Goal: Task Accomplishment & Management: Use online tool/utility

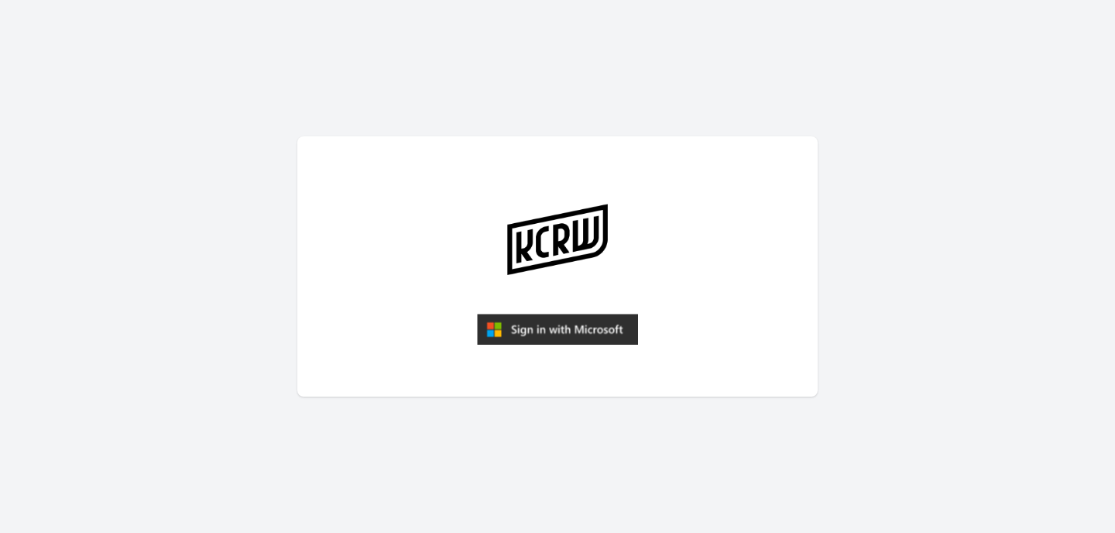
click at [547, 330] on img "submit" at bounding box center [557, 329] width 161 height 31
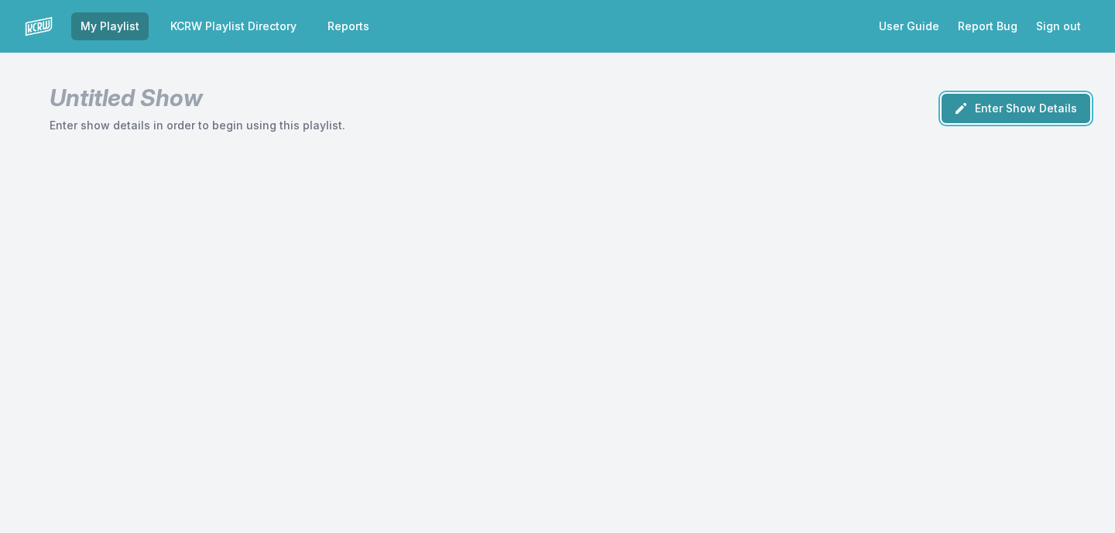
click at [989, 108] on button "Enter Show Details" at bounding box center [1015, 108] width 149 height 29
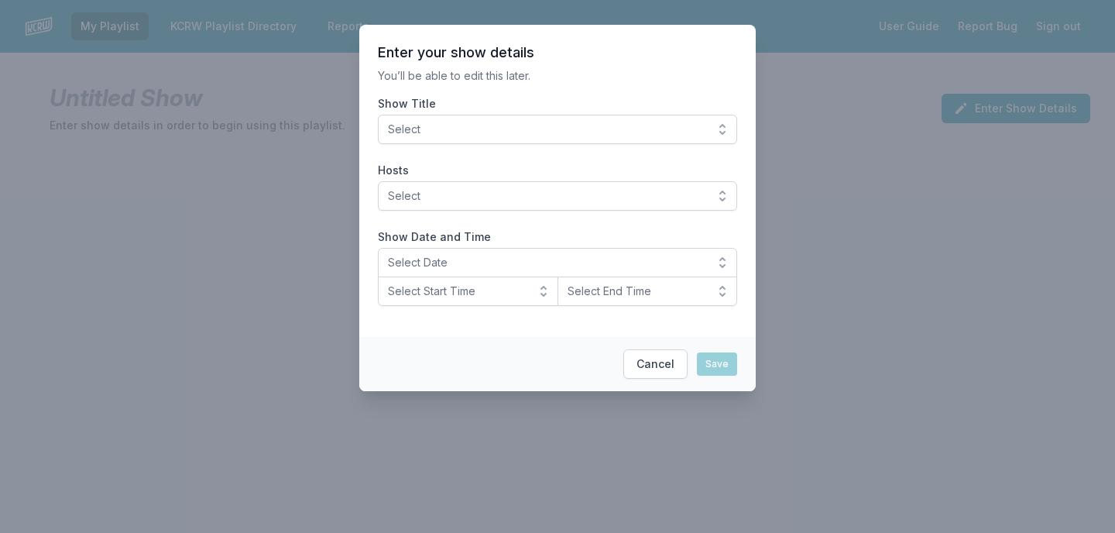
click at [714, 127] on button "Select" at bounding box center [557, 129] width 359 height 29
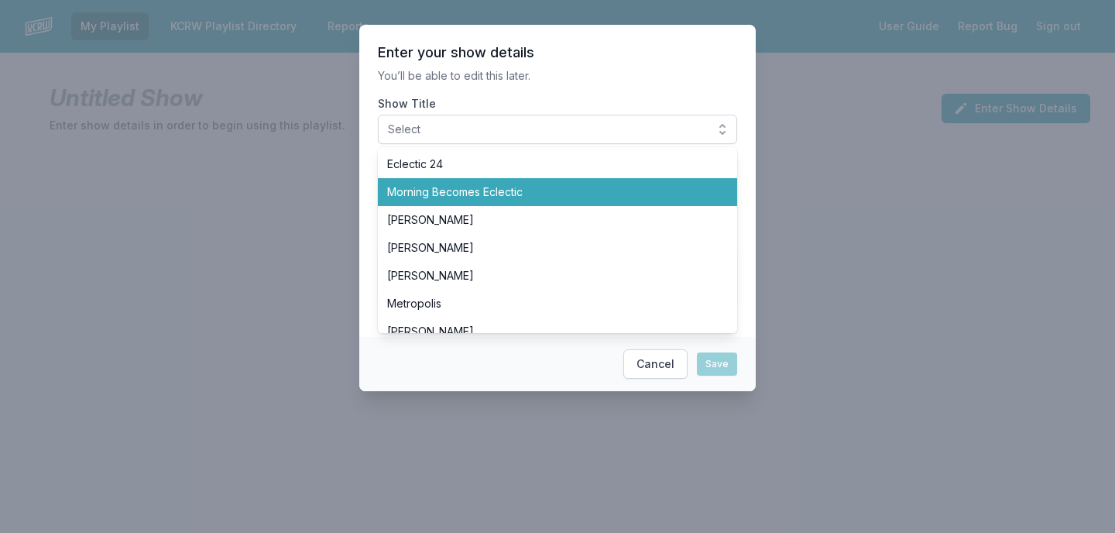
click at [669, 193] on span "Morning Becomes Eclectic" at bounding box center [548, 191] width 322 height 15
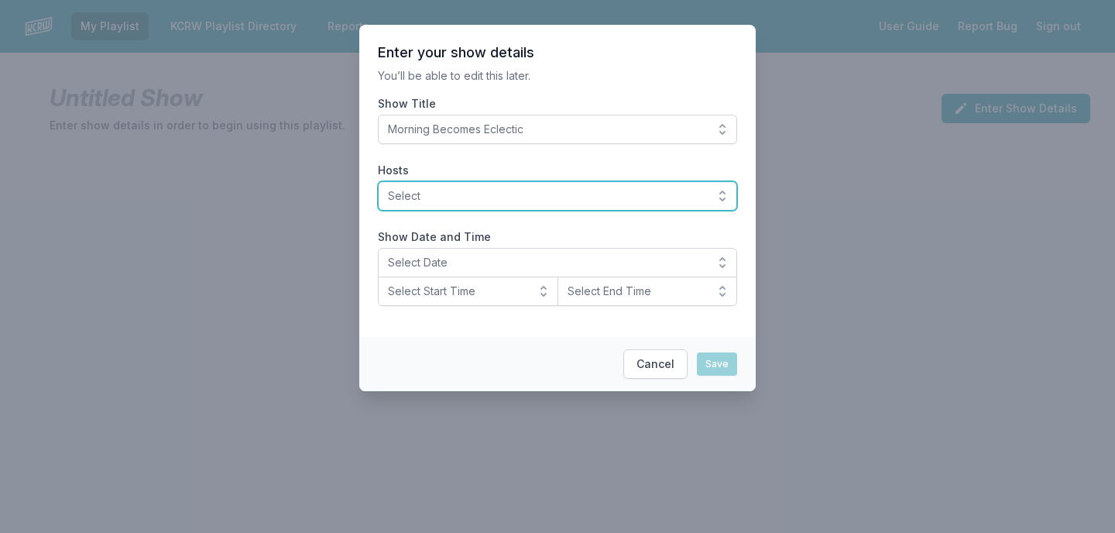
click at [627, 194] on span "Select" at bounding box center [546, 195] width 317 height 15
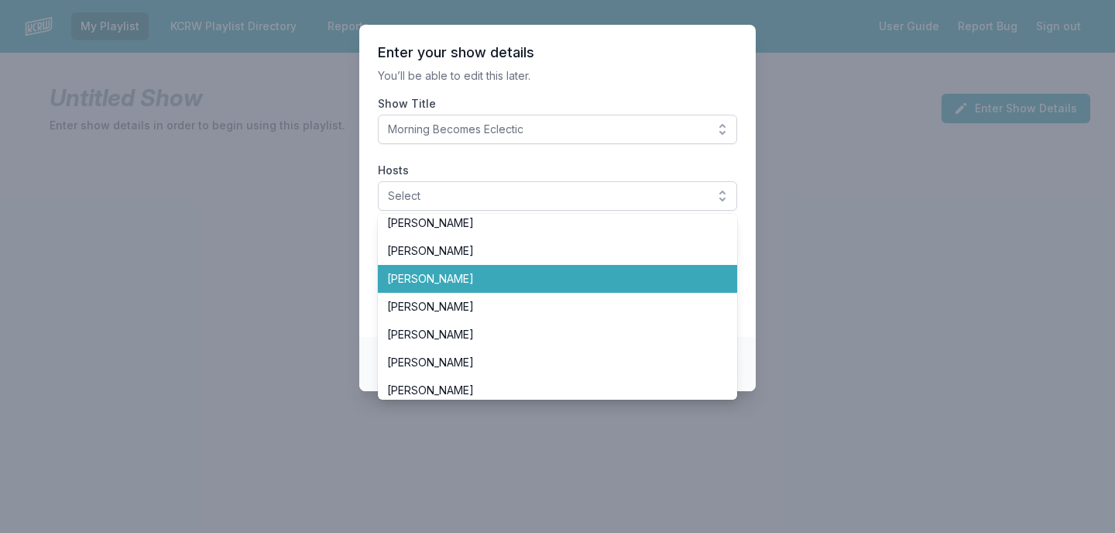
scroll to position [279, 0]
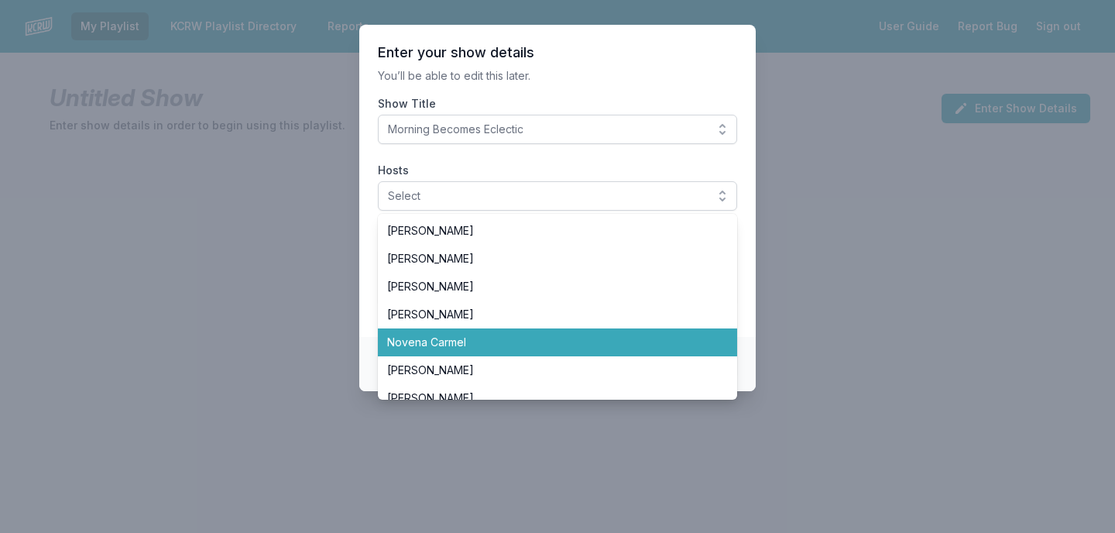
click at [570, 337] on span "Novena Carmel" at bounding box center [548, 341] width 322 height 15
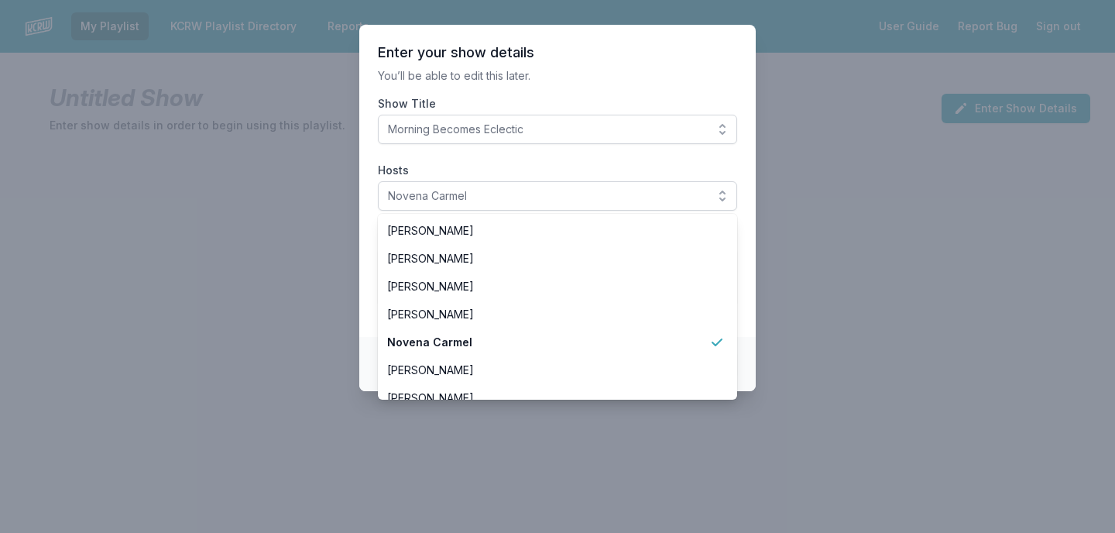
click at [578, 163] on label "Hosts" at bounding box center [557, 170] width 359 height 15
click at [578, 181] on button "Novena Carmel" at bounding box center [557, 195] width 359 height 29
click at [578, 163] on label "Hosts" at bounding box center [557, 170] width 359 height 15
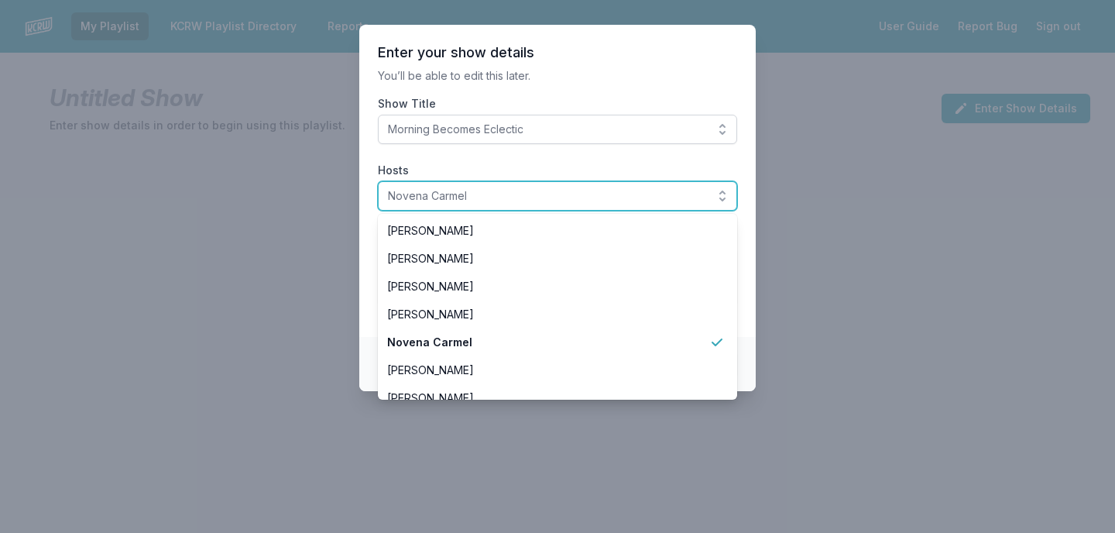
click at [578, 181] on button "Novena Carmel" at bounding box center [557, 195] width 359 height 29
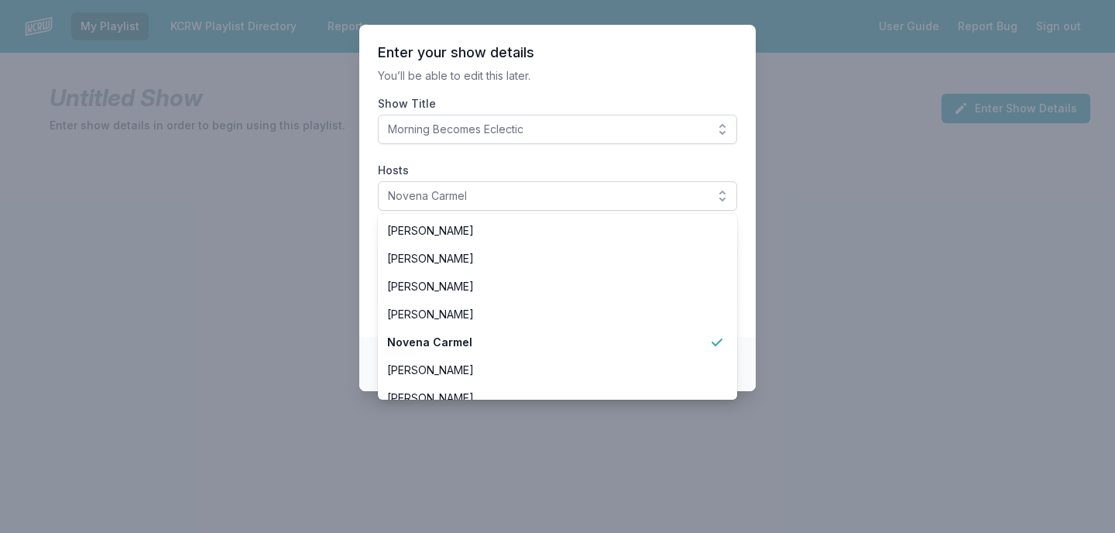
click at [578, 163] on label "Hosts" at bounding box center [557, 170] width 359 height 15
click at [578, 181] on button "Novena Carmel" at bounding box center [557, 195] width 359 height 29
click at [591, 87] on section "Enter your show details You’ll be able to edit this later. Show Title Morning B…" at bounding box center [557, 181] width 396 height 312
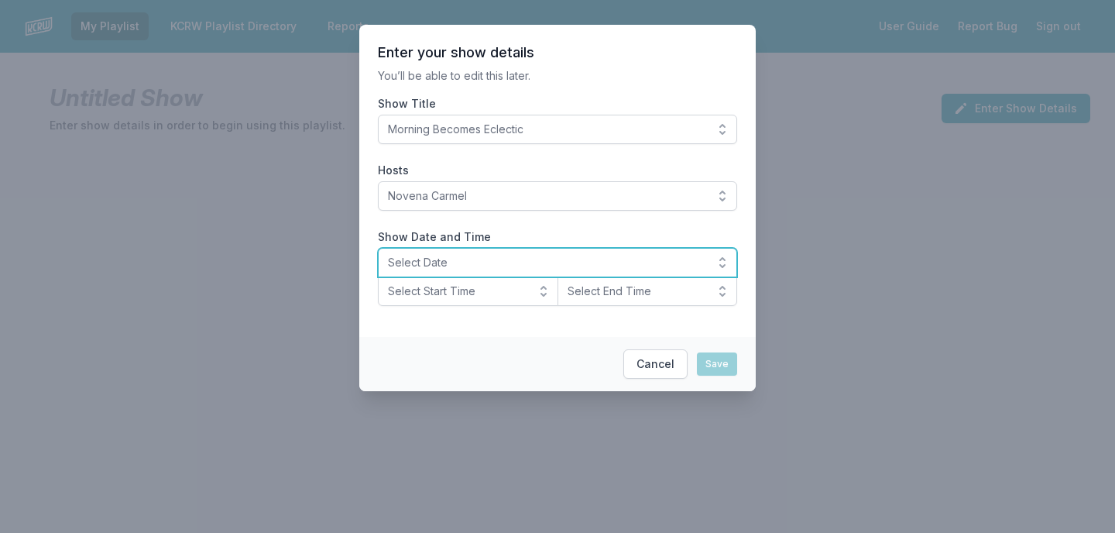
click at [439, 262] on span "Select Date" at bounding box center [546, 262] width 317 height 15
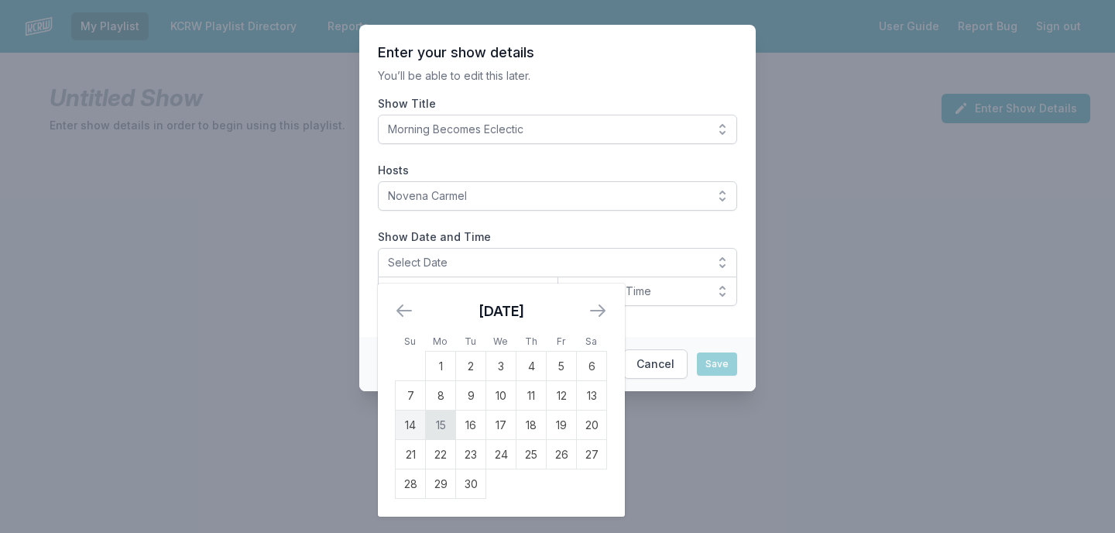
click at [442, 420] on td "15" at bounding box center [441, 424] width 30 height 29
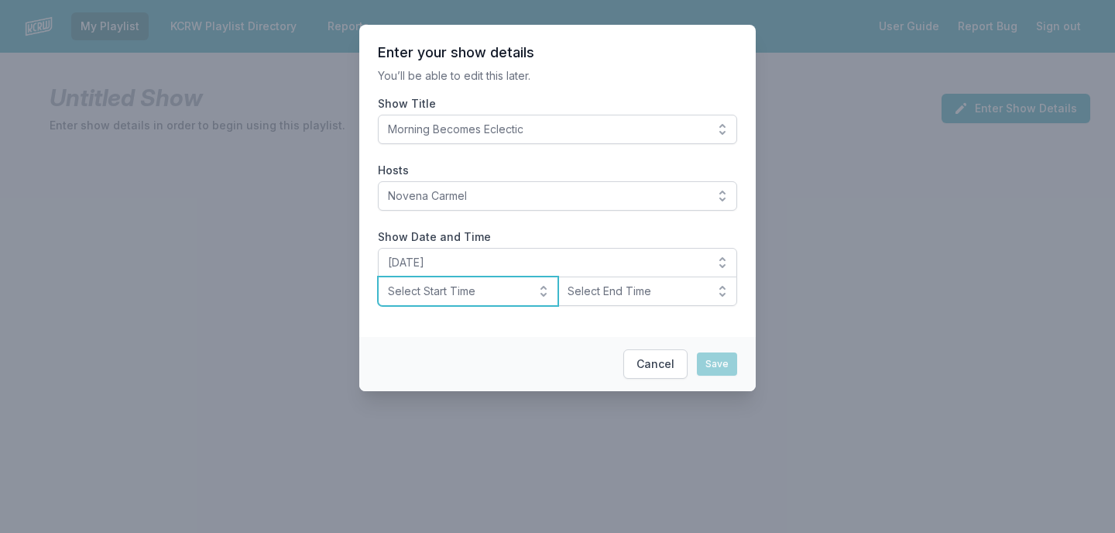
click at [473, 300] on button "Select Start Time" at bounding box center [468, 290] width 180 height 29
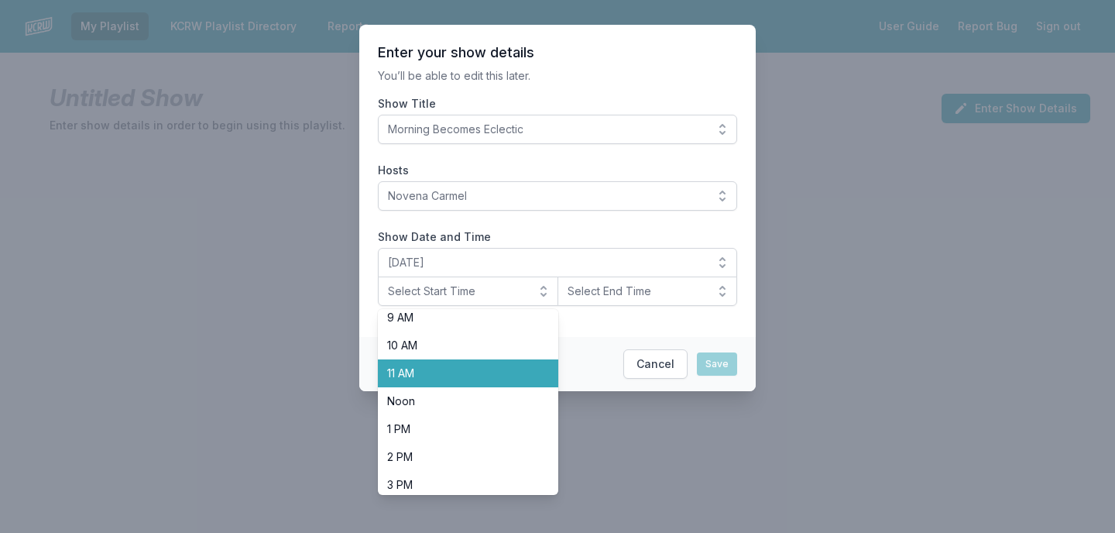
scroll to position [241, 0]
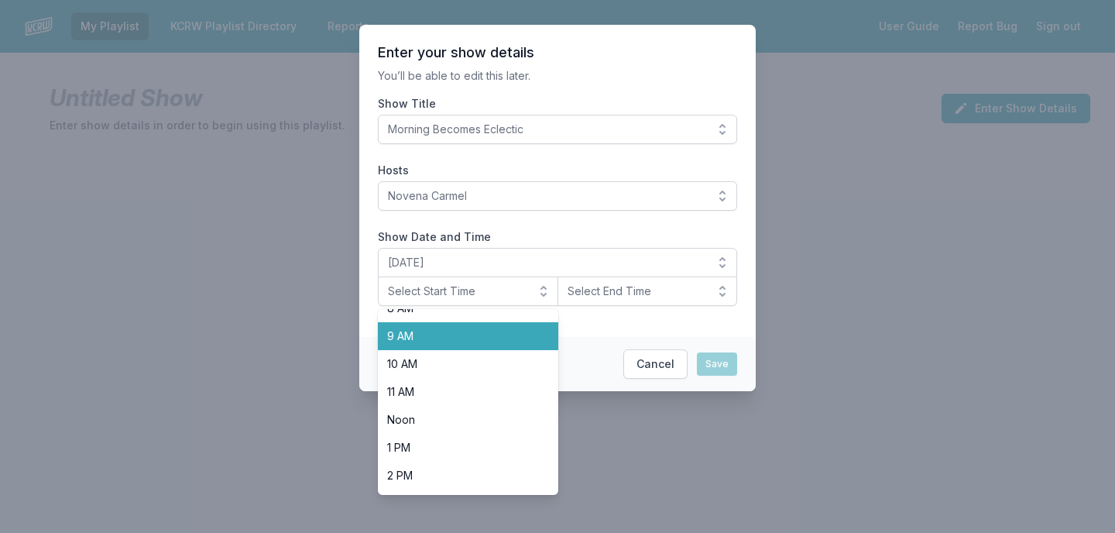
click at [464, 344] on li "9 AM" at bounding box center [468, 336] width 180 height 28
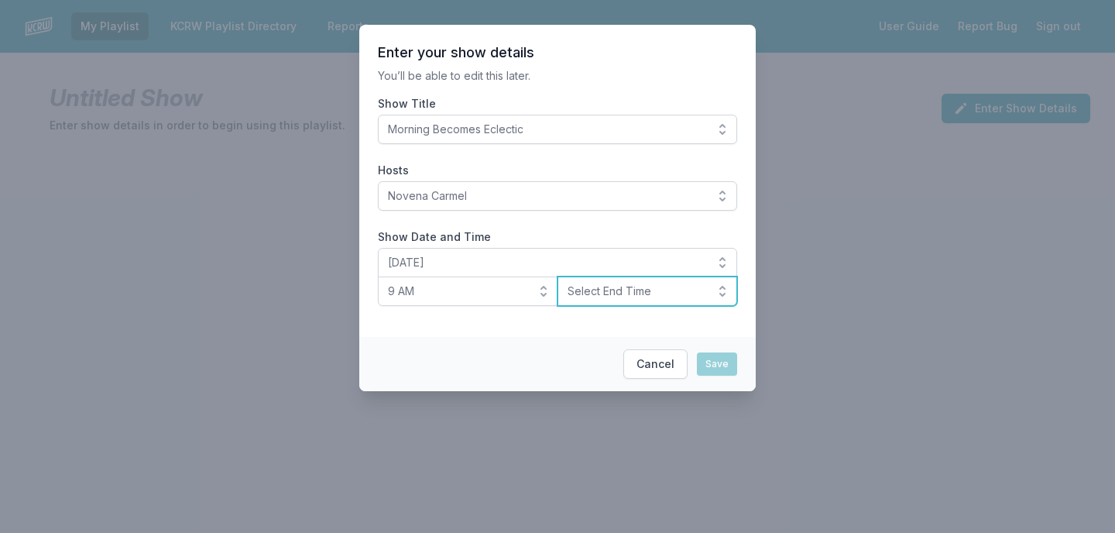
click at [590, 303] on button "Select End Time" at bounding box center [647, 290] width 180 height 29
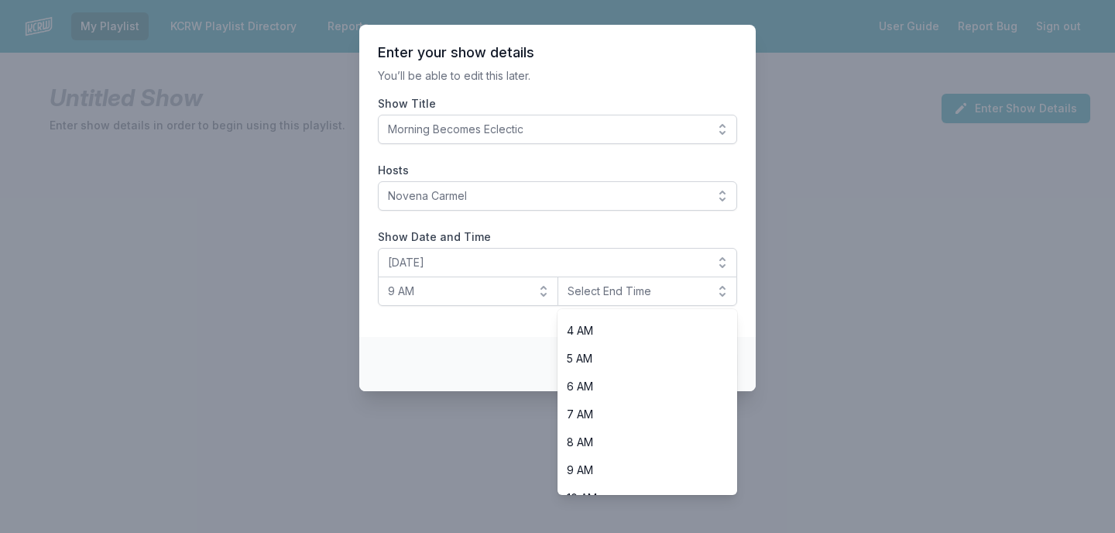
scroll to position [245, 0]
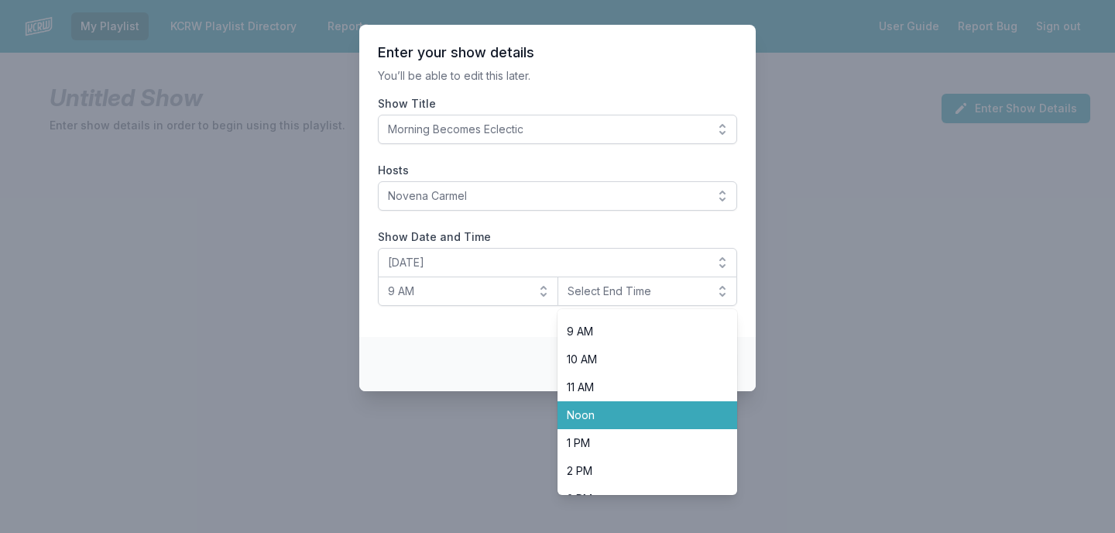
click at [588, 416] on span "Noon" at bounding box center [638, 414] width 143 height 15
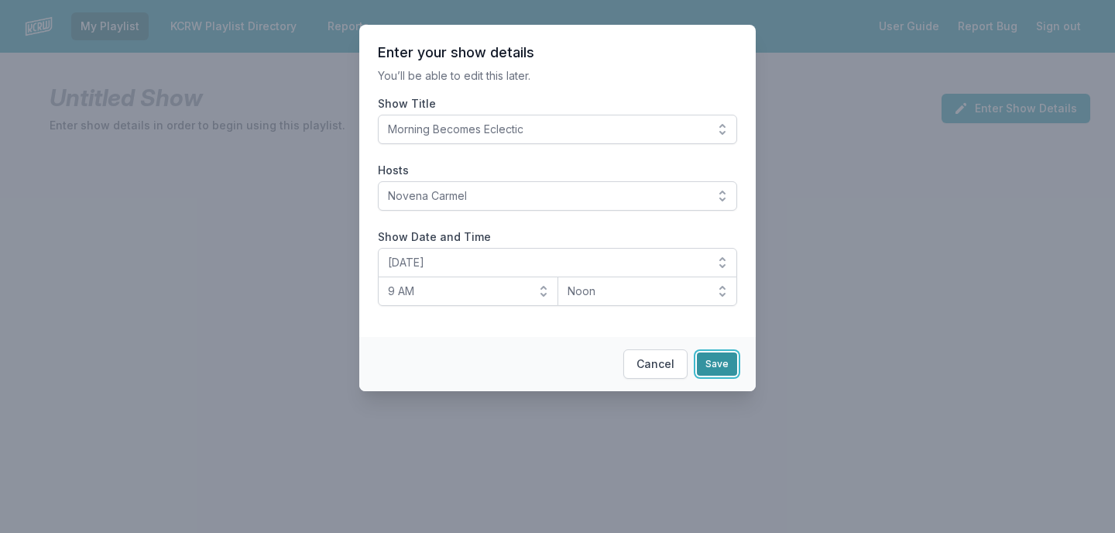
click at [715, 368] on button "Save" at bounding box center [717, 363] width 40 height 23
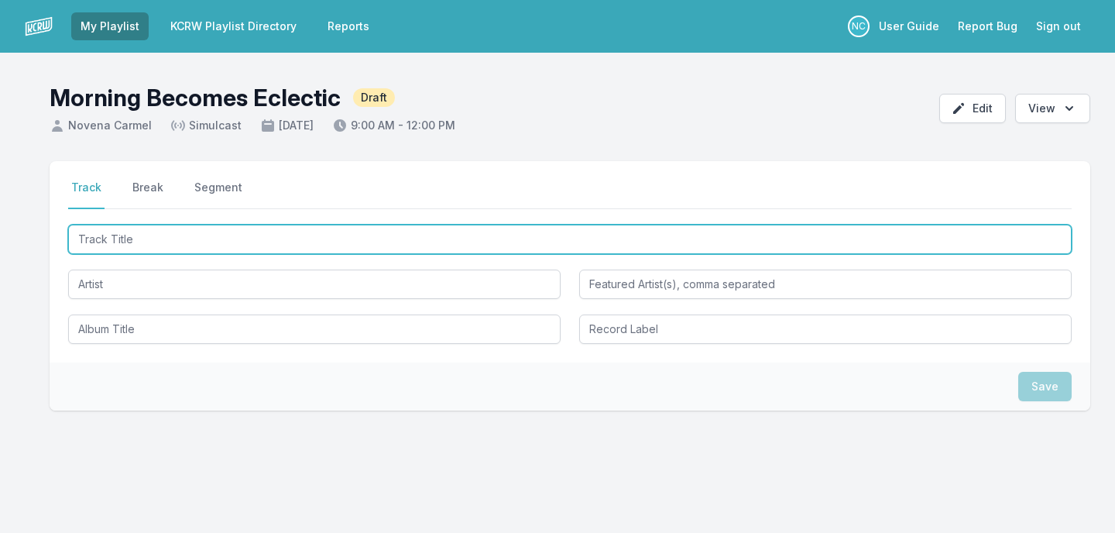
click at [557, 236] on input "Track Title" at bounding box center [569, 239] width 1003 height 29
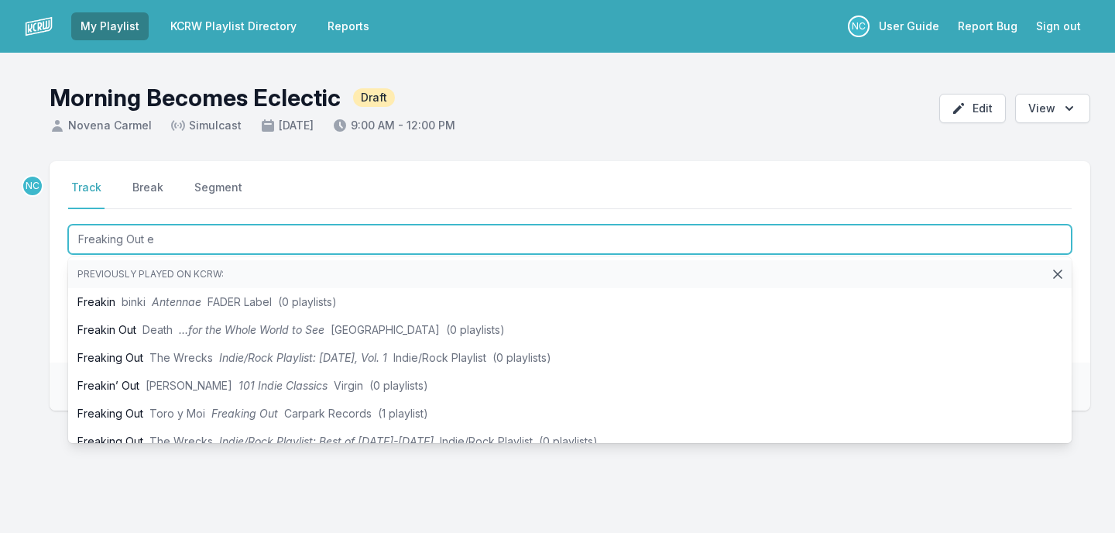
type input "Freaking Out"
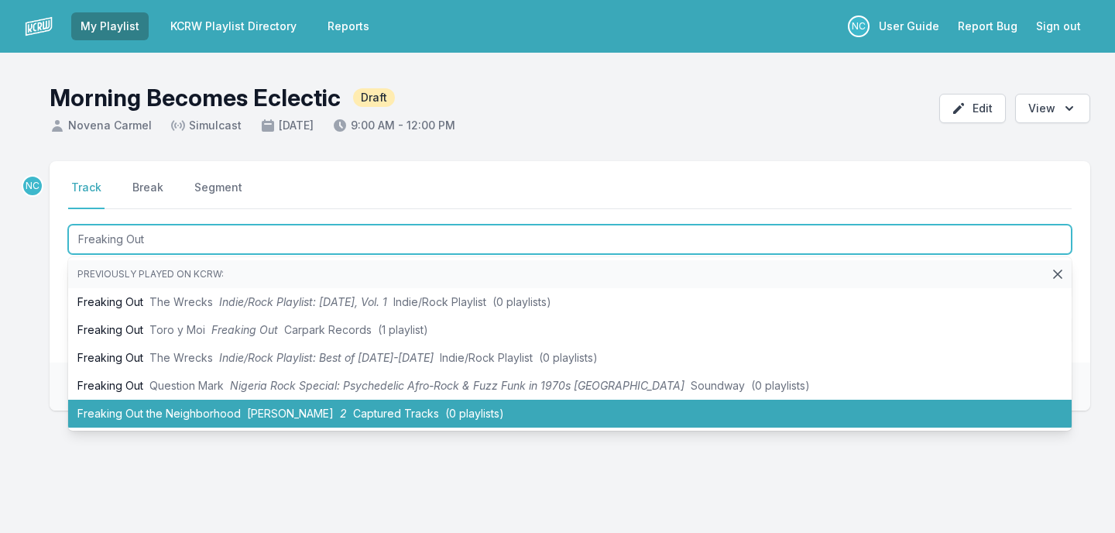
click at [516, 412] on li "Freaking Out the Neighborhood [PERSON_NAME] 2 Captured Tracks (0 playlists)" at bounding box center [569, 414] width 1003 height 28
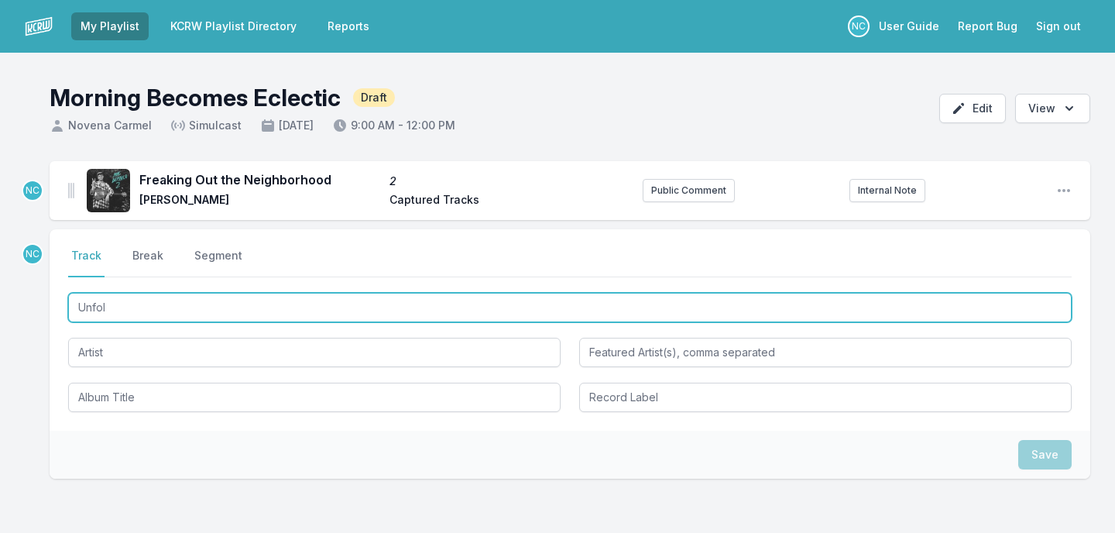
type input "Unfold"
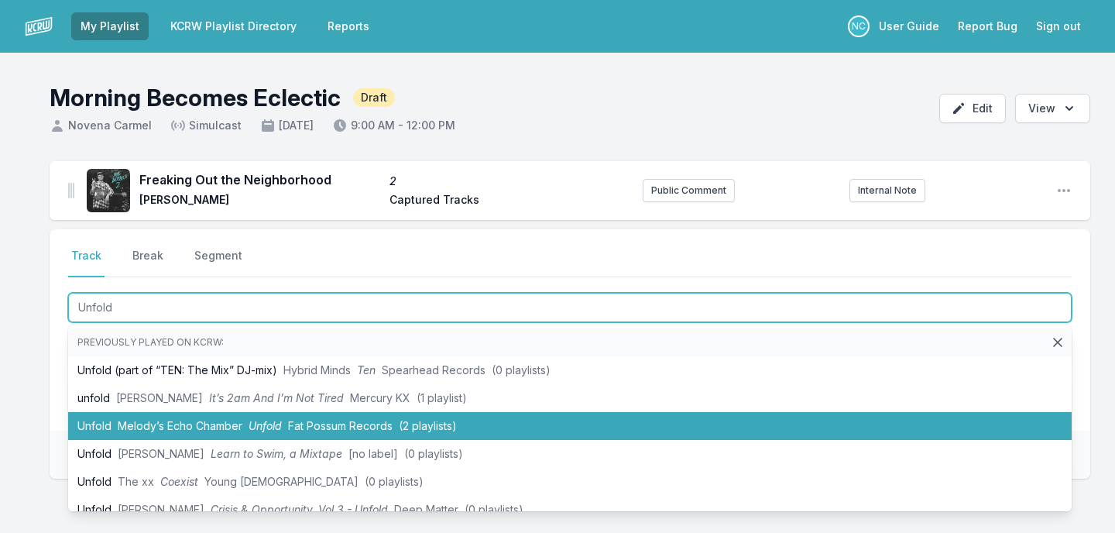
click at [414, 427] on span "(2 playlists)" at bounding box center [428, 425] width 58 height 13
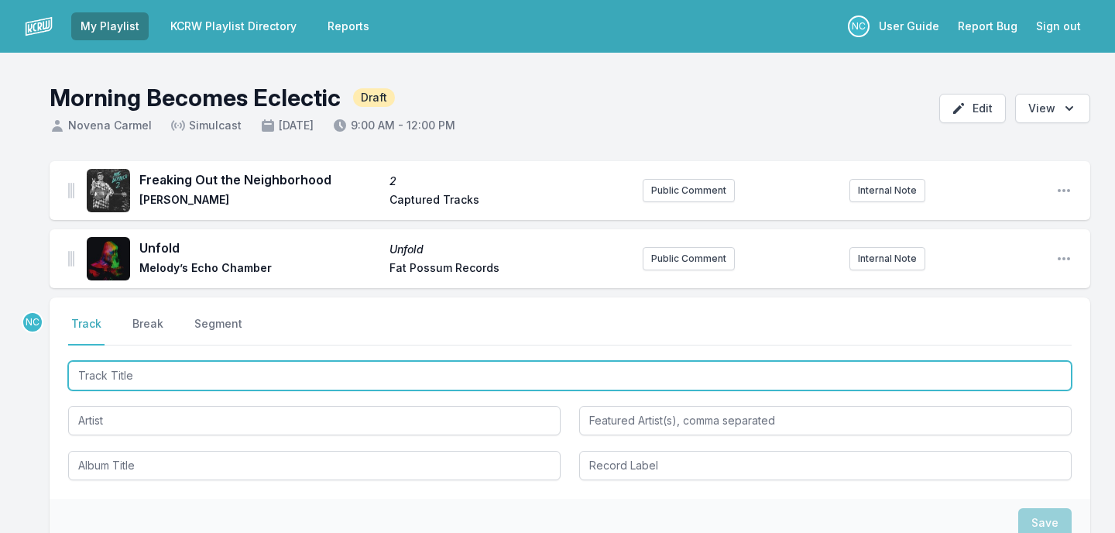
click at [287, 381] on input "Track Title" at bounding box center [569, 375] width 1003 height 29
type input "Floating Parade"
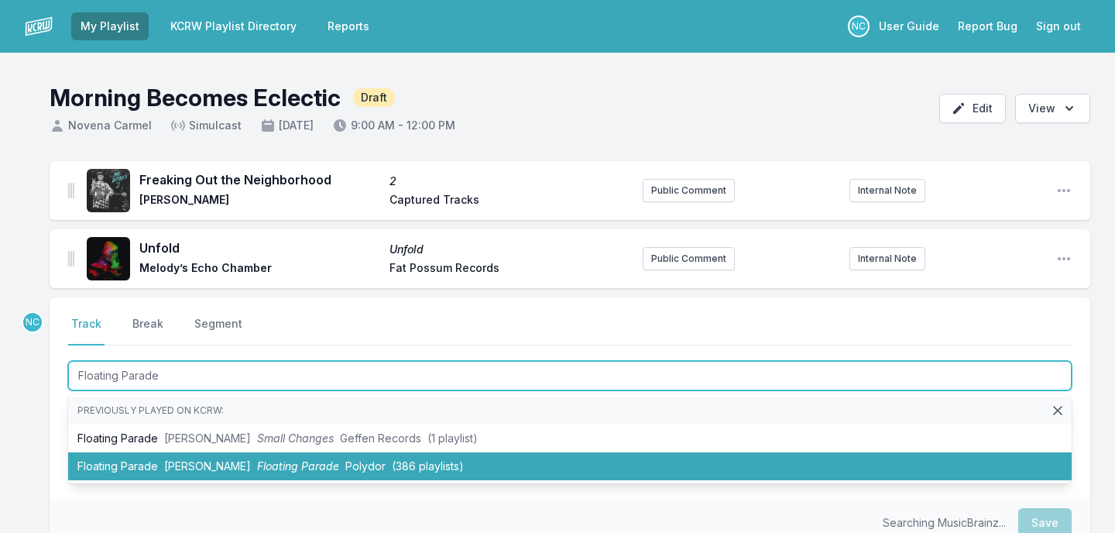
click at [256, 461] on li "Floating Parade [PERSON_NAME] Floating Parade Polydor (386 playlists)" at bounding box center [569, 466] width 1003 height 28
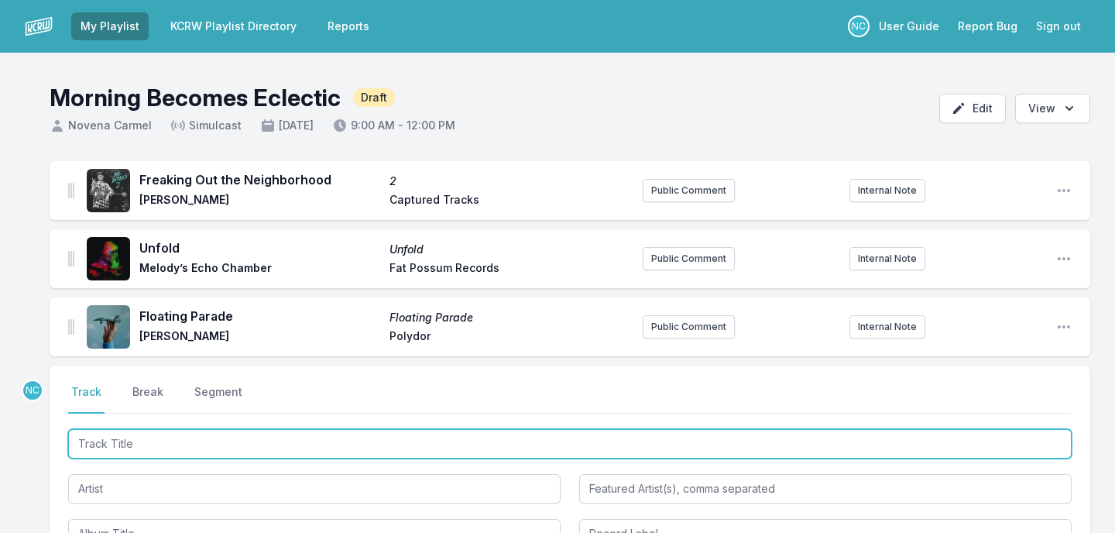
click at [260, 449] on input "Track Title" at bounding box center [569, 443] width 1003 height 29
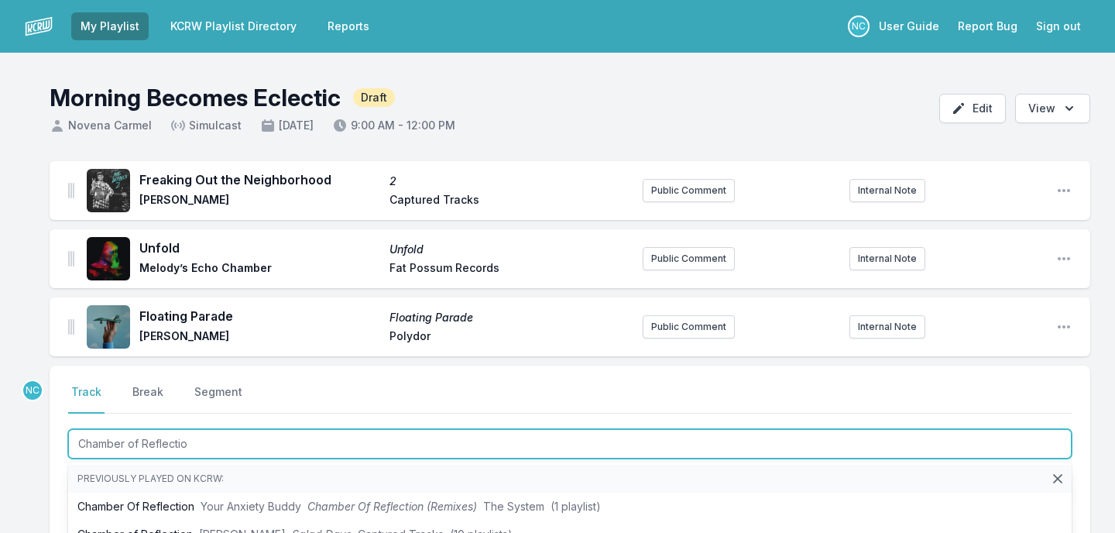
type input "Chamber of Reflection"
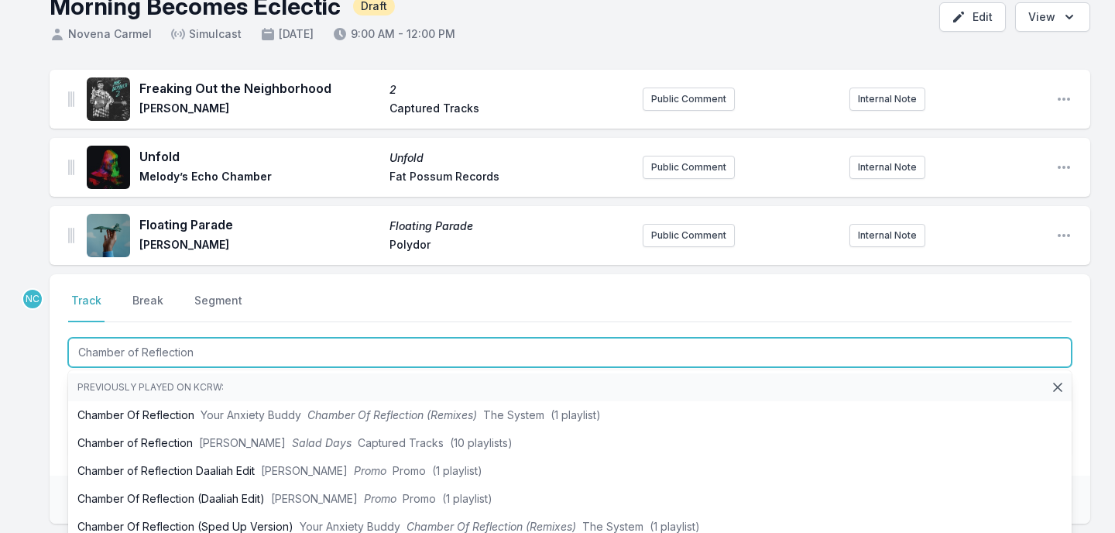
scroll to position [108, 0]
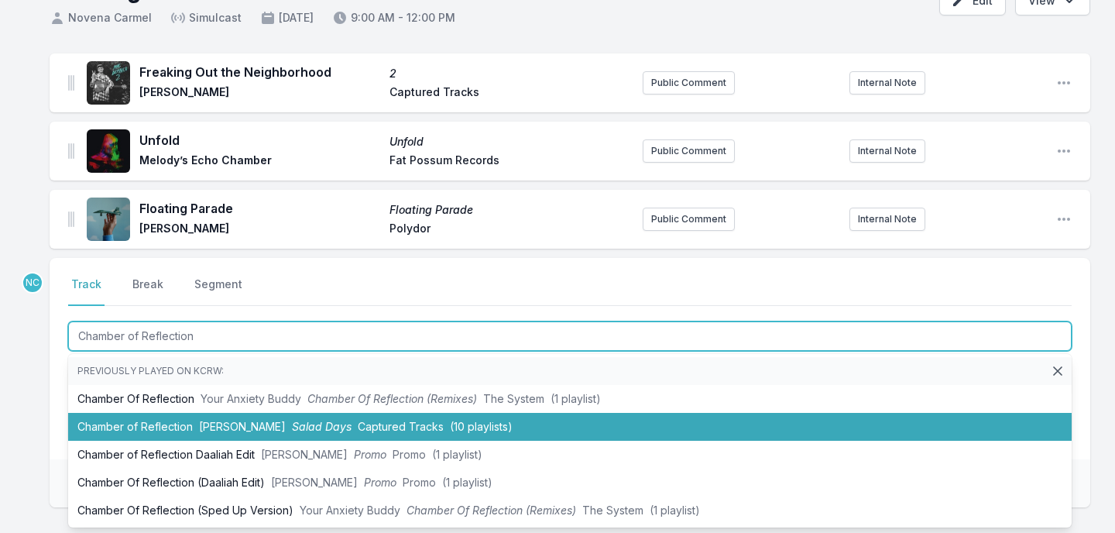
click at [260, 420] on span "[PERSON_NAME]" at bounding box center [242, 426] width 87 height 13
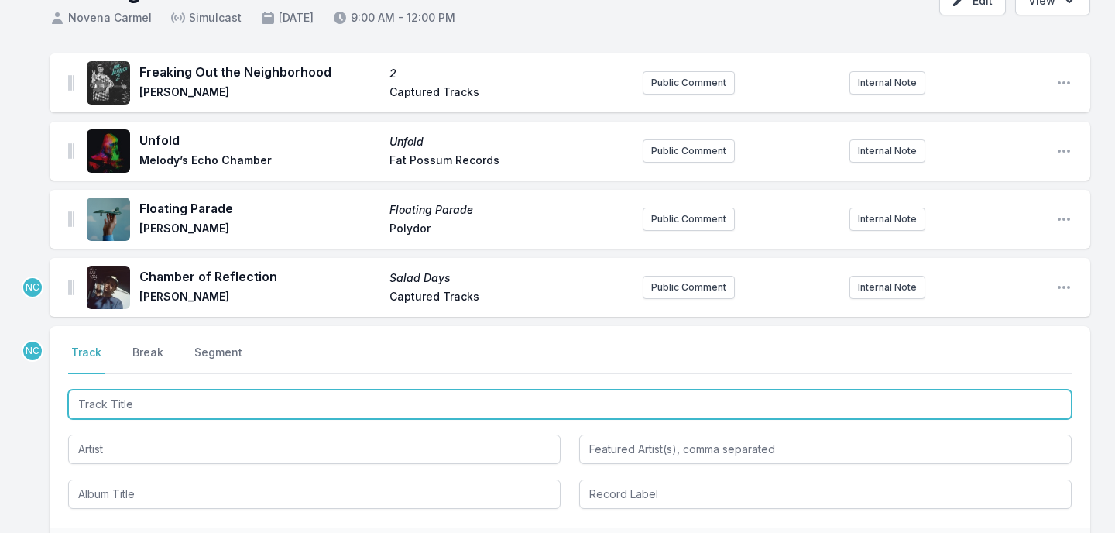
click at [250, 403] on input "Track Title" at bounding box center [569, 403] width 1003 height 29
paste input "The Word II"
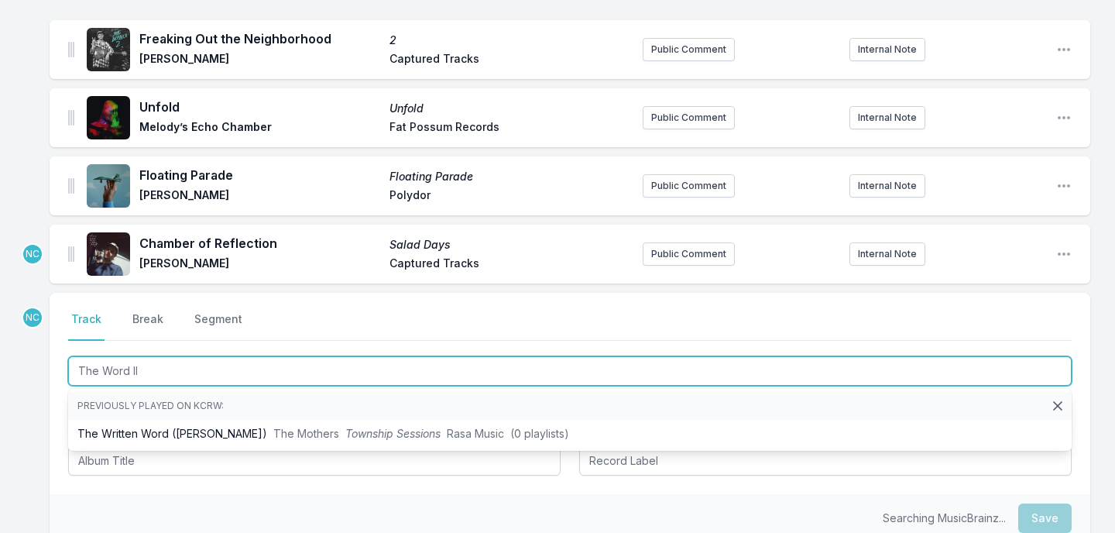
scroll to position [142, 0]
type input "The Word II"
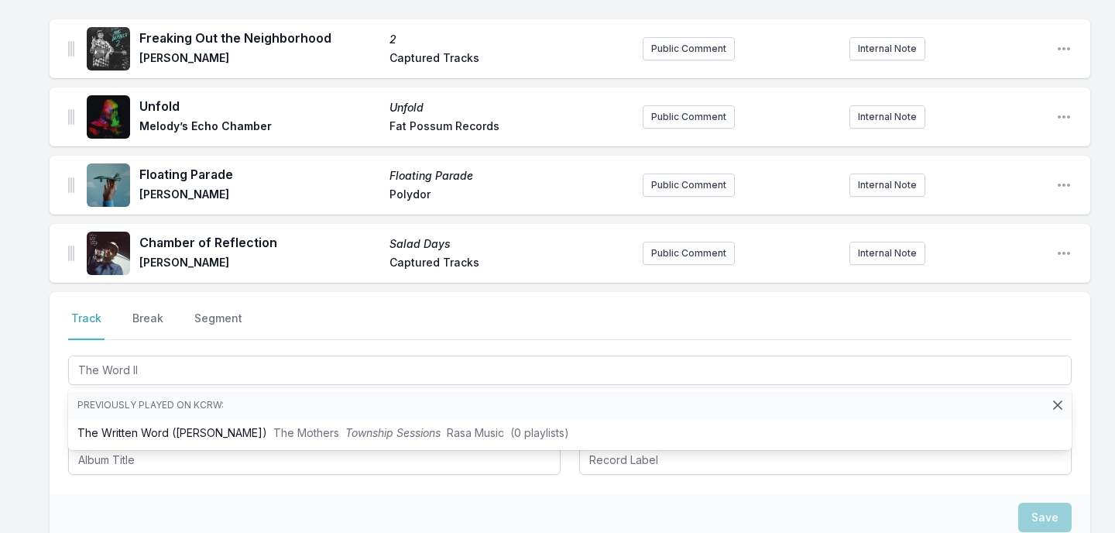
click at [18, 427] on div "Freaking Out the Neighborhood 2 [PERSON_NAME] Captured Tracks Public Comment In…" at bounding box center [557, 354] width 1115 height 670
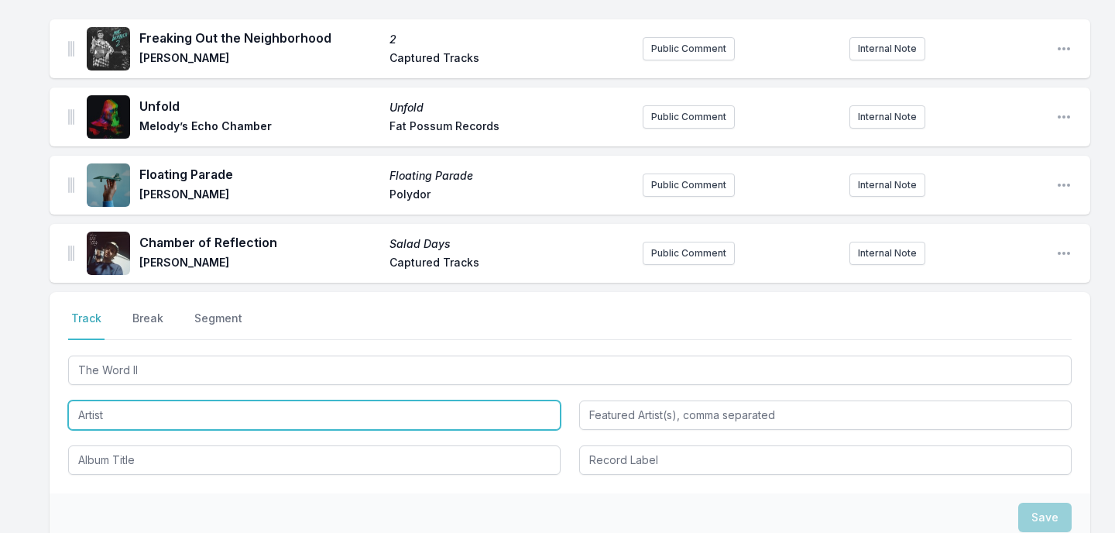
click at [94, 423] on input "Artist" at bounding box center [314, 414] width 492 height 29
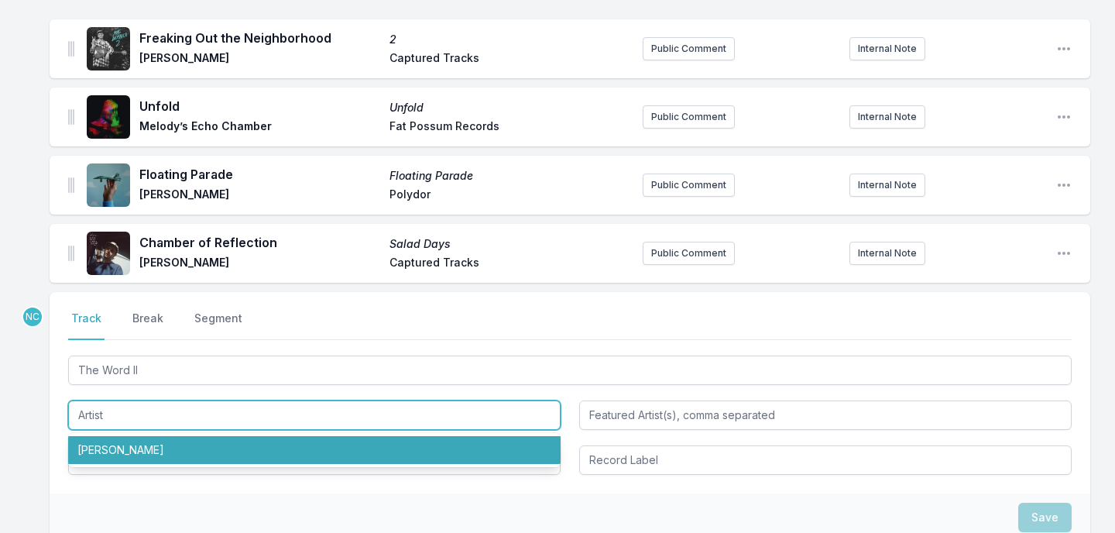
click at [96, 448] on li "[PERSON_NAME]" at bounding box center [314, 450] width 492 height 28
type input "[PERSON_NAME]"
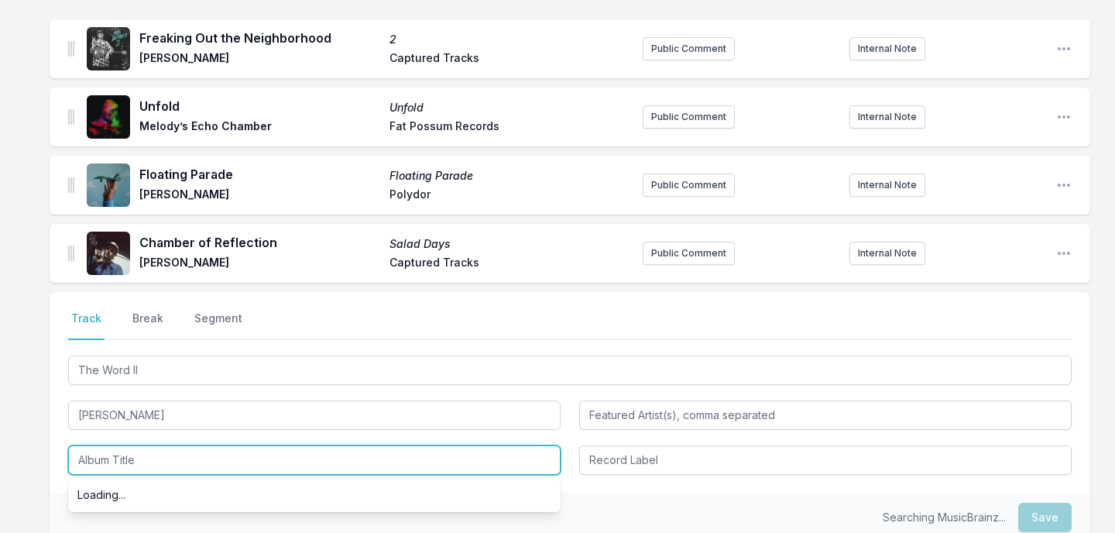
click at [114, 456] on input "Album Title" at bounding box center [314, 459] width 492 height 29
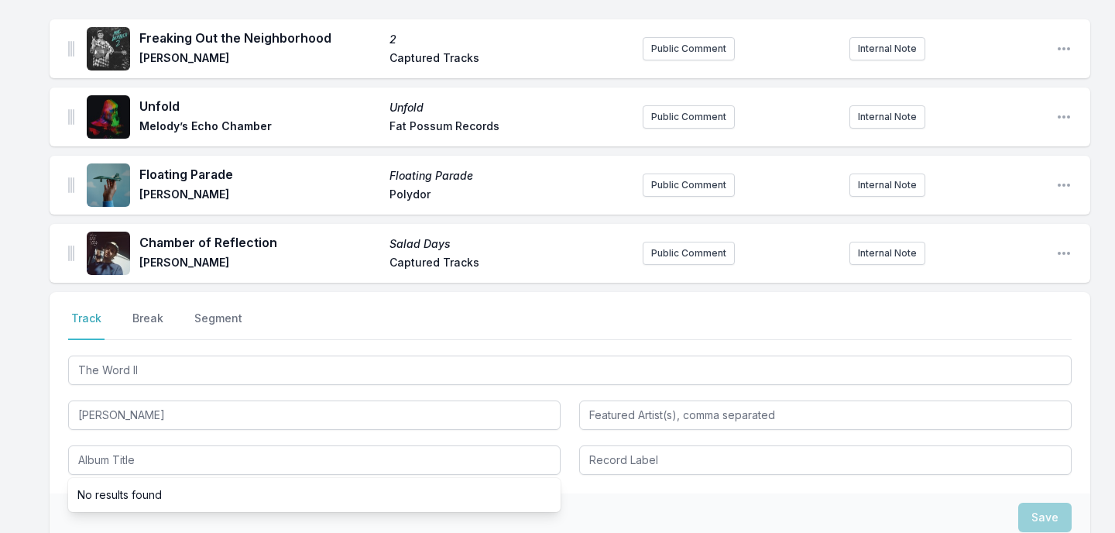
click at [413, 491] on li "No results found" at bounding box center [314, 495] width 492 height 28
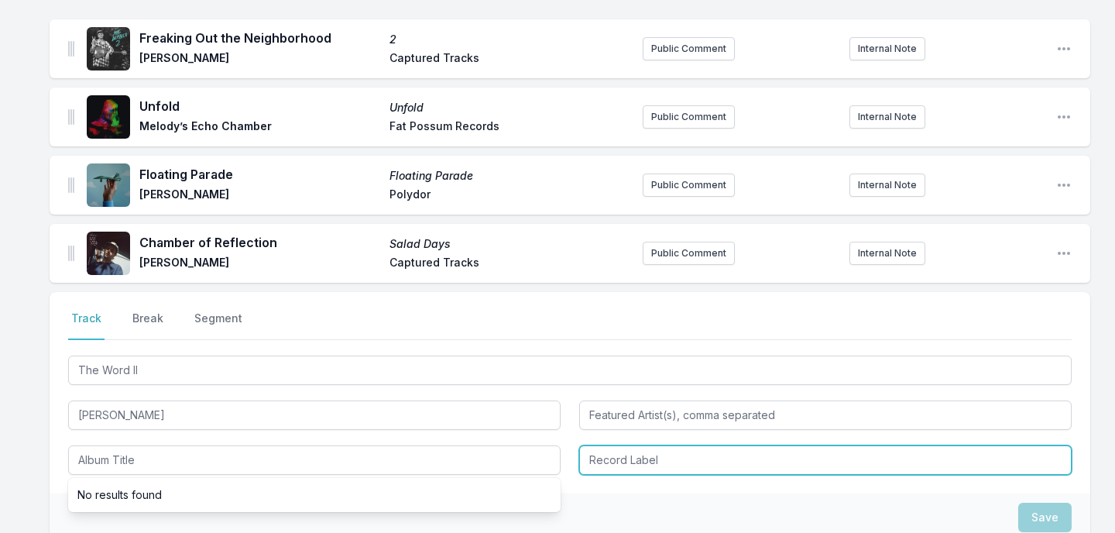
click at [614, 455] on input "Record Label" at bounding box center [825, 459] width 492 height 29
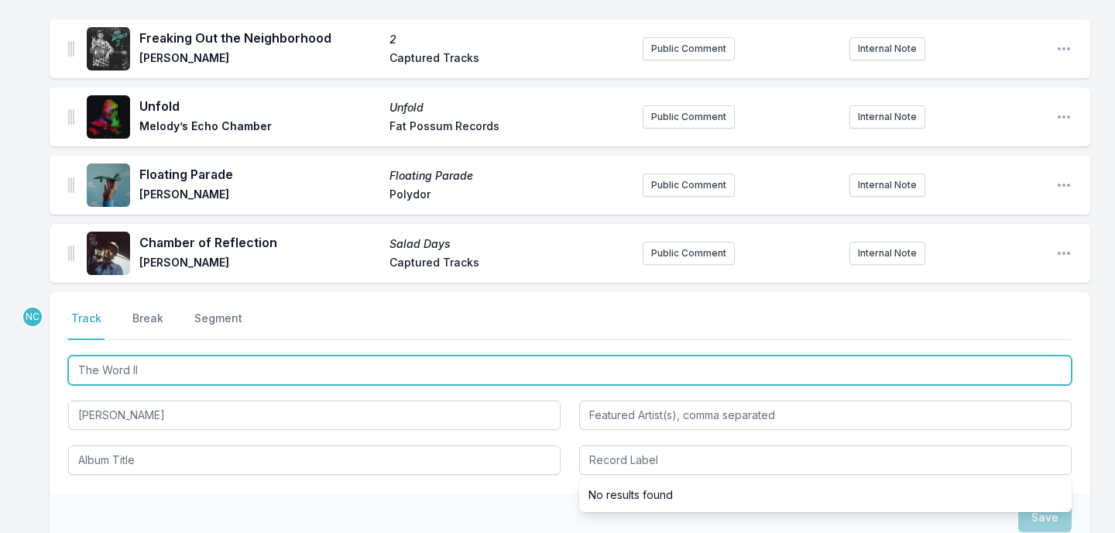
click at [329, 363] on input "The Word II" at bounding box center [569, 369] width 1003 height 29
paste input "2"
type input "The Word 2"
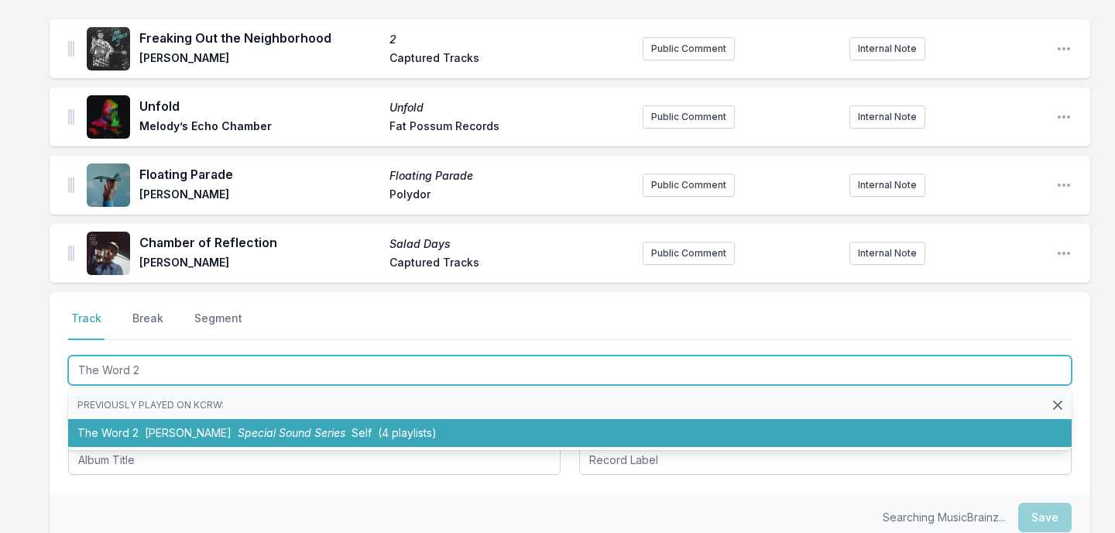
click at [305, 430] on span "Special Sound Series" at bounding box center [292, 432] width 108 height 13
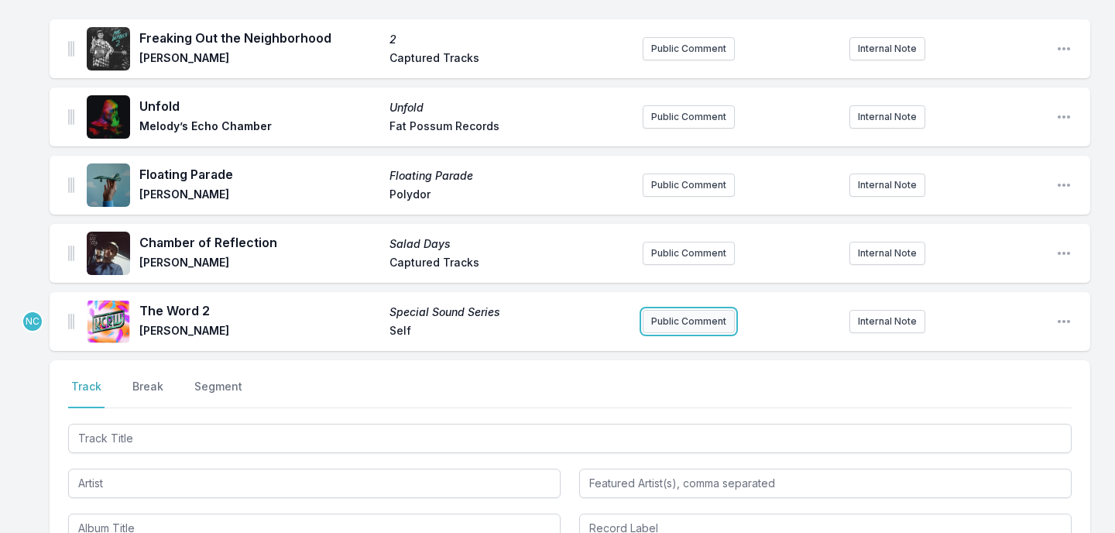
click at [706, 322] on button "Public Comment" at bounding box center [689, 321] width 92 height 23
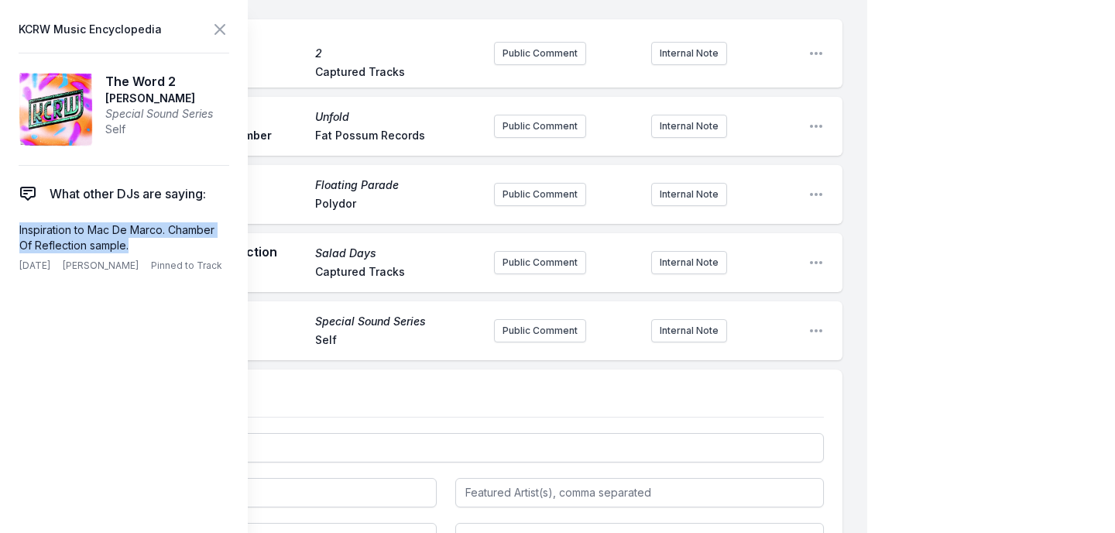
drag, startPoint x: 134, startPoint y: 241, endPoint x: 0, endPoint y: 223, distance: 135.1
click at [0, 223] on aside "KCRW Music Encyclopedia The Word 2 Shigeo Sekito Special Sound Series Self What…" at bounding box center [124, 266] width 248 height 533
copy p "Inspiration to Mac De Marco. Chamber Of Reflection sample."
click at [540, 328] on button "Public Comment" at bounding box center [540, 330] width 92 height 23
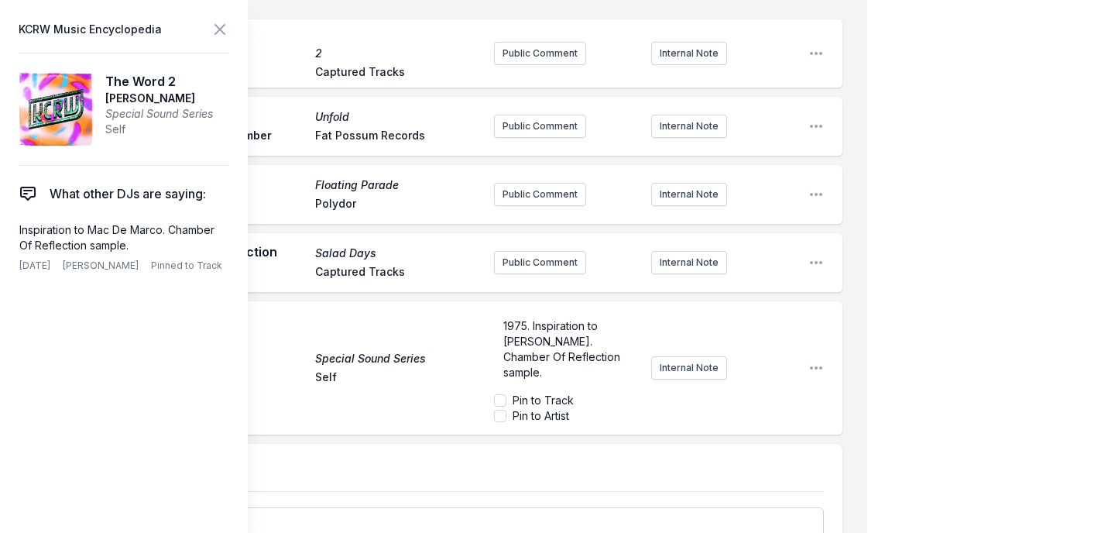
click at [964, 229] on div "My Playlist KCRW Playlist Directory Reports NC User Guide Report Bug Sign out M…" at bounding box center [557, 349] width 1115 height 983
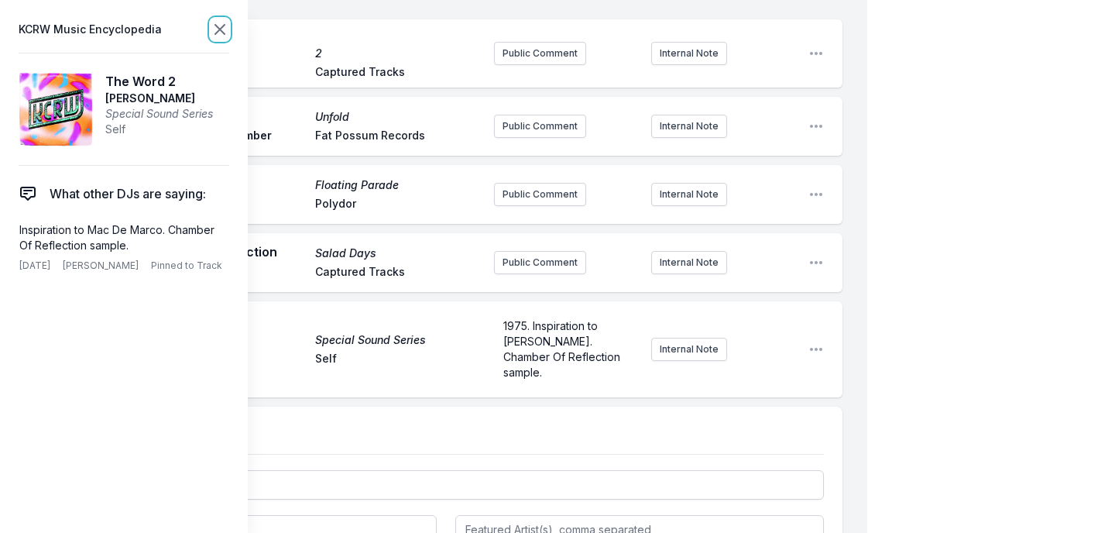
click at [221, 25] on icon at bounding box center [220, 29] width 19 height 19
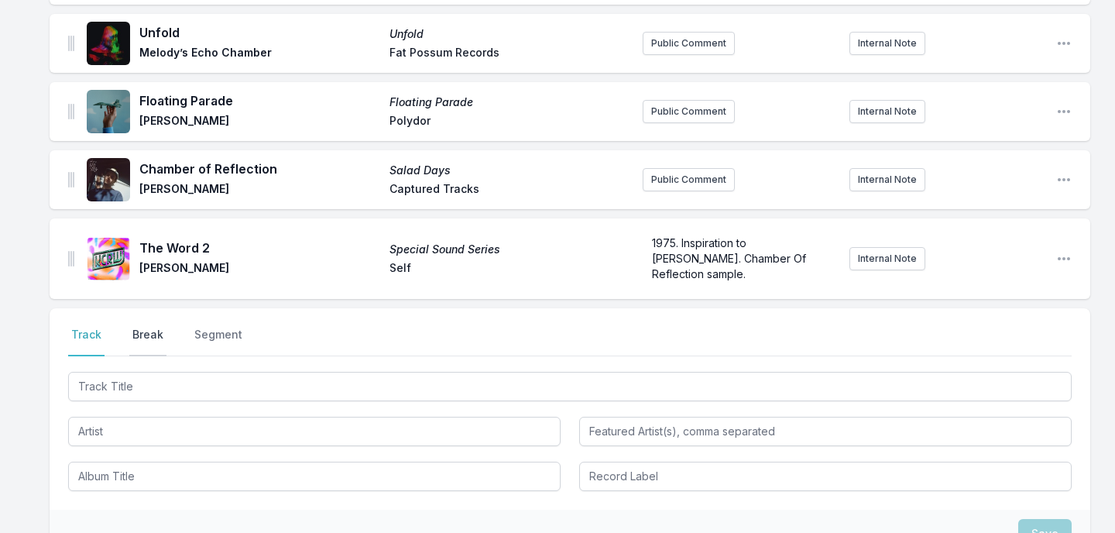
scroll to position [216, 0]
click at [139, 331] on button "Break" at bounding box center [147, 340] width 37 height 29
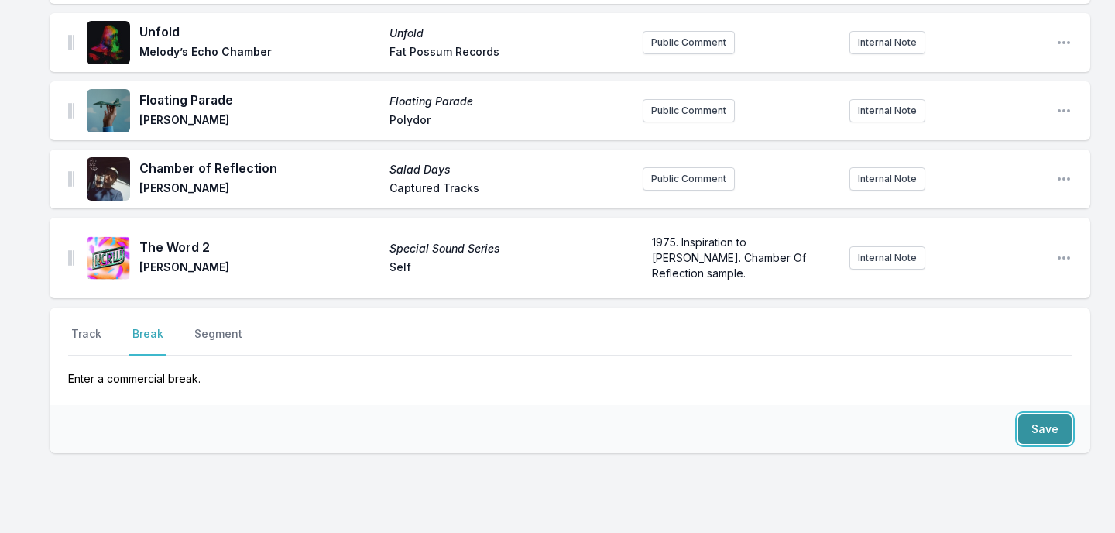
click at [1034, 427] on button "Save" at bounding box center [1044, 428] width 53 height 29
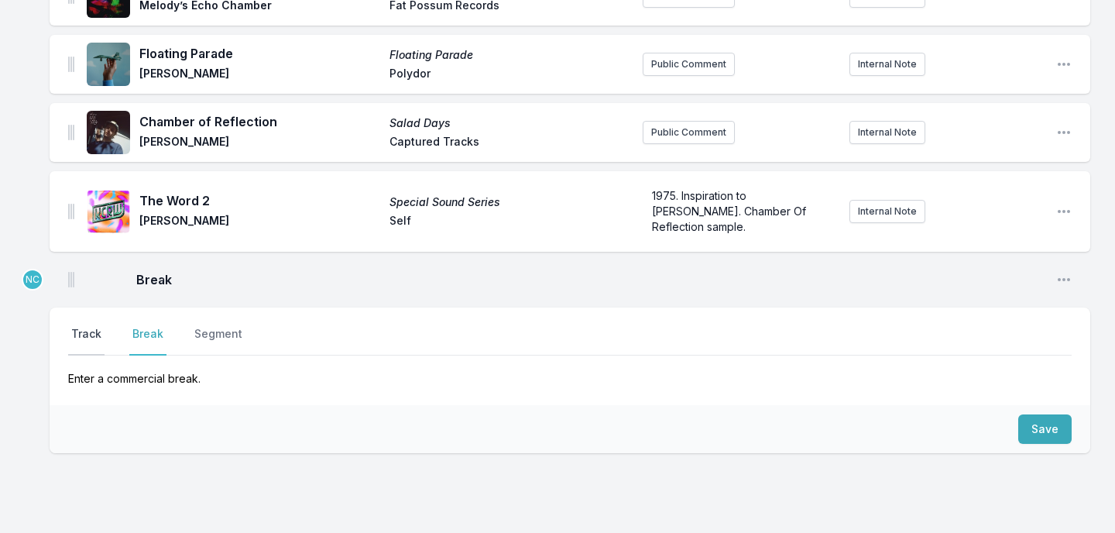
click at [94, 334] on button "Track" at bounding box center [86, 340] width 36 height 29
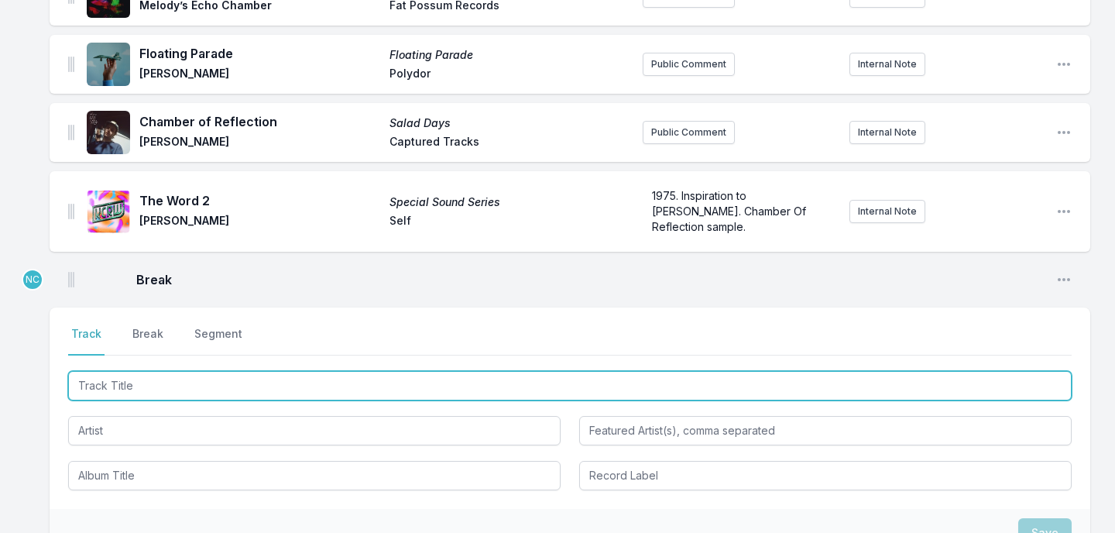
click at [163, 390] on input "Track Title" at bounding box center [569, 385] width 1003 height 29
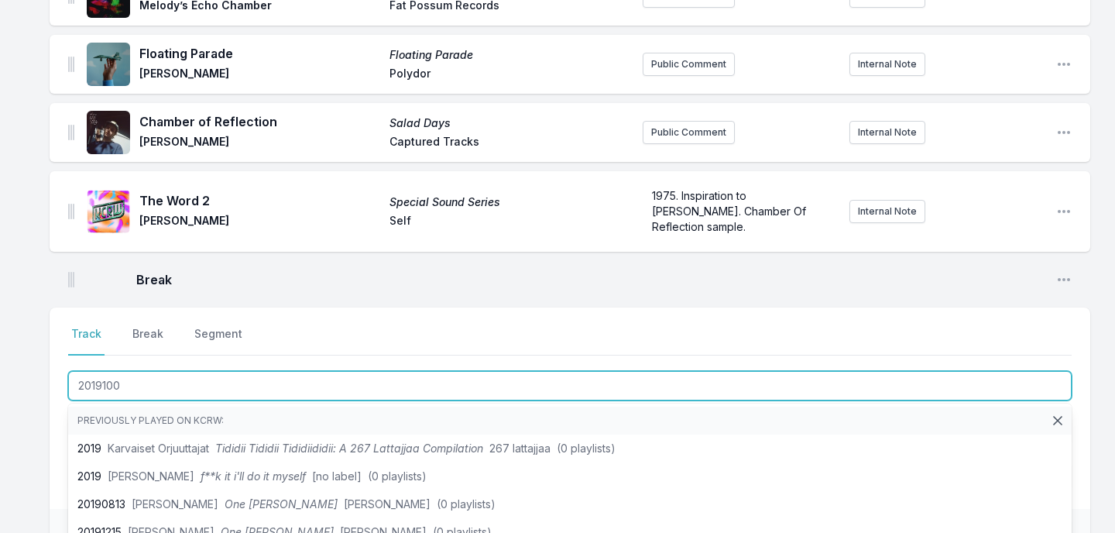
type input "20191009"
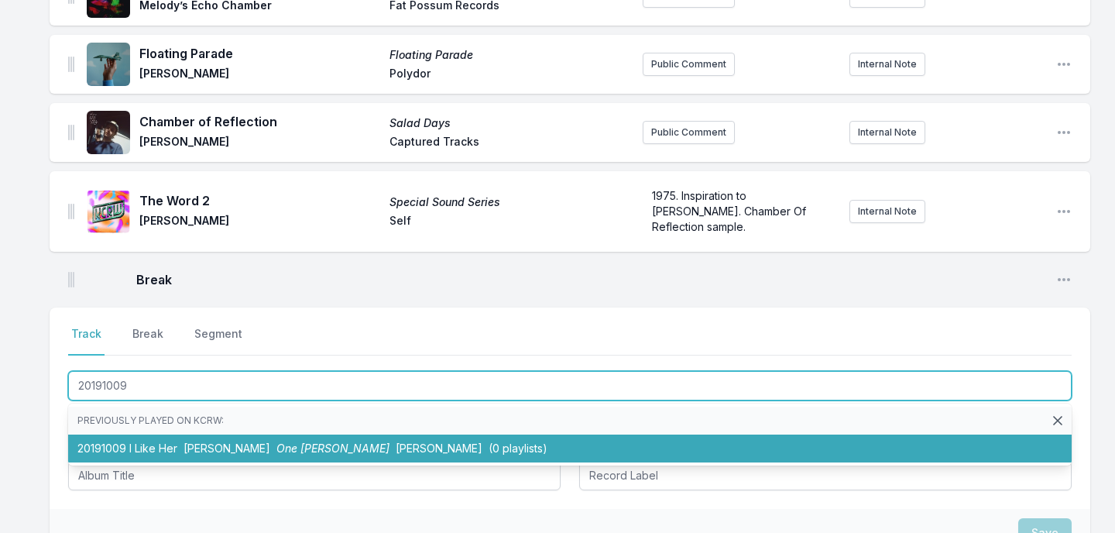
click at [101, 457] on li "20191009 I Like Her Mac Demarco One Wayne G Mac DeMarco (0 playlists)" at bounding box center [569, 448] width 1003 height 28
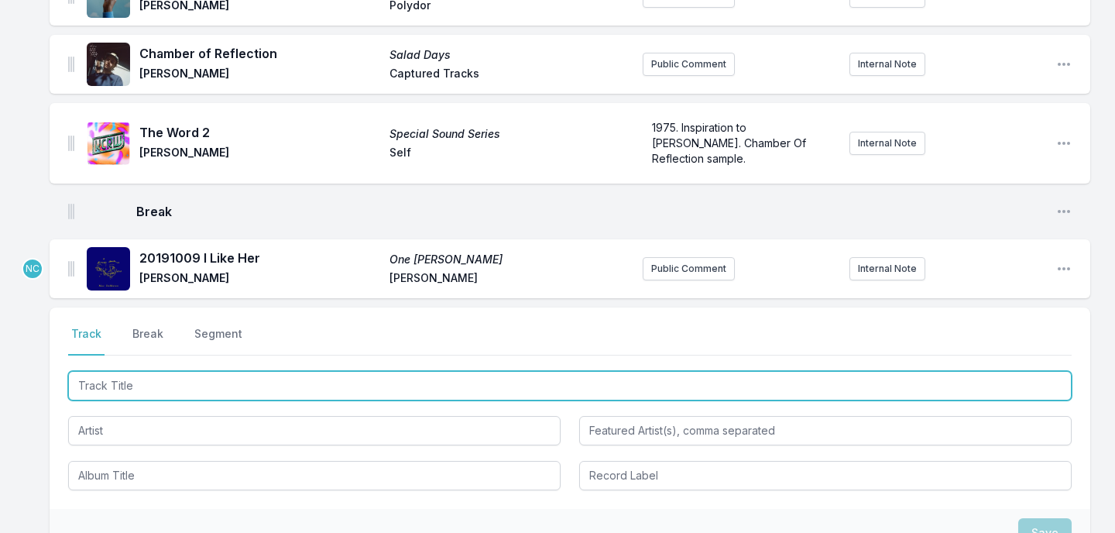
click at [153, 392] on input "Track Title" at bounding box center [569, 385] width 1003 height 29
type input "Sunset Sound"
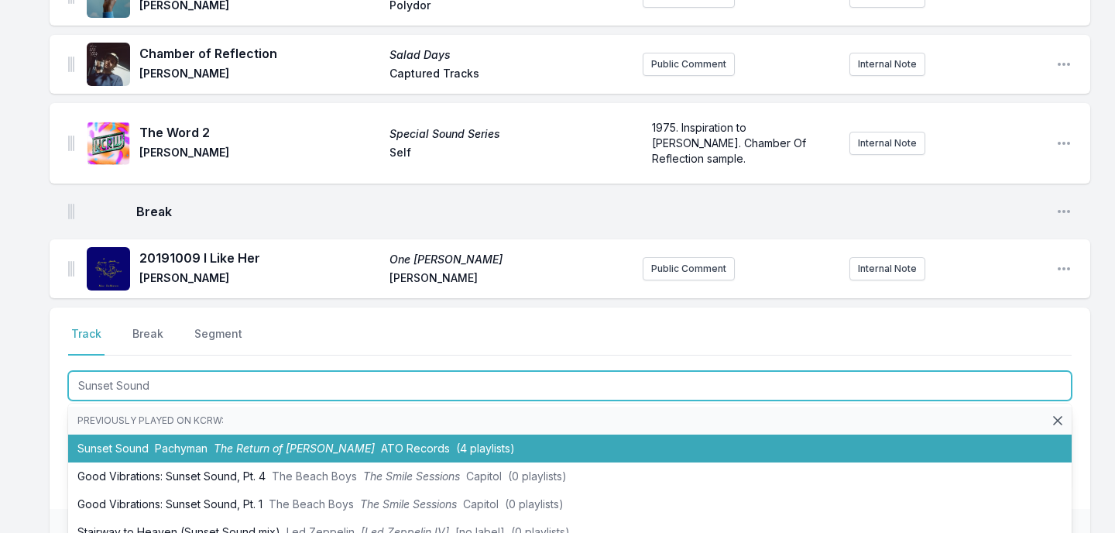
click at [149, 451] on li "Sunset Sound Pachyman The Return of Pachyman ATO Records (4 playlists)" at bounding box center [569, 448] width 1003 height 28
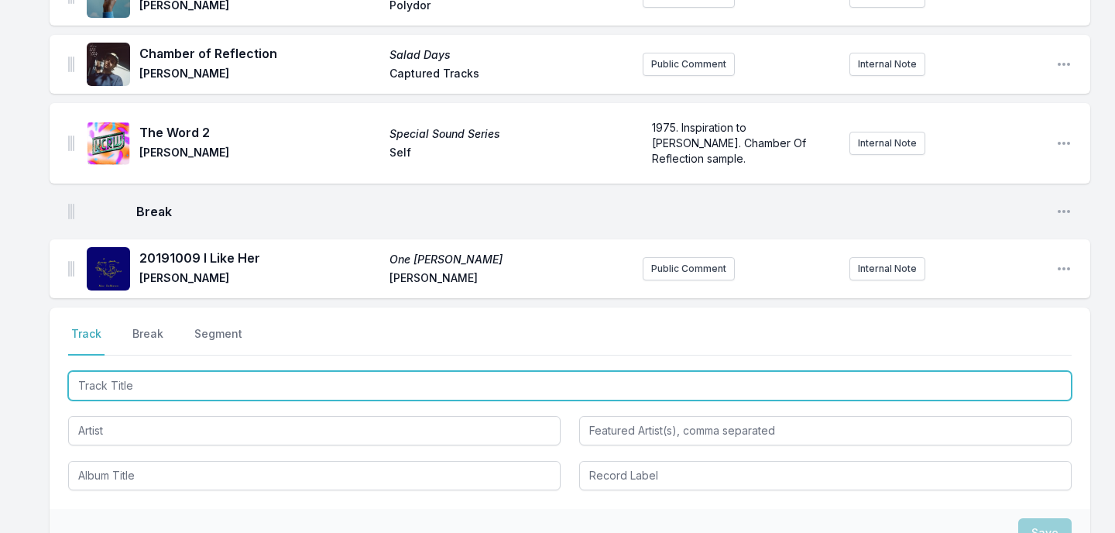
scroll to position [399, 0]
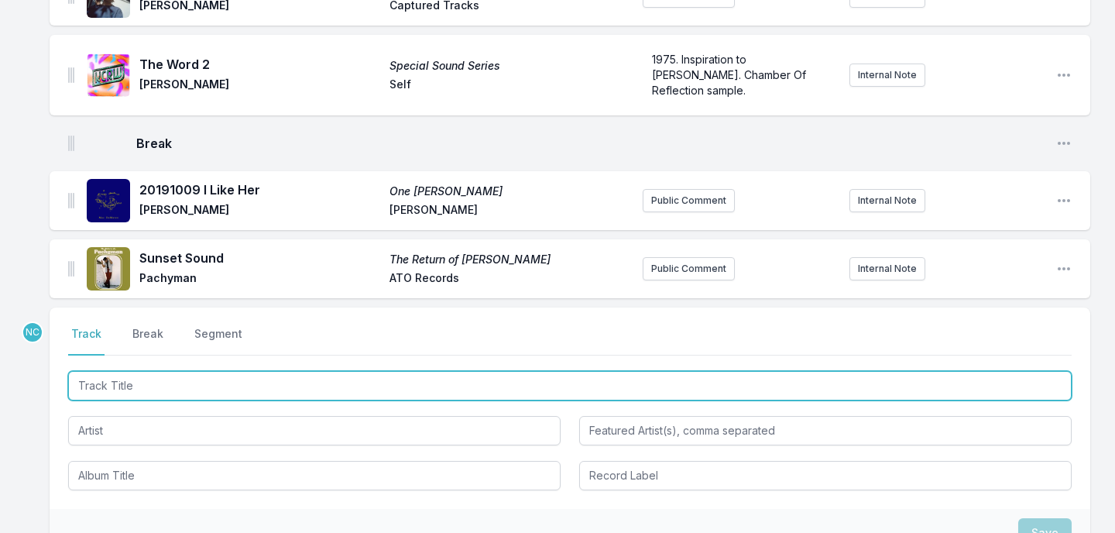
click at [273, 389] on input "Track Title" at bounding box center [569, 385] width 1003 height 29
type input "Punishment"
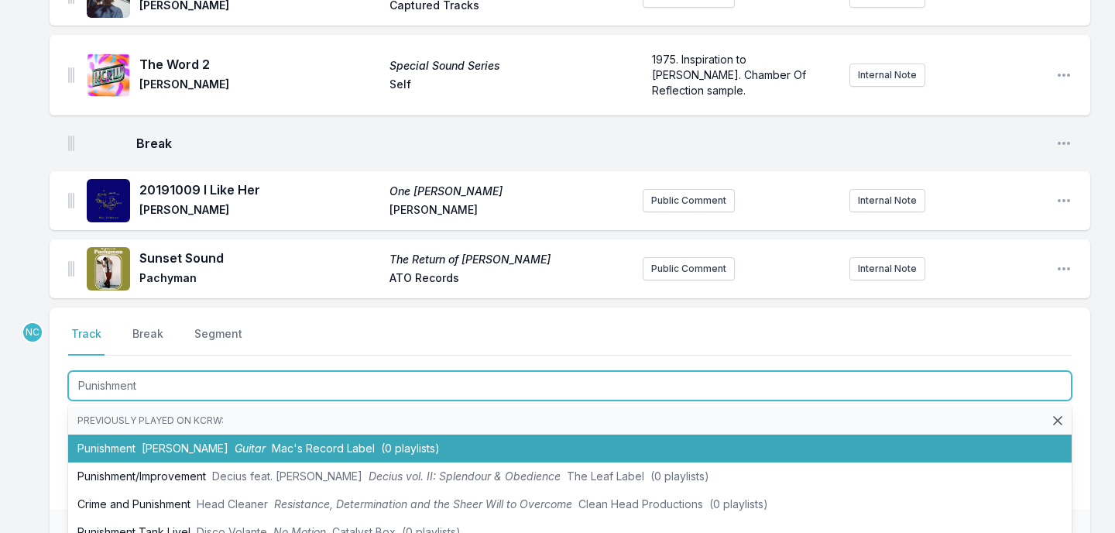
click at [235, 451] on span "Guitar" at bounding box center [250, 447] width 31 height 13
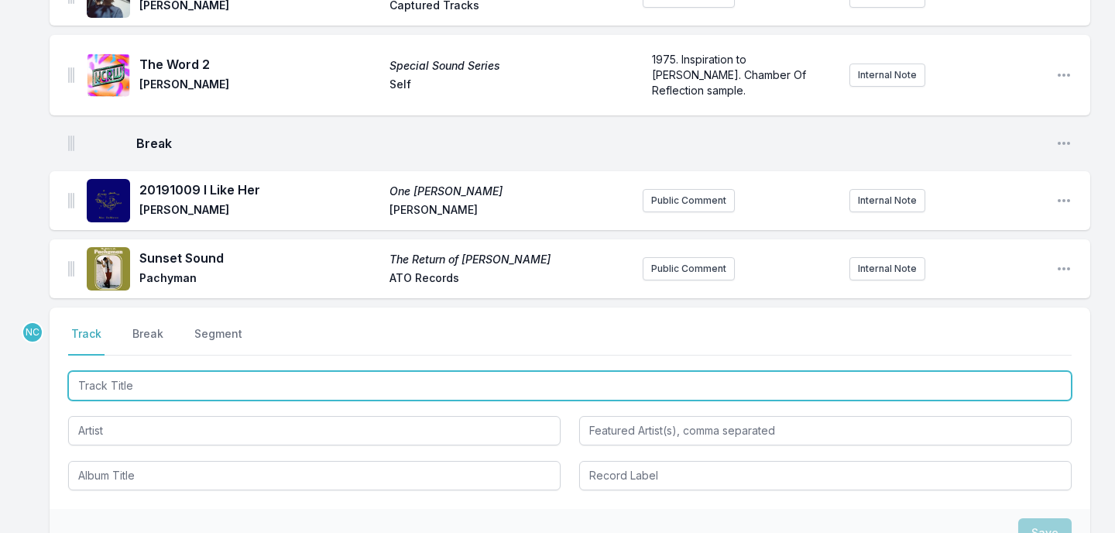
scroll to position [467, 0]
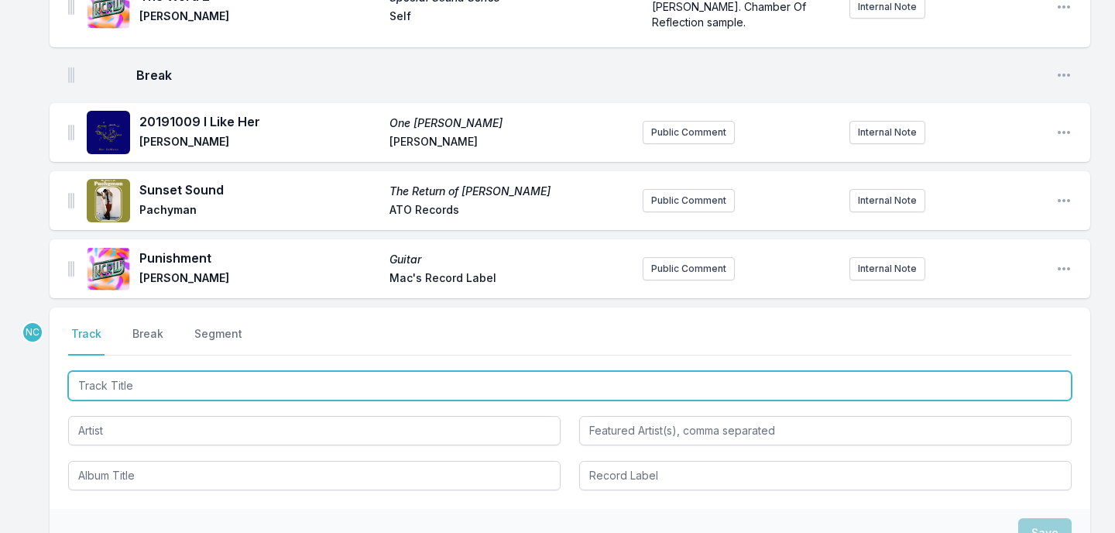
click at [264, 379] on input "Track Title" at bounding box center [569, 385] width 1003 height 29
type input "Sweeter"
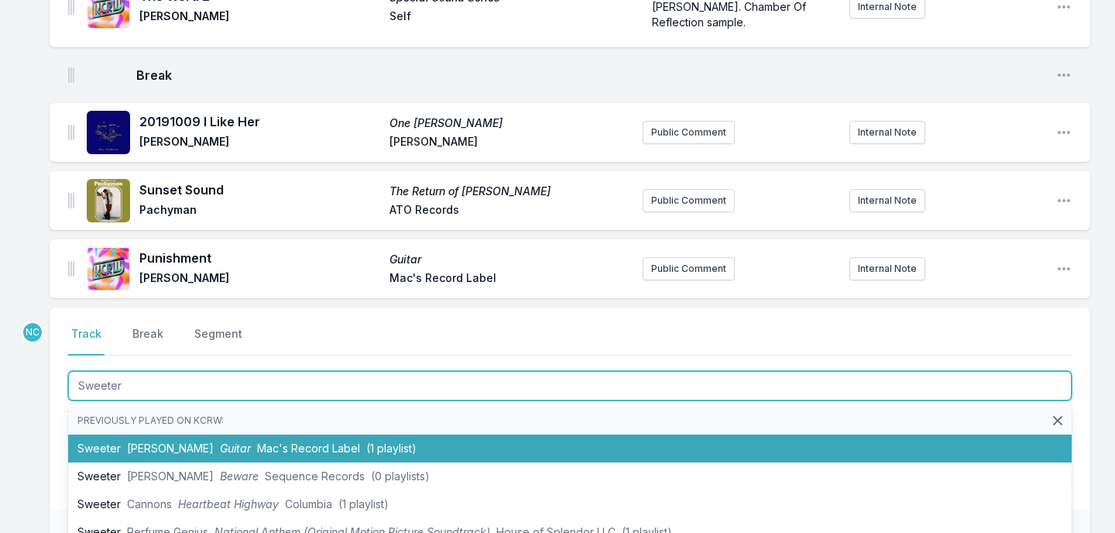
click at [183, 451] on span "Mac Demarco" at bounding box center [170, 447] width 87 height 13
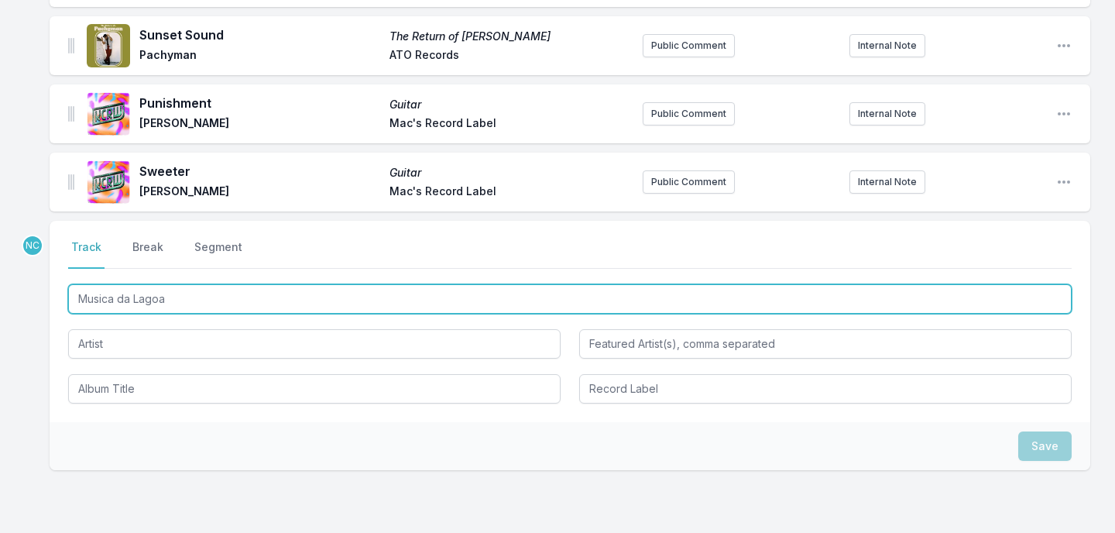
scroll to position [638, 0]
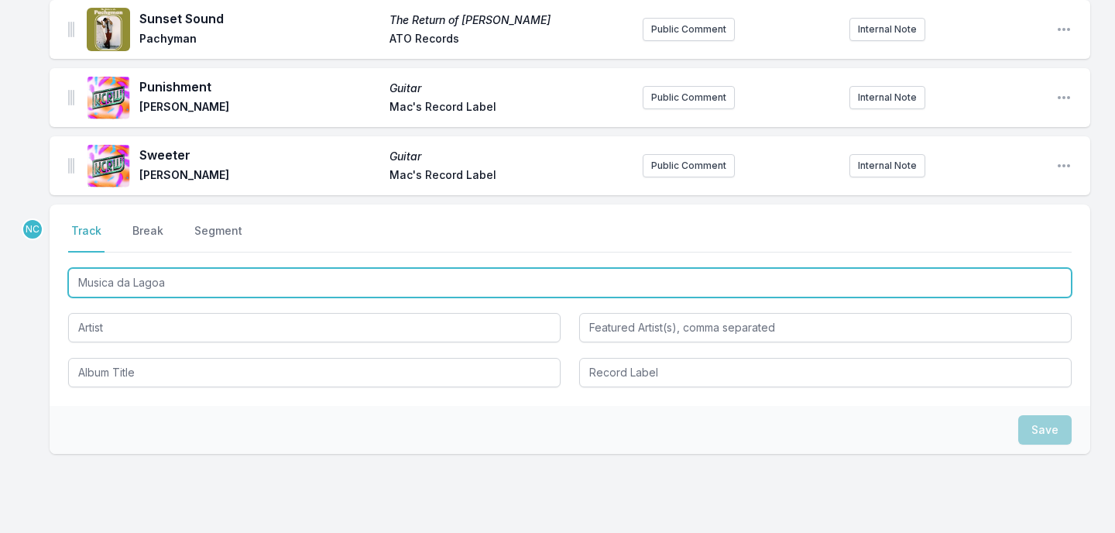
type input "Musica da Lagoa"
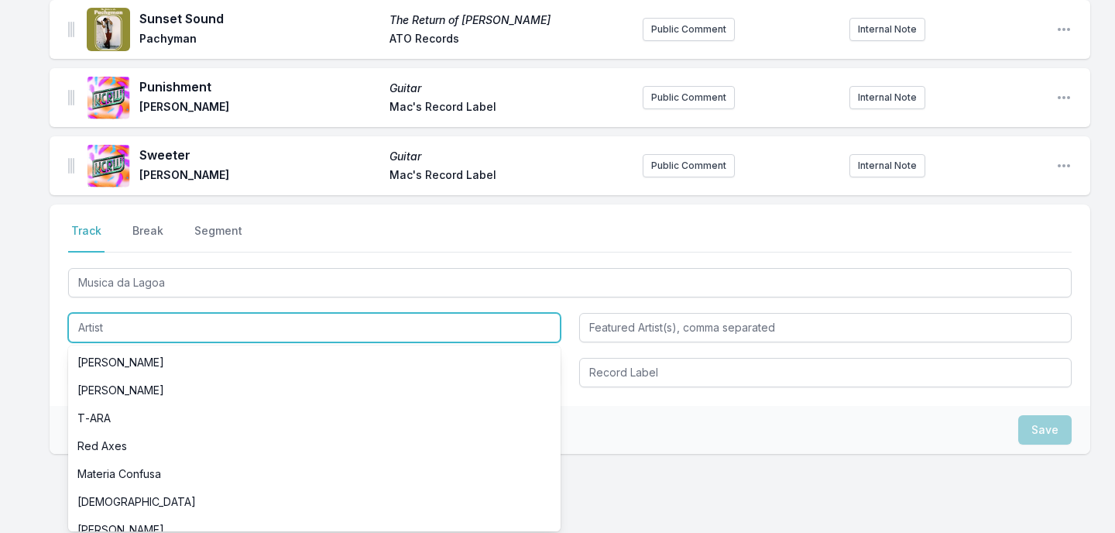
click at [296, 321] on input "Artist" at bounding box center [314, 327] width 492 height 29
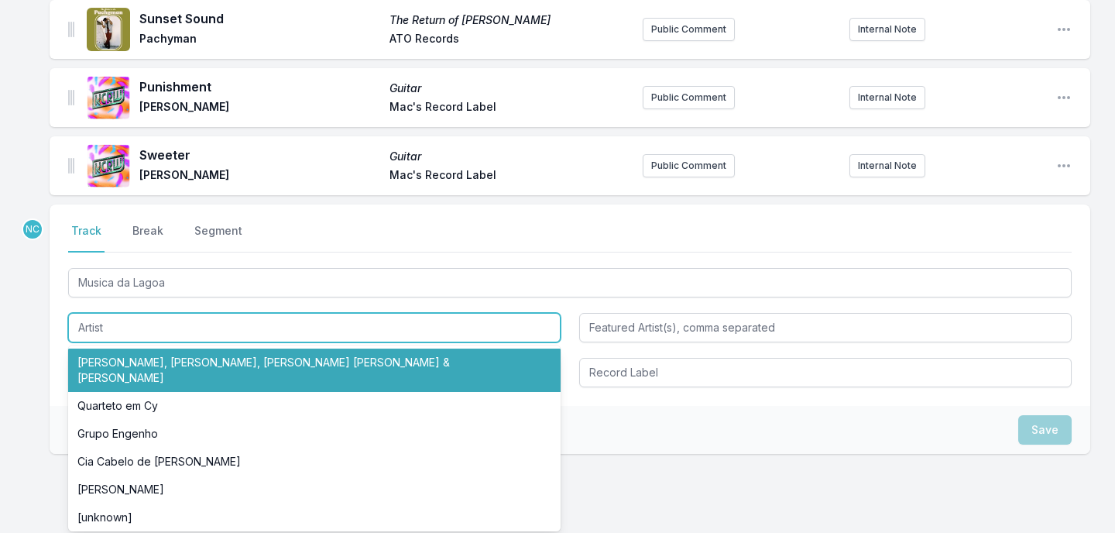
click at [283, 358] on li "Hermeto Pascoal, Itiberê Zwarg, Jovino Santos Neto, Carlos Malta & Marcio Bahia" at bounding box center [314, 369] width 492 height 43
type input "Hermeto Pascoal, Itiberê Zwarg, Jovino Santos Neto, Carlos Malta & Marcio Bahia"
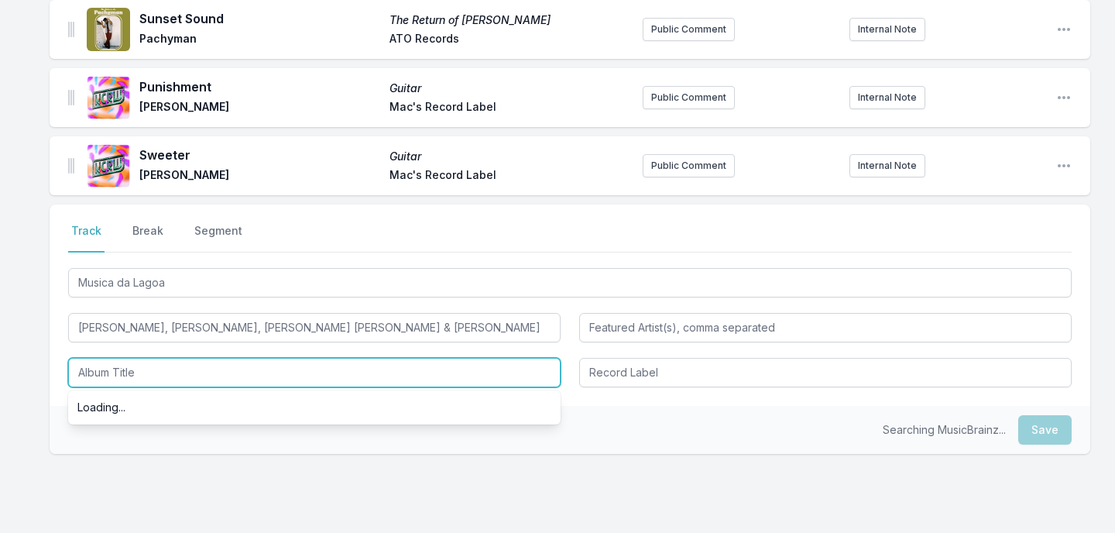
click at [247, 372] on input "Album Title" at bounding box center [314, 372] width 492 height 29
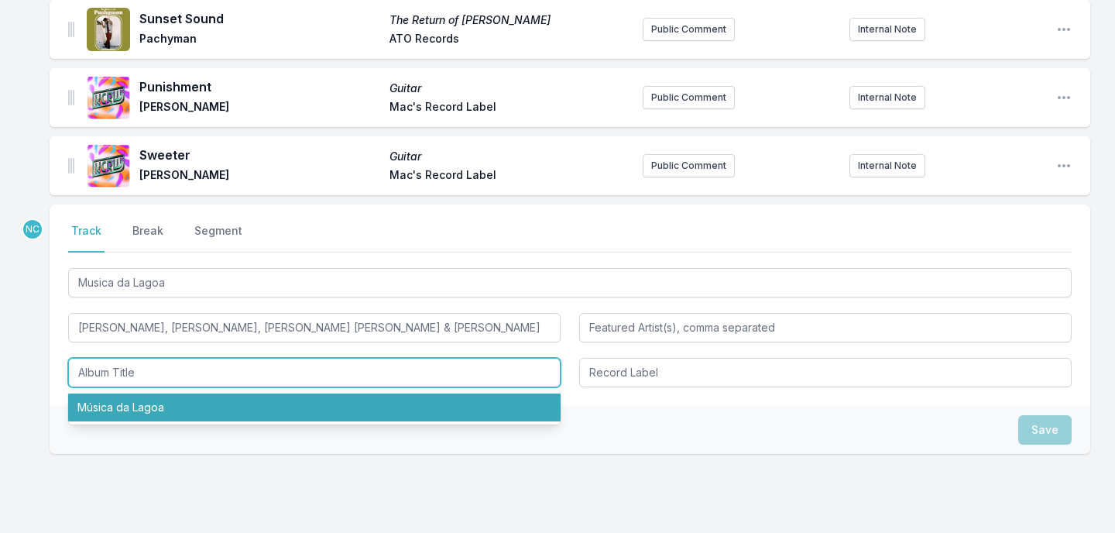
click at [243, 404] on li "Música da Lagoa" at bounding box center [314, 407] width 492 height 28
type input "Música da Lagoa"
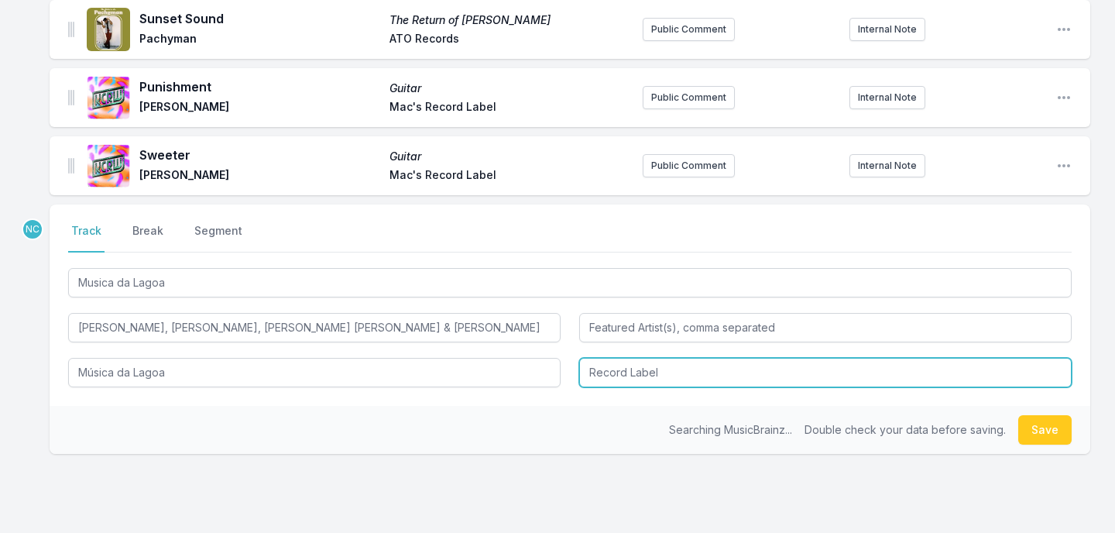
click at [621, 373] on input "Record Label" at bounding box center [825, 372] width 492 height 29
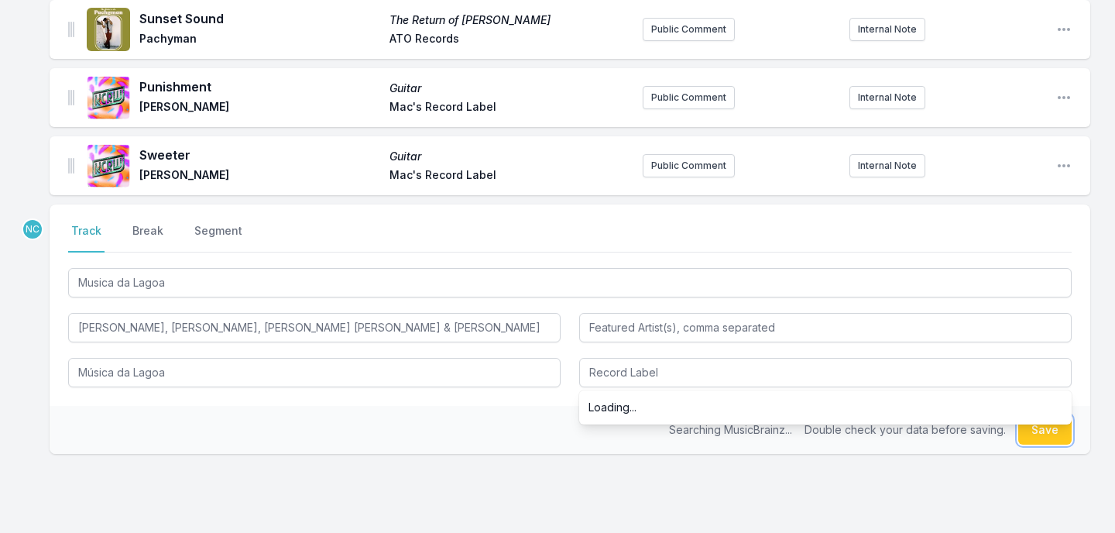
click at [1036, 434] on button "Save" at bounding box center [1044, 429] width 53 height 29
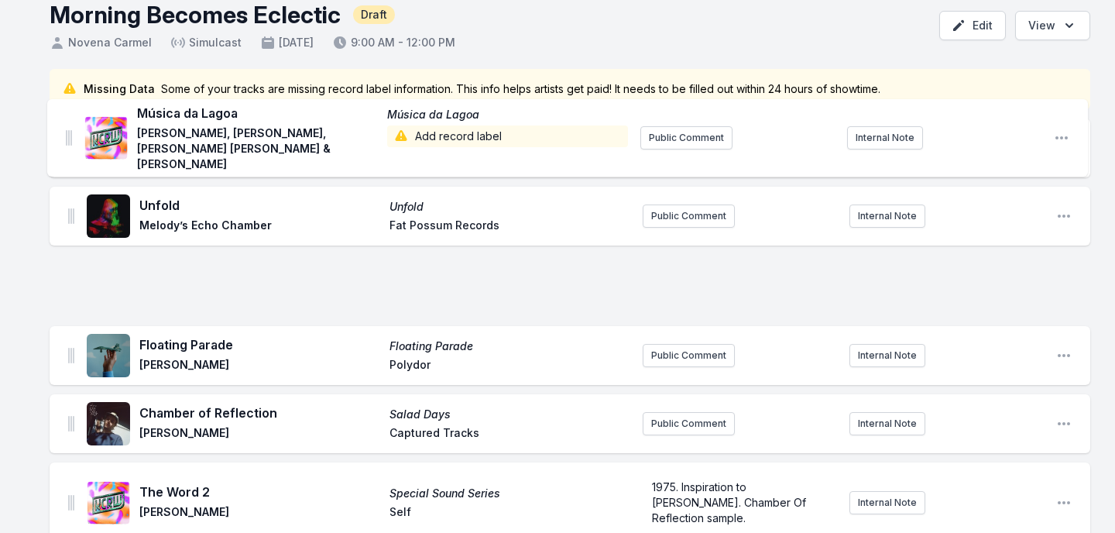
scroll to position [0, 0]
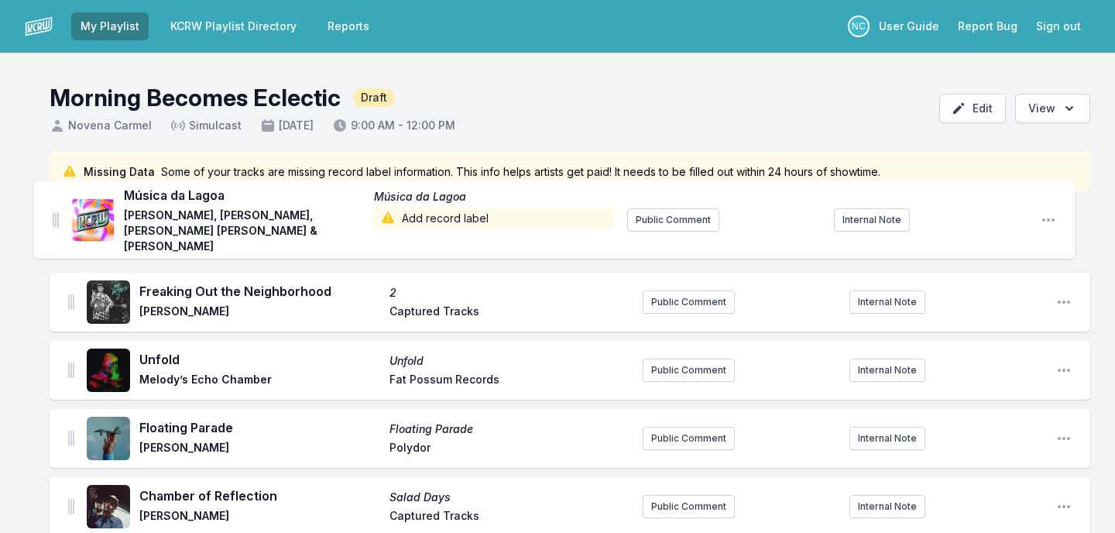
drag, startPoint x: 70, startPoint y: 163, endPoint x: 54, endPoint y: 207, distance: 46.8
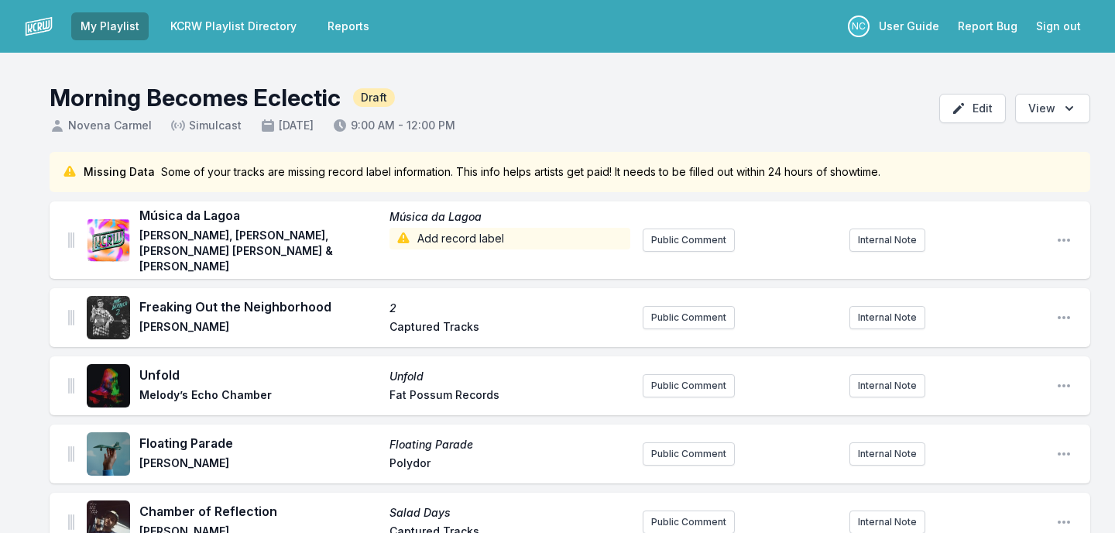
click at [431, 238] on span "Add record label" at bounding box center [509, 239] width 241 height 22
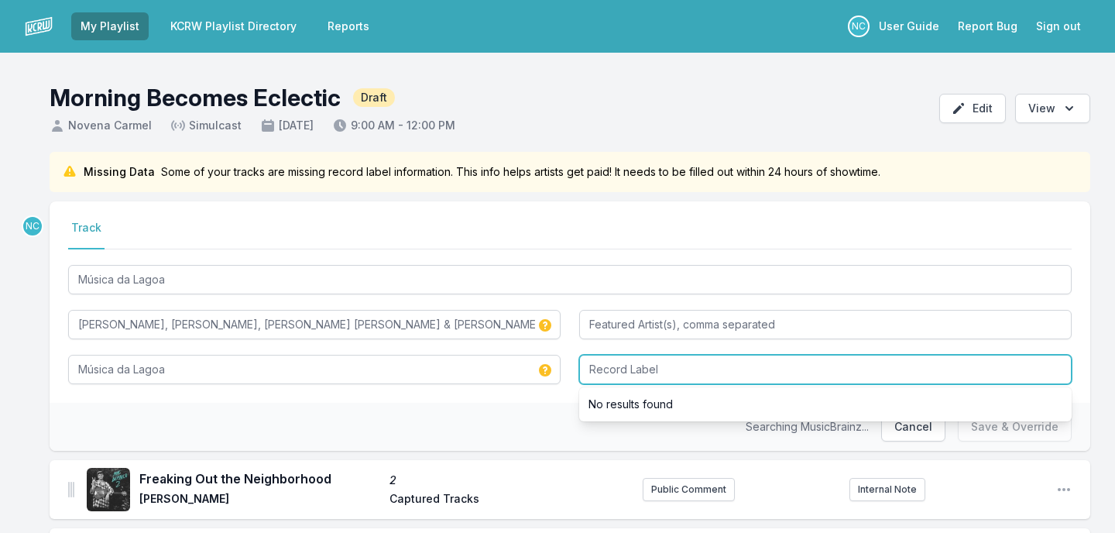
click at [624, 365] on input "Record Label" at bounding box center [825, 369] width 492 height 29
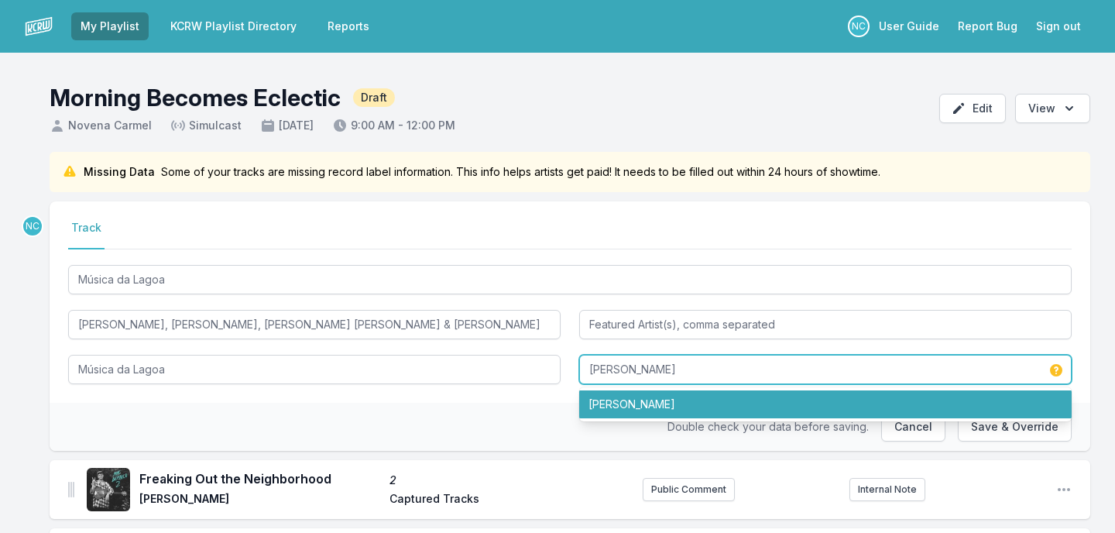
click at [684, 409] on li "Hermeto Pascoal" at bounding box center [825, 404] width 492 height 28
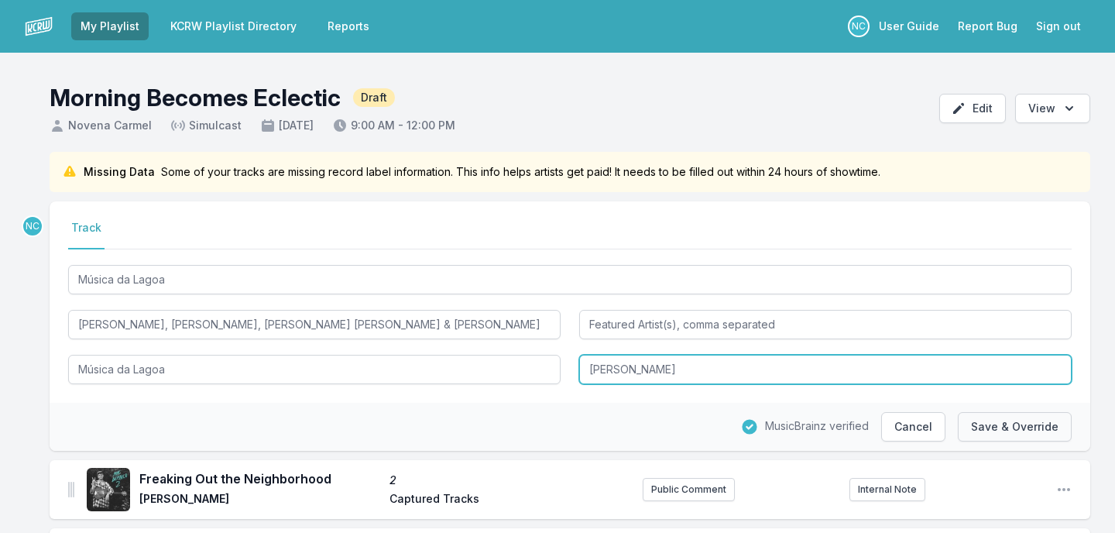
type input "Hermeto Pascoal"
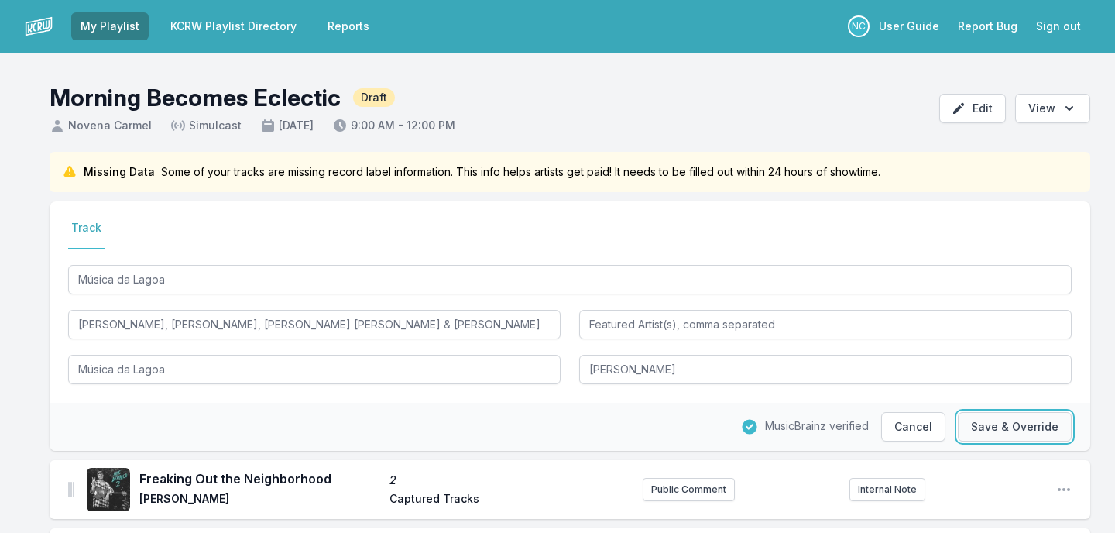
click at [1016, 418] on button "Save & Override" at bounding box center [1015, 426] width 114 height 29
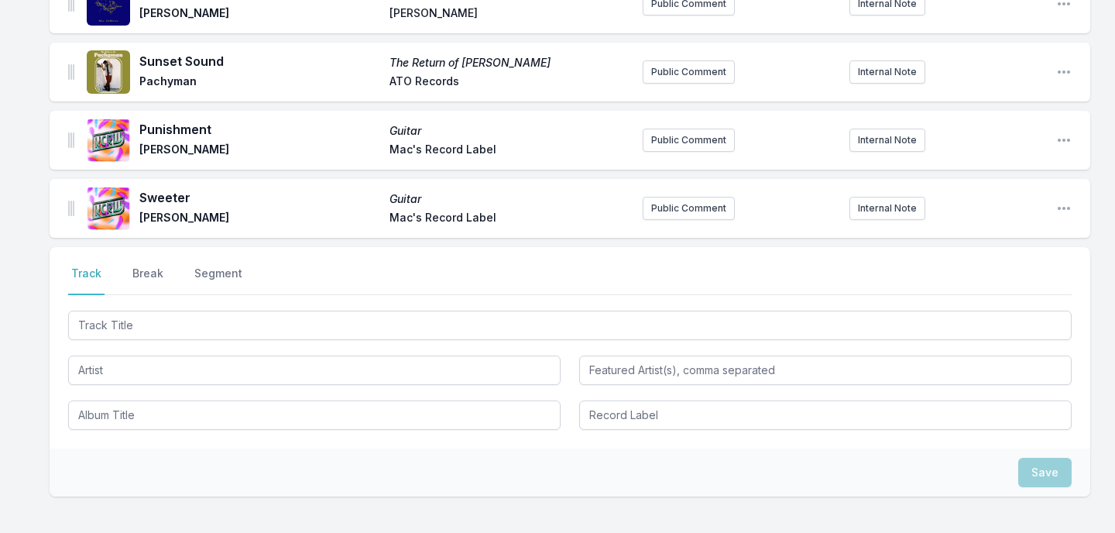
scroll to position [779, 0]
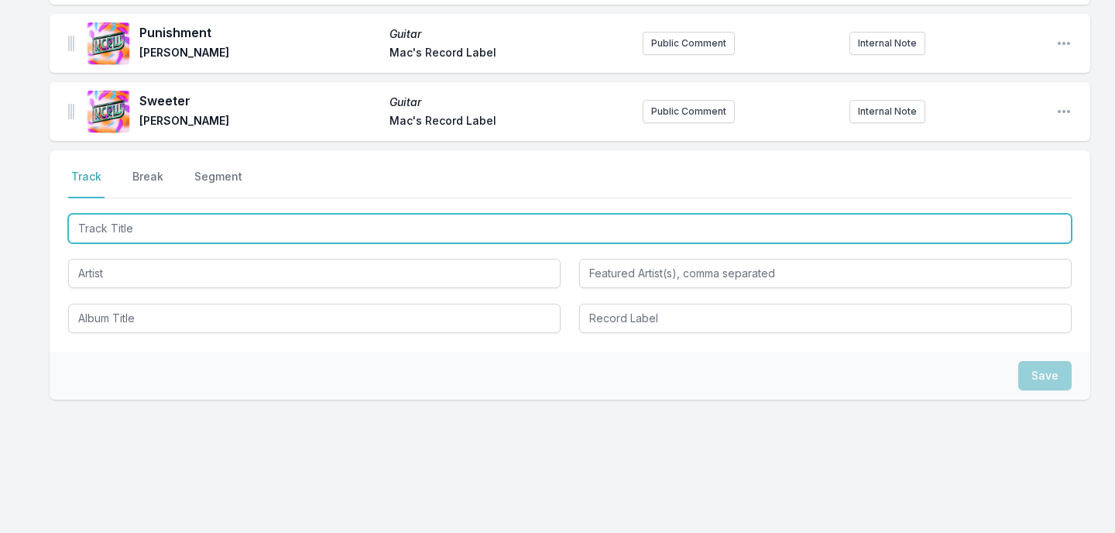
click at [840, 214] on input "Track Title" at bounding box center [569, 228] width 1003 height 29
type input "Aguaverde"
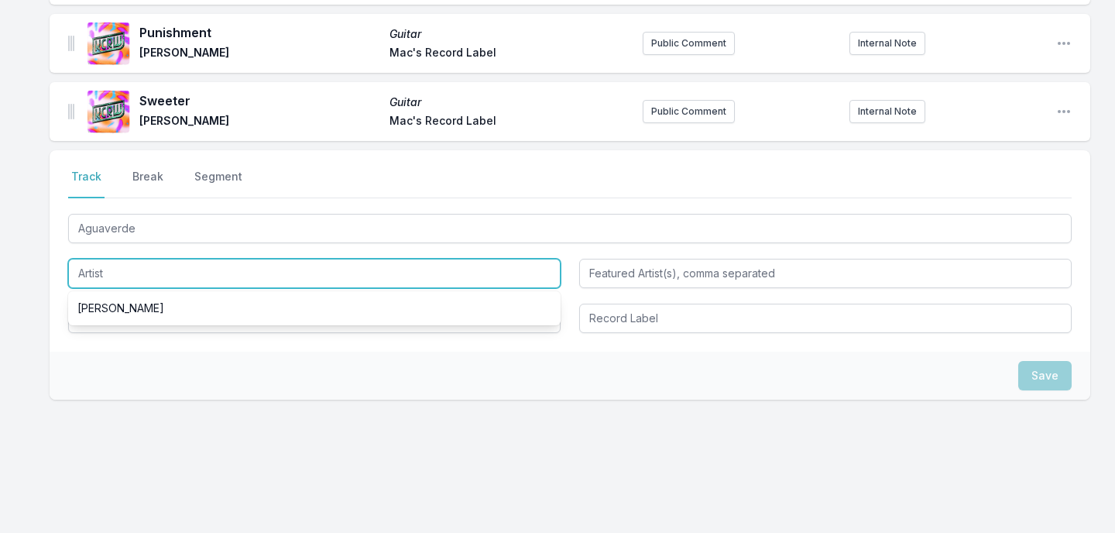
click at [457, 259] on input "Artist" at bounding box center [314, 273] width 492 height 29
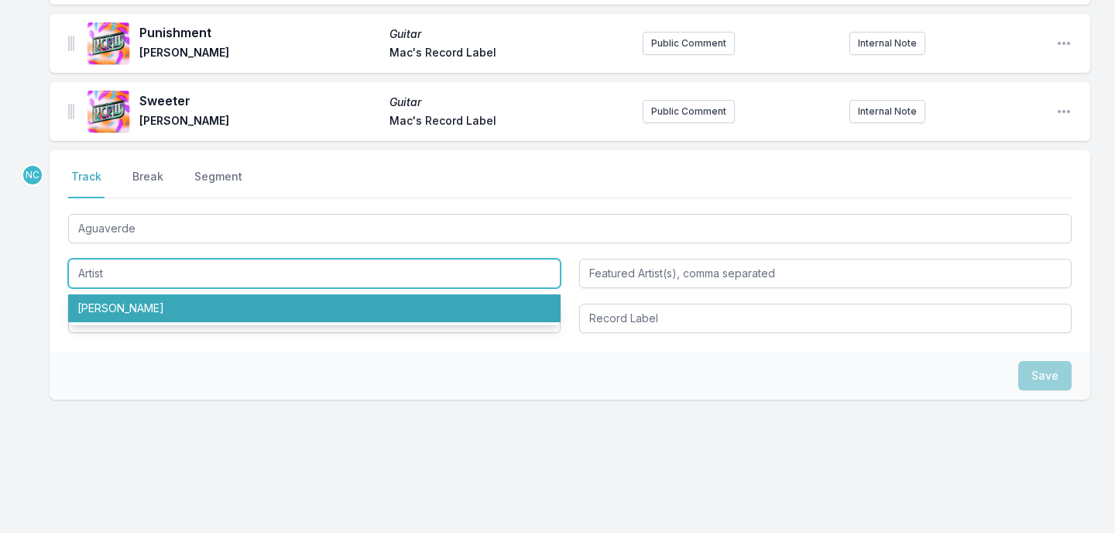
click at [424, 294] on li "Edu Lobo" at bounding box center [314, 308] width 492 height 28
type input "Edu Lobo"
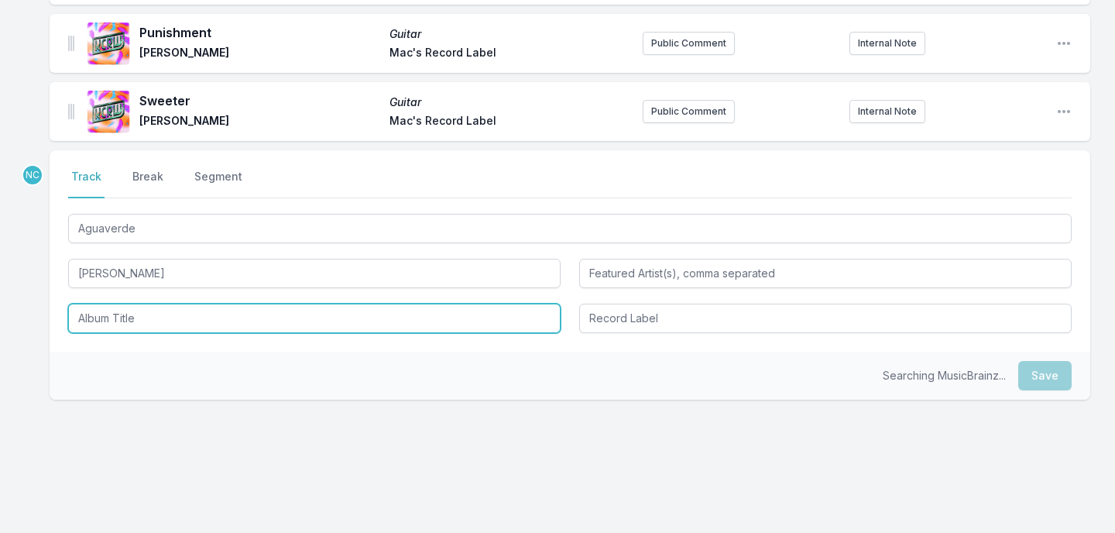
click at [403, 317] on input "Album Title" at bounding box center [314, 317] width 492 height 29
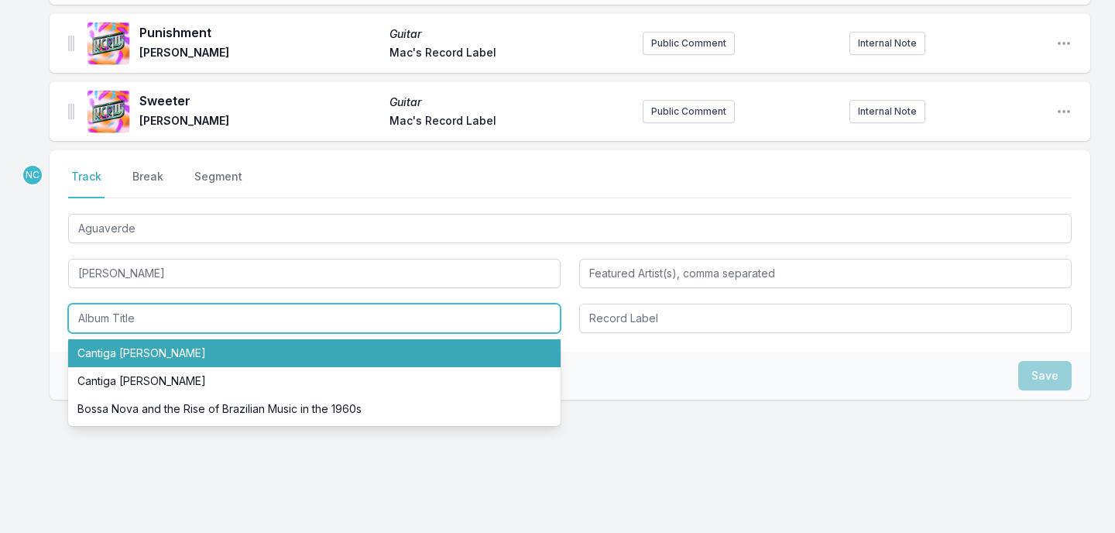
click at [396, 339] on li "Cantiga de longe" at bounding box center [314, 353] width 492 height 28
type input "Cantiga de longe"
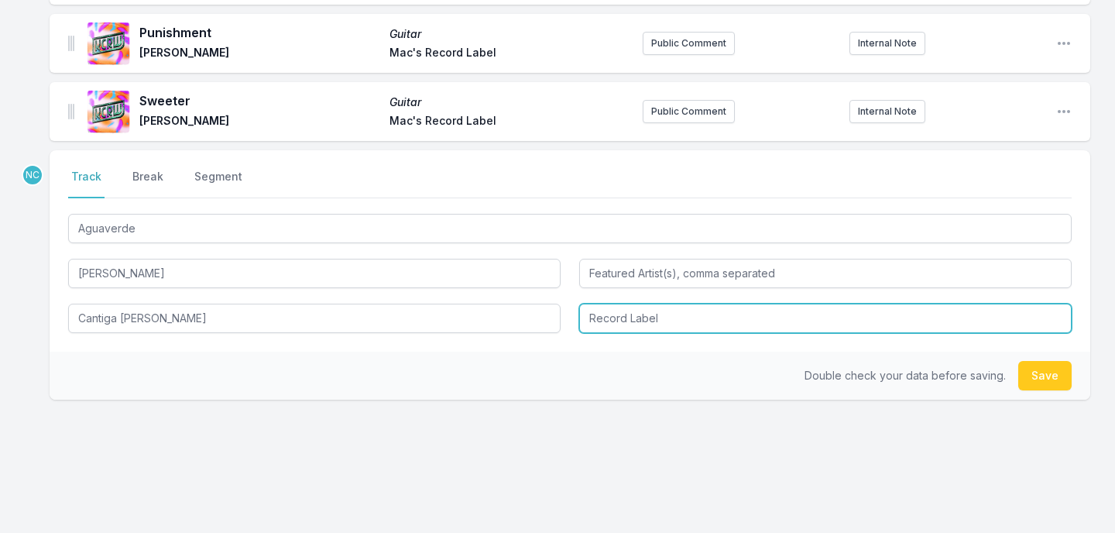
click at [798, 312] on input "Record Label" at bounding box center [825, 317] width 492 height 29
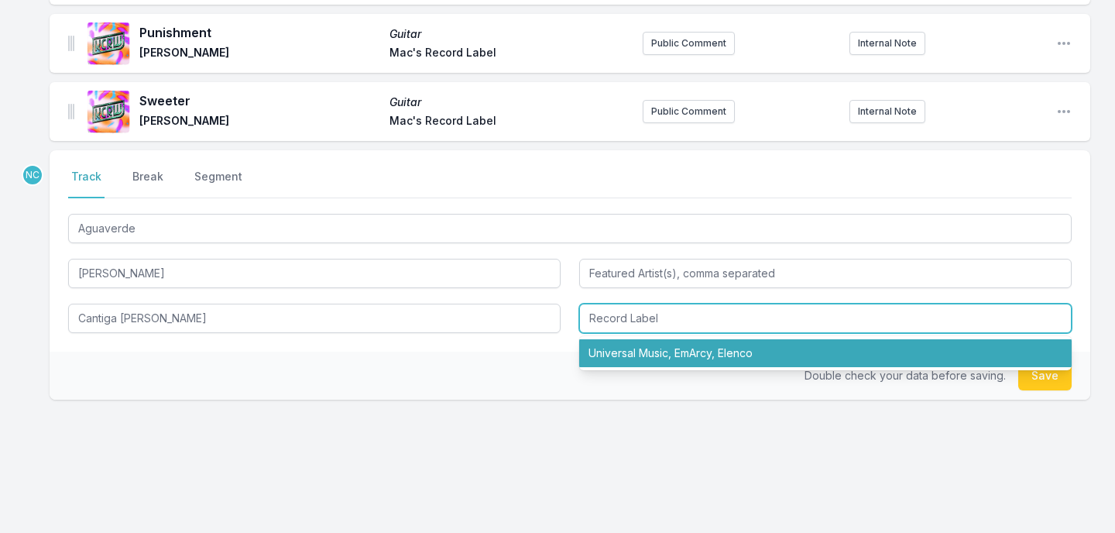
click at [797, 339] on li "Universal Music, EmArcy, Elenco" at bounding box center [825, 353] width 492 height 28
type input "Universal Music, EmArcy, Elenco"
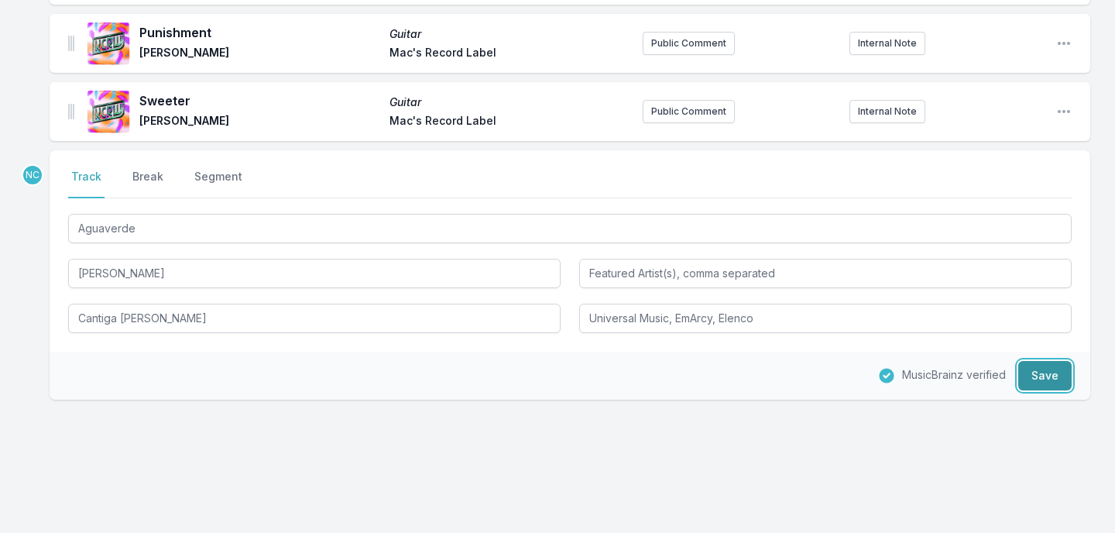
click at [1034, 364] on button "Save" at bounding box center [1044, 375] width 53 height 29
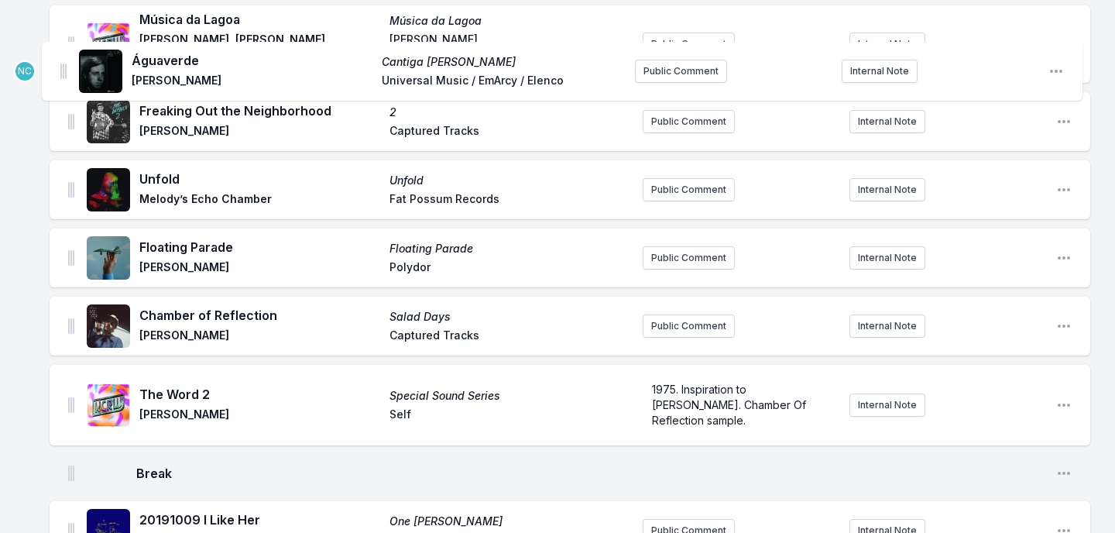
scroll to position [0, 0]
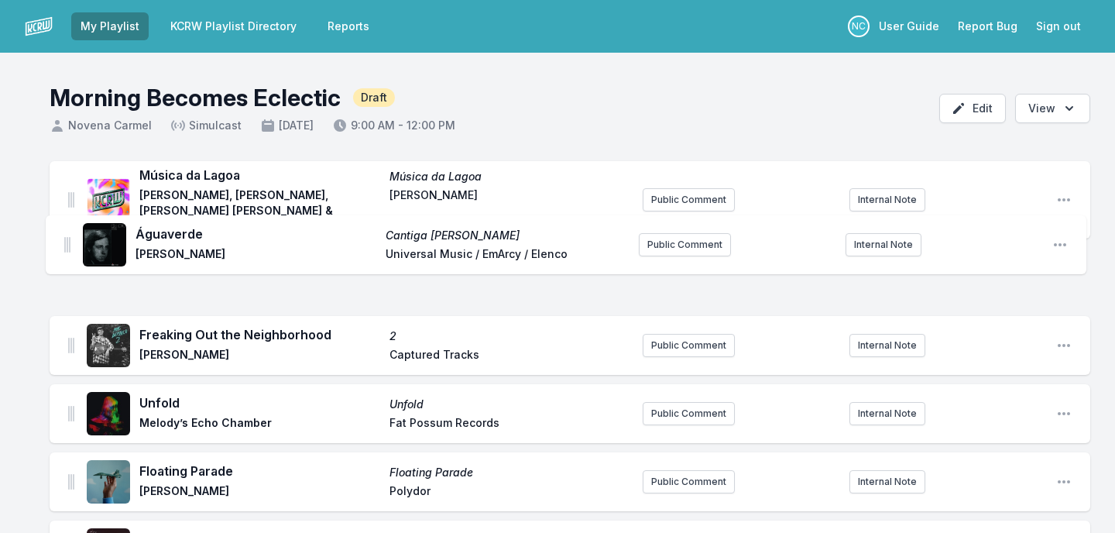
drag, startPoint x: 69, startPoint y: 91, endPoint x: 64, endPoint y: 231, distance: 140.2
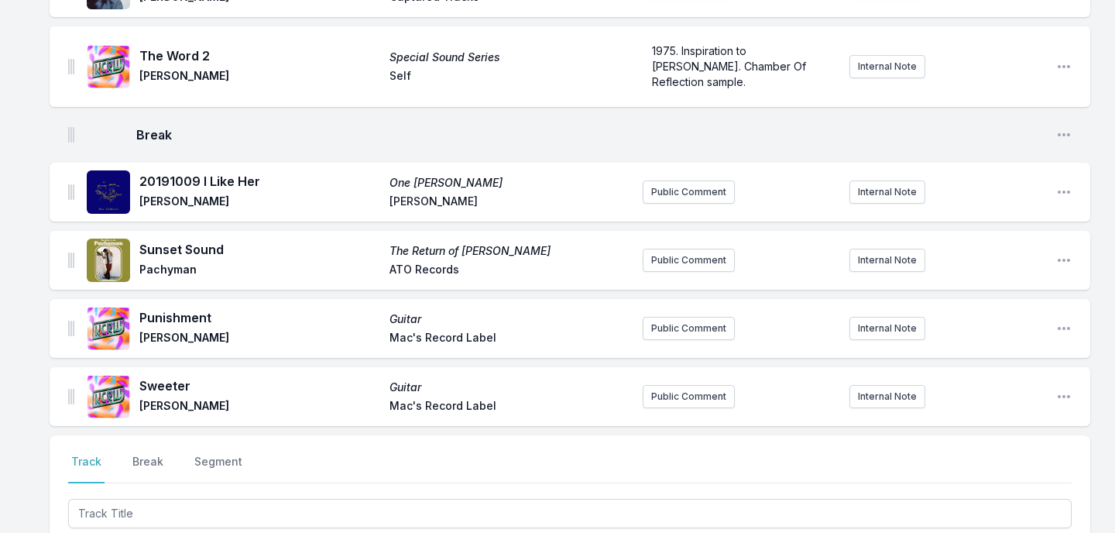
scroll to position [765, 0]
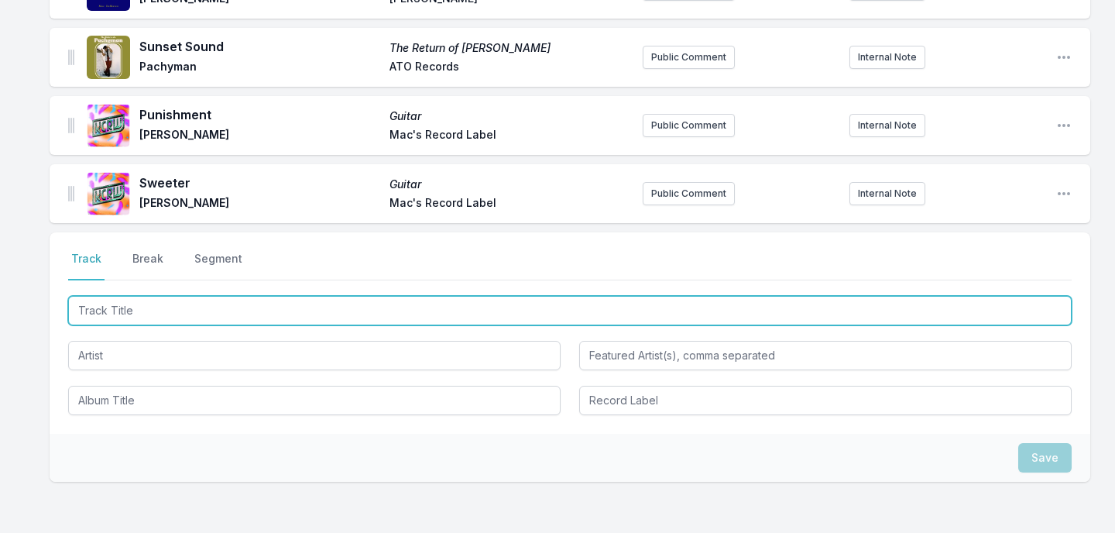
click at [322, 296] on input "Track Title" at bounding box center [569, 310] width 1003 height 29
paste input "Wake (Feat. Fleet Foxes)"
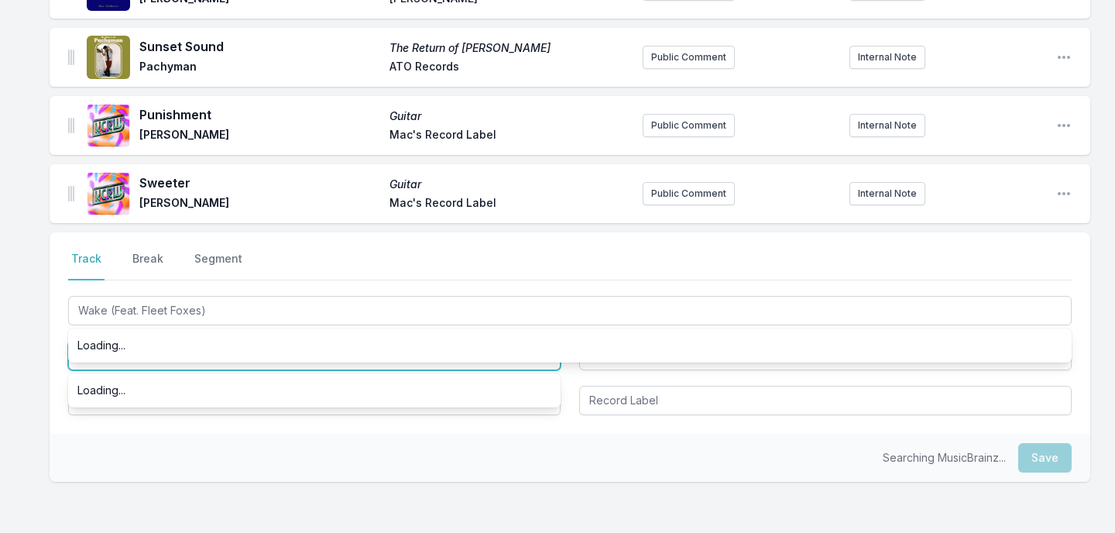
click at [265, 353] on input "Artist" at bounding box center [314, 355] width 492 height 29
type input "Wake"
type input "Fleet Foxes"
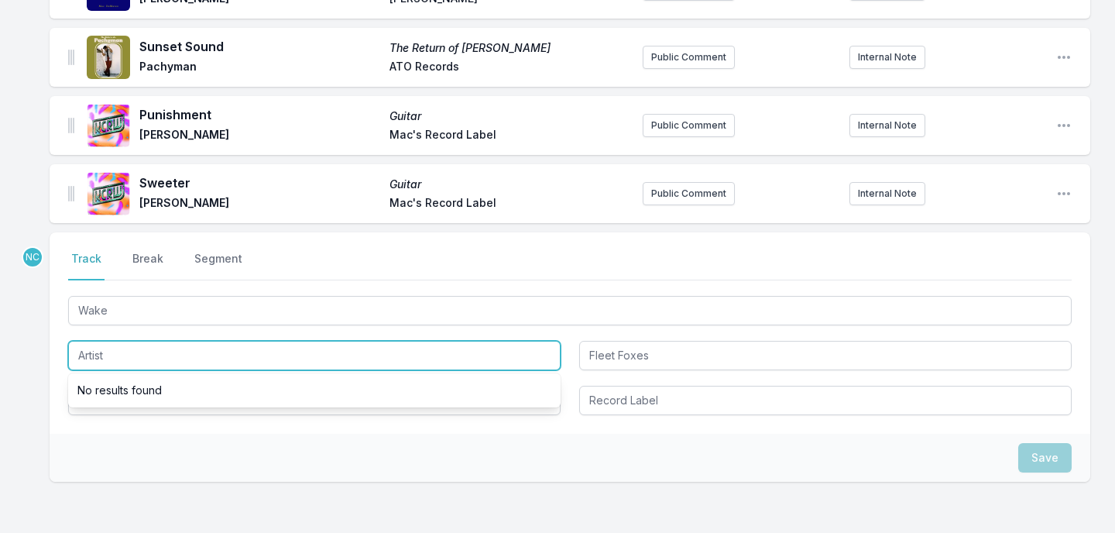
click at [264, 352] on input "Artist" at bounding box center [314, 355] width 492 height 29
type input "m"
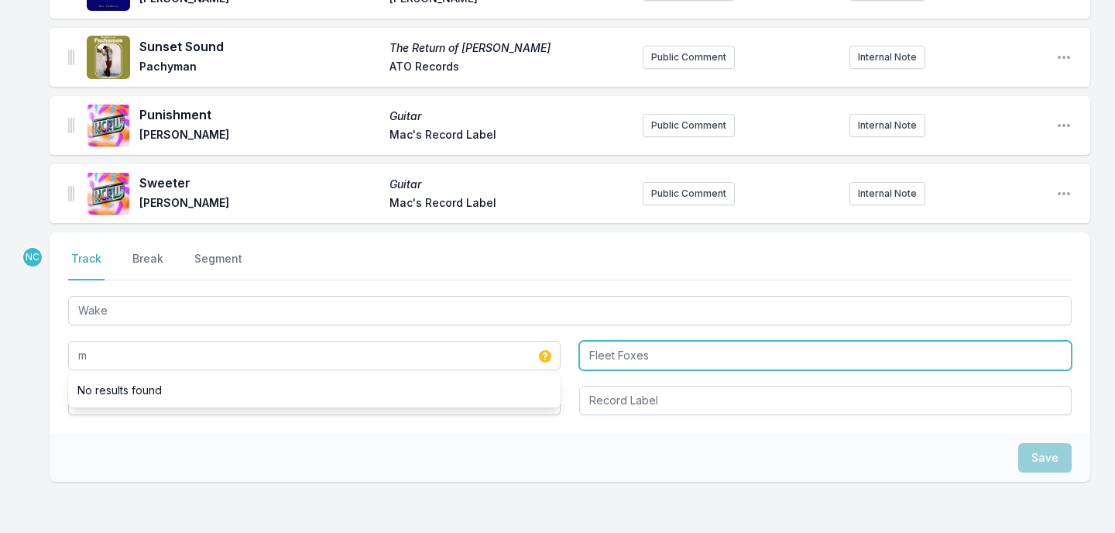
click at [628, 341] on input "Fleet Foxes" at bounding box center [825, 355] width 492 height 29
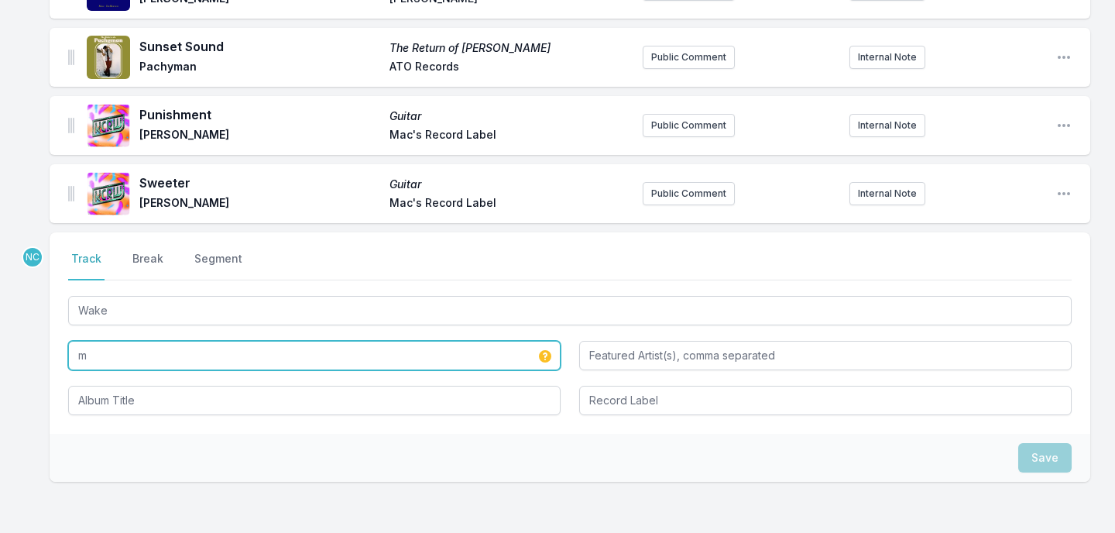
click at [493, 341] on input "m" at bounding box center [314, 355] width 492 height 29
type input "Madison Cunningham"
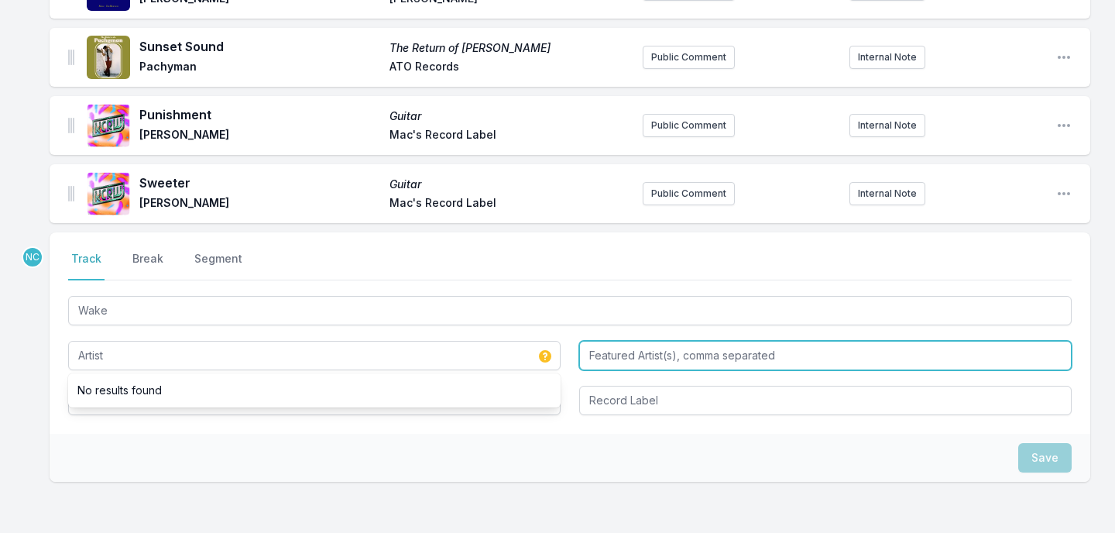
type input "Madison Cunningham"
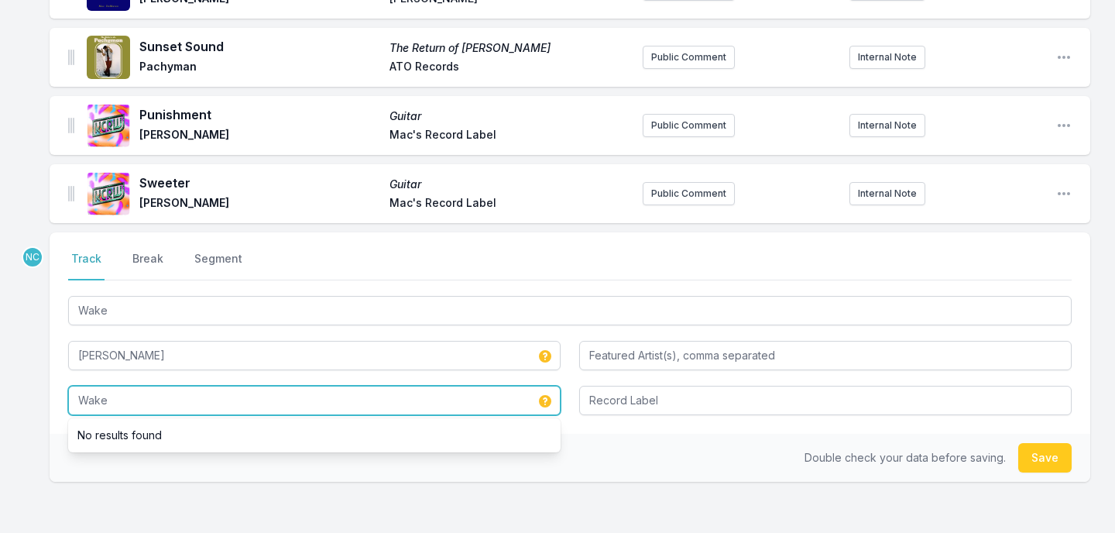
type input "Wake"
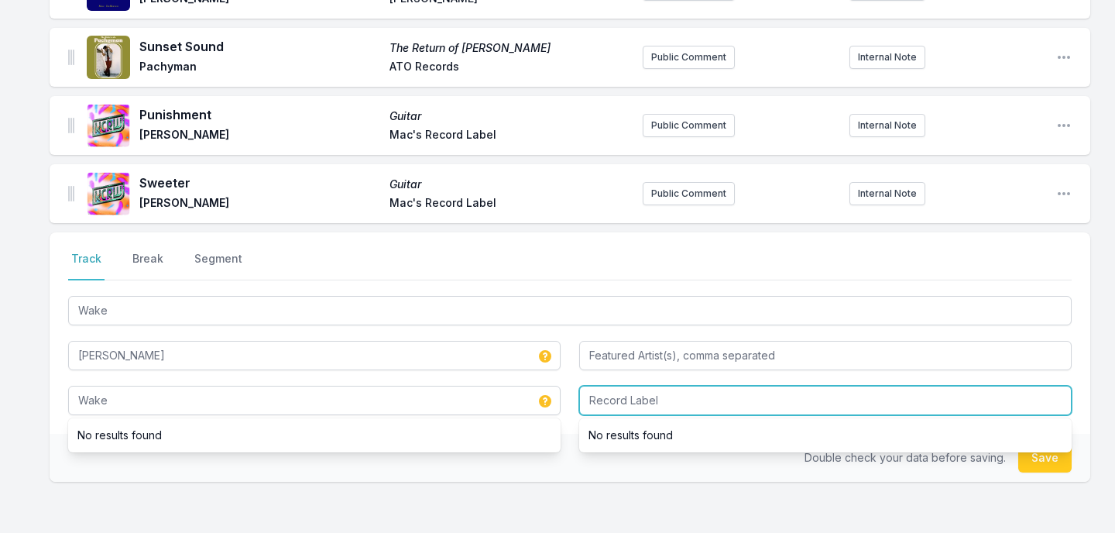
click at [755, 394] on input "Record Label" at bounding box center [825, 400] width 492 height 29
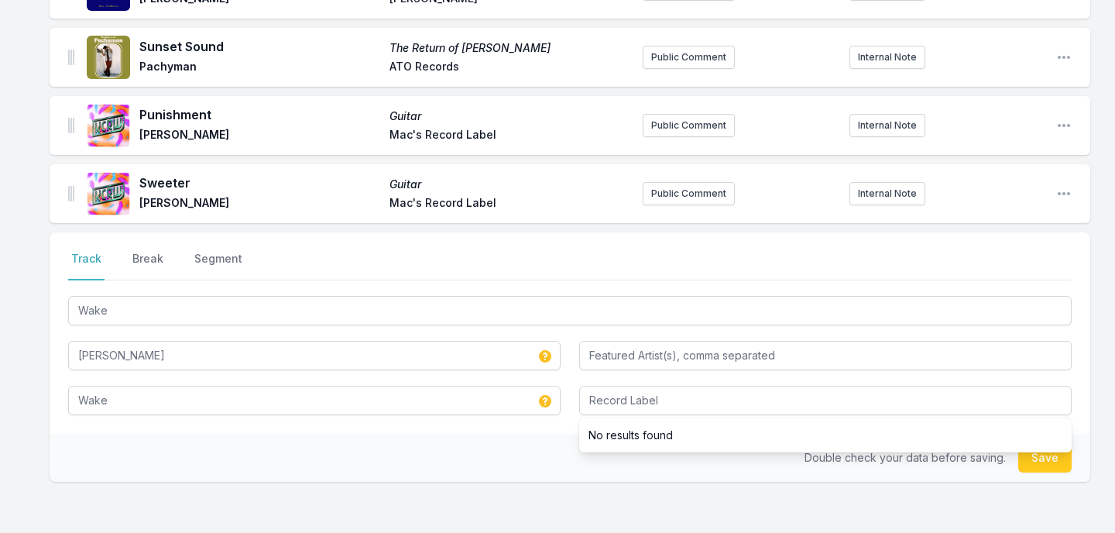
click at [1038, 457] on div "Double check your data before saving. Save" at bounding box center [570, 458] width 1041 height 48
click at [1036, 443] on button "Save" at bounding box center [1044, 457] width 53 height 29
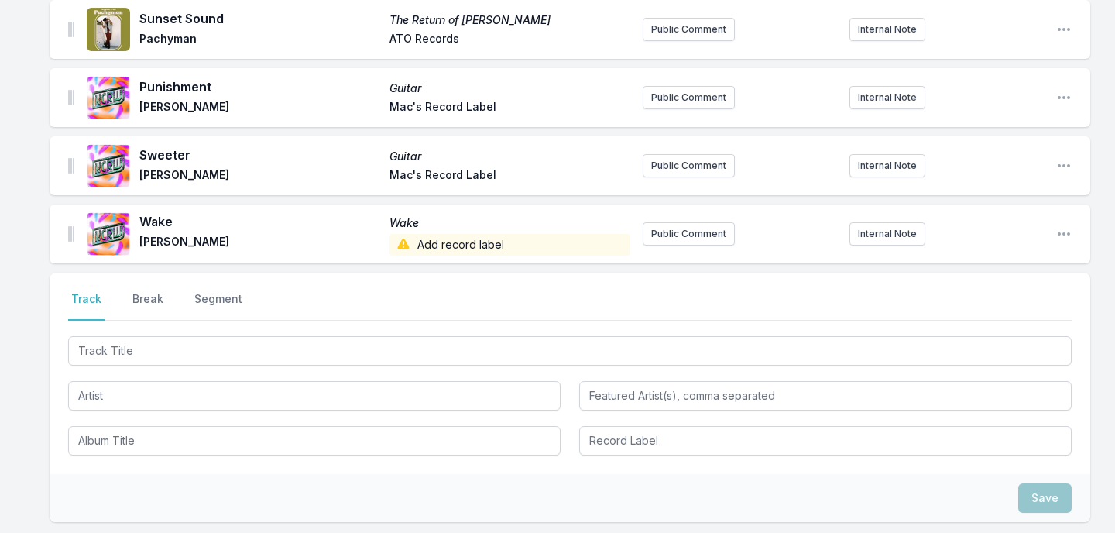
scroll to position [873, 0]
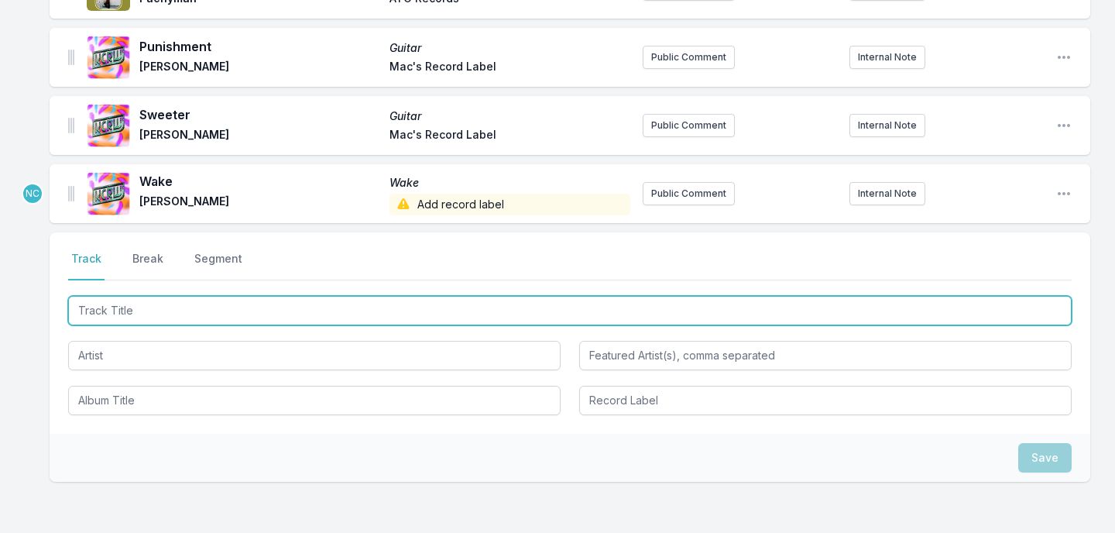
click at [932, 296] on input "Track Title" at bounding box center [569, 310] width 1003 height 29
type input "Petals"
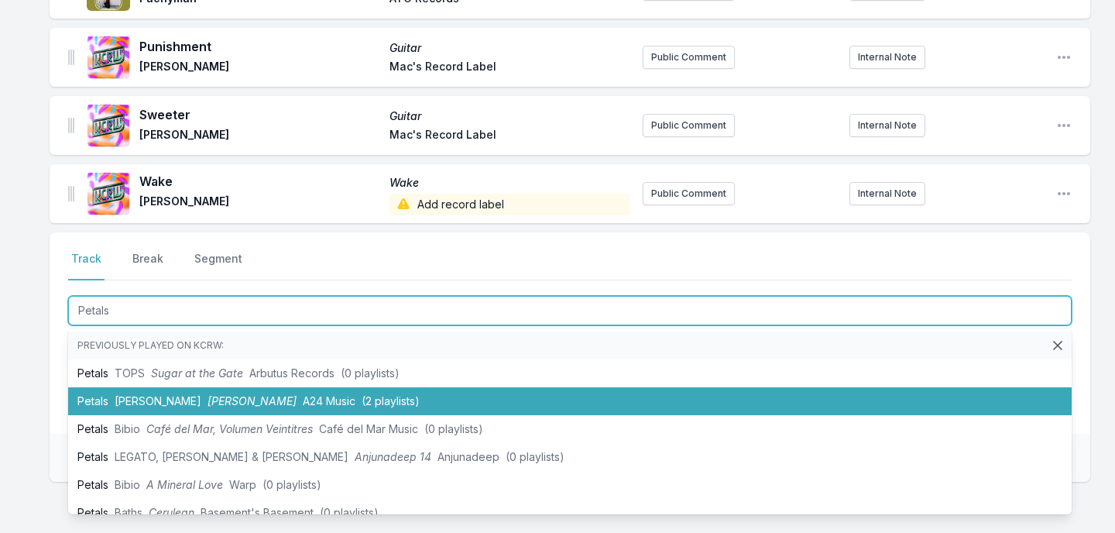
click at [815, 388] on li "Petals Mark William Lewis Mark William Lewis A24 Music (2 playlists)" at bounding box center [569, 401] width 1003 height 28
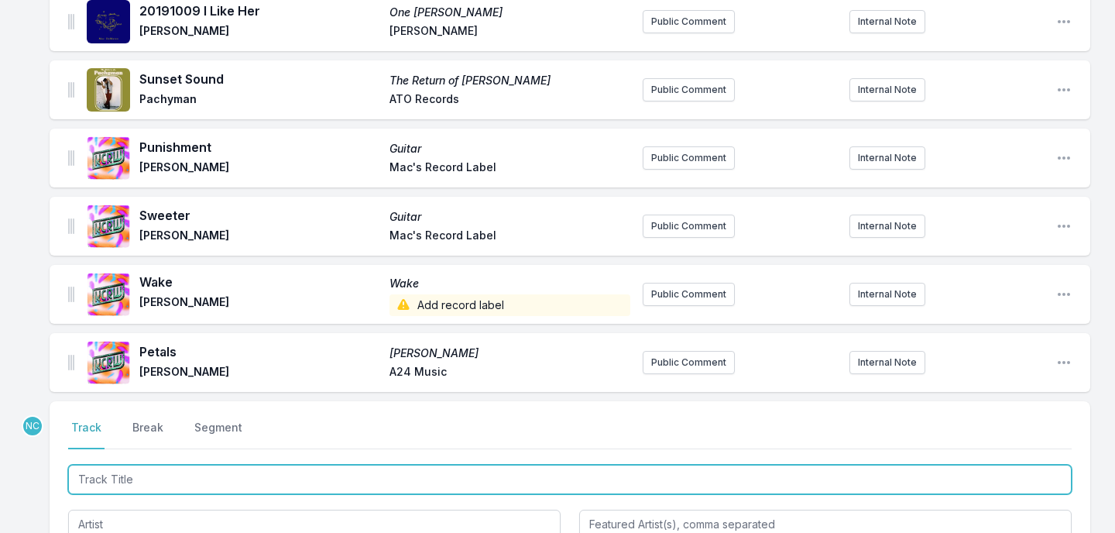
scroll to position [842, 0]
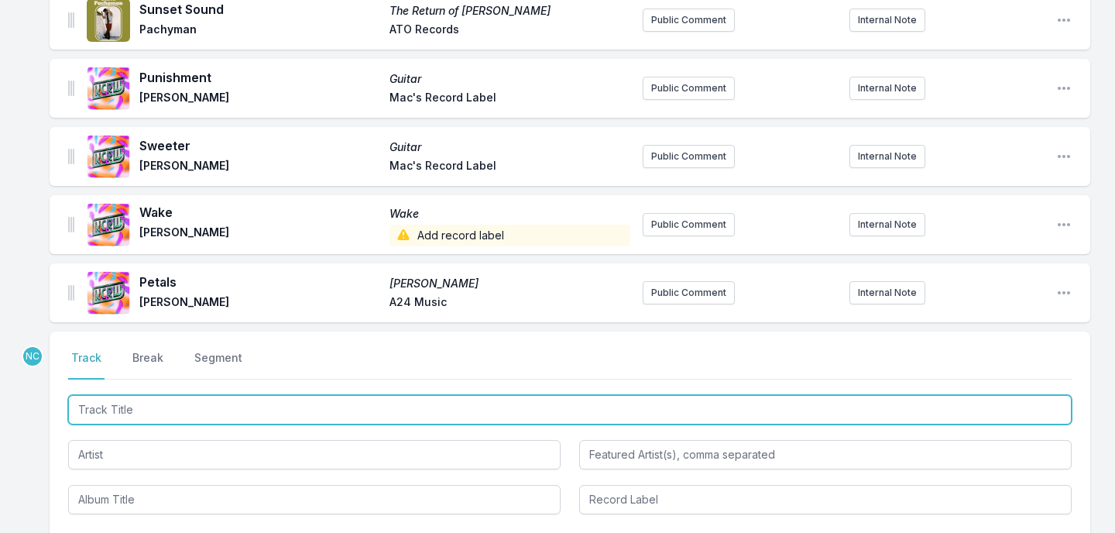
click at [365, 396] on input "Track Title" at bounding box center [569, 409] width 1003 height 29
paste input "Awkward Backward"
type input "Awkward Backward"
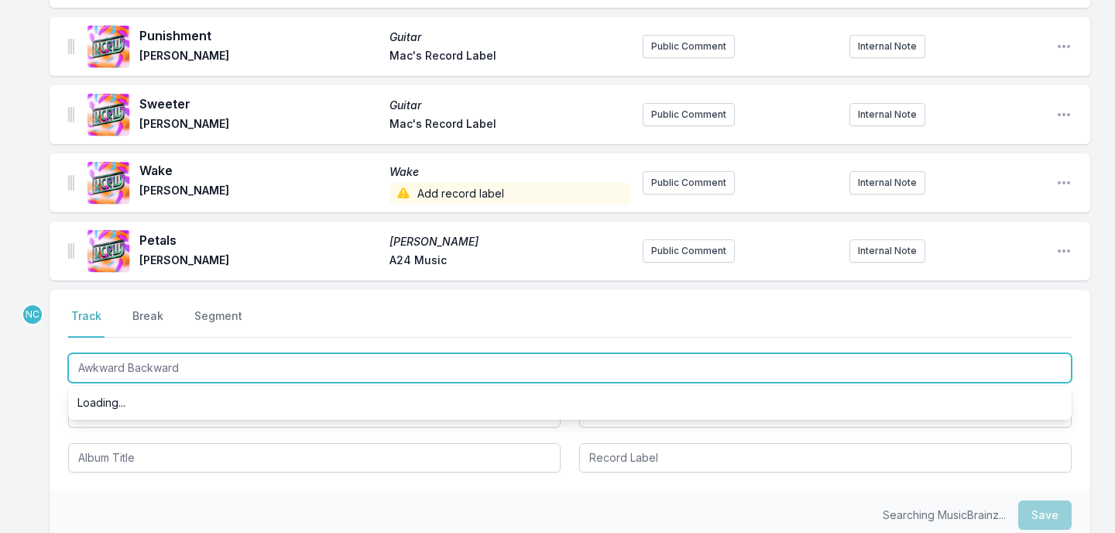
scroll to position [889, 0]
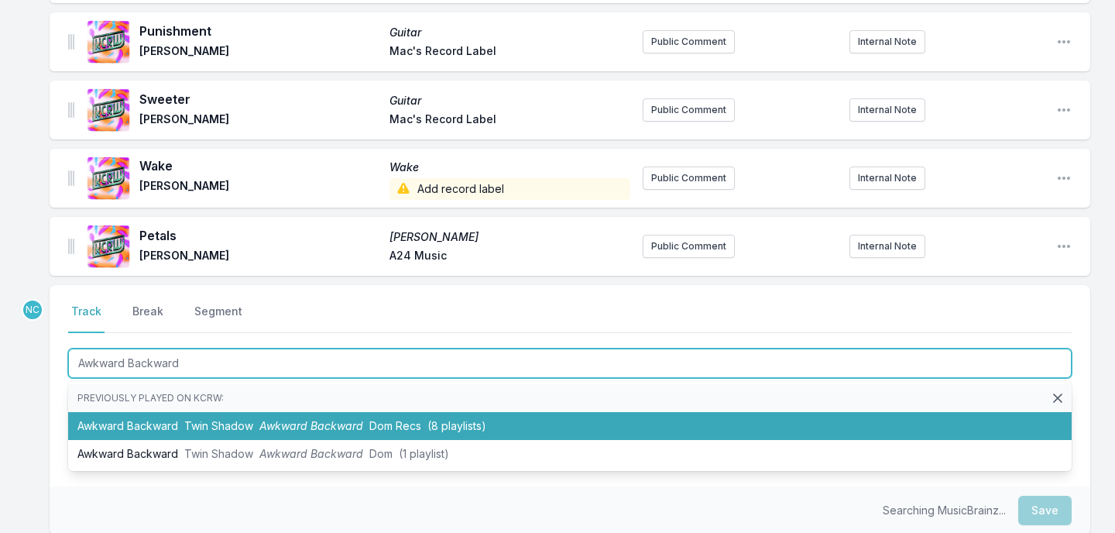
click at [363, 412] on li "Awkward Backward Twin Shadow Awkward Backward Dom Recs (8 playlists)" at bounding box center [569, 426] width 1003 height 28
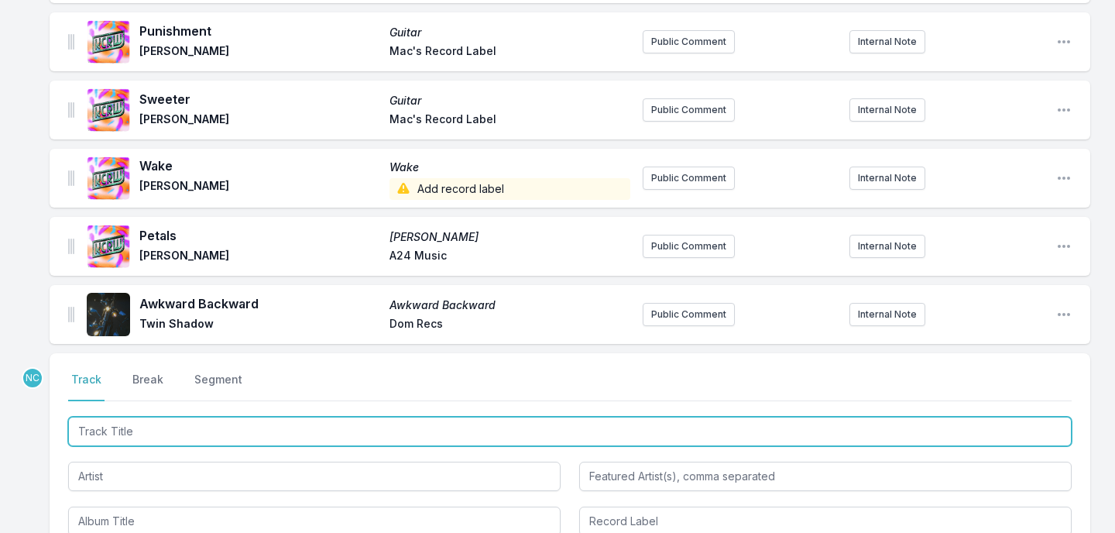
scroll to position [957, 0]
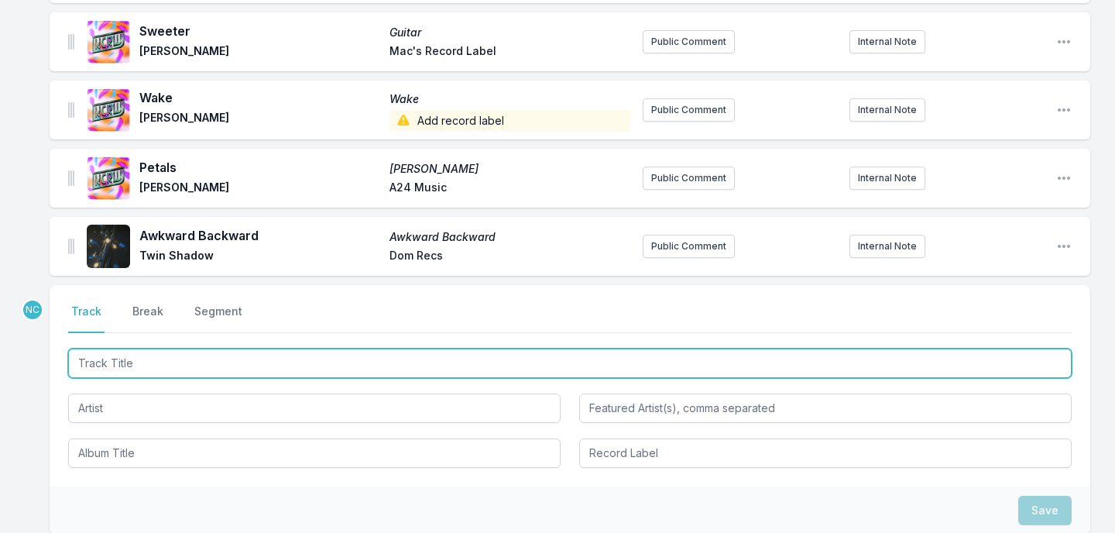
click at [396, 348] on input "Track Title" at bounding box center [569, 362] width 1003 height 29
paste input "Dreamin"
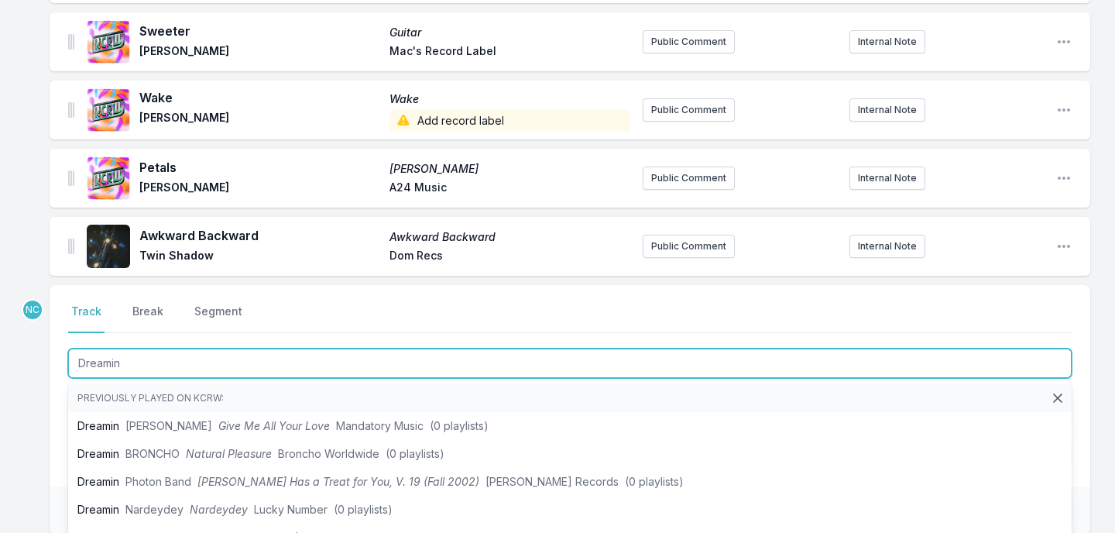
type input "Dreamin"
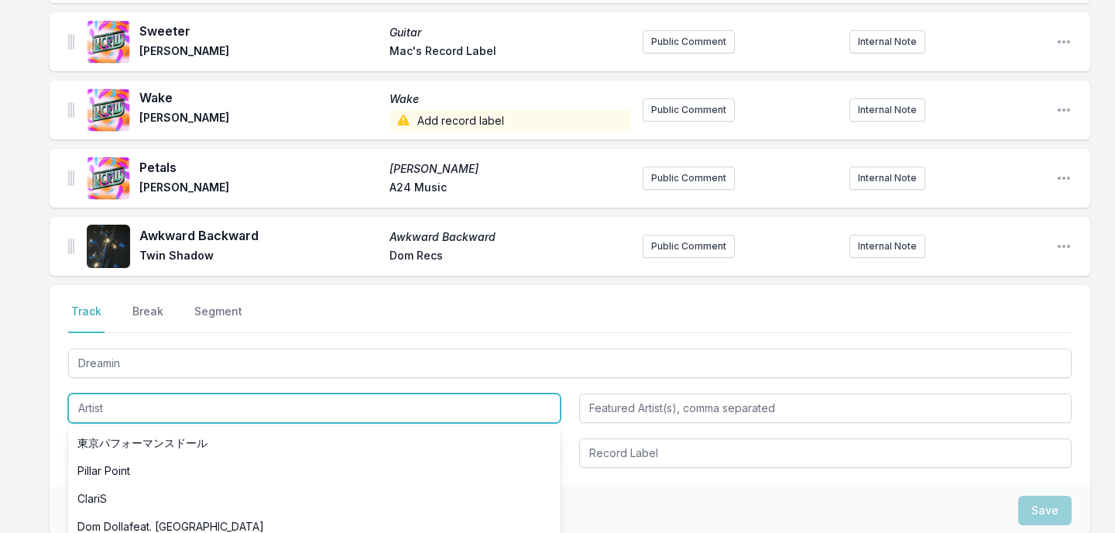
click at [134, 393] on input "Artist" at bounding box center [314, 407] width 492 height 29
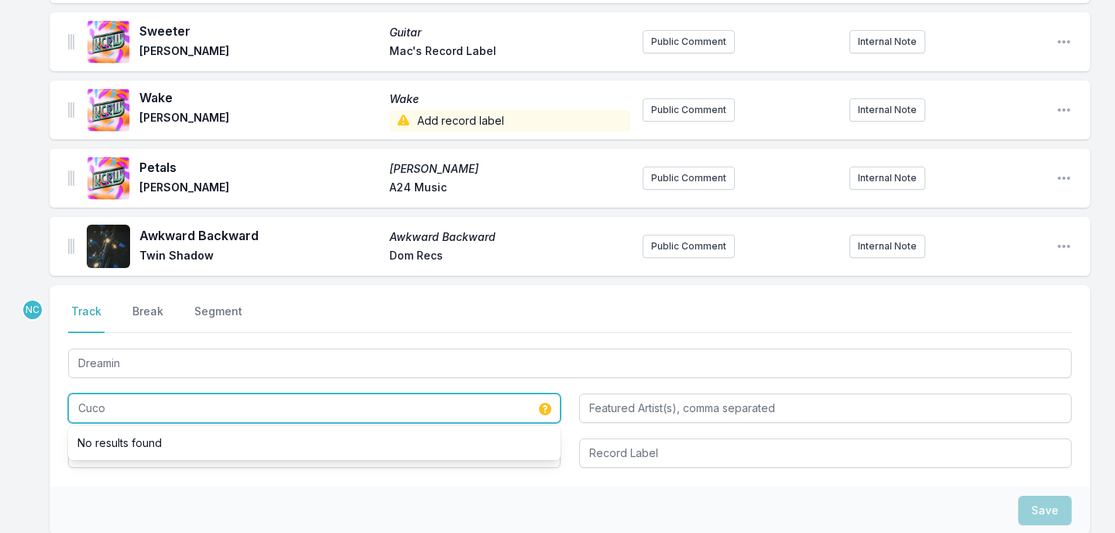
type input "Cuco"
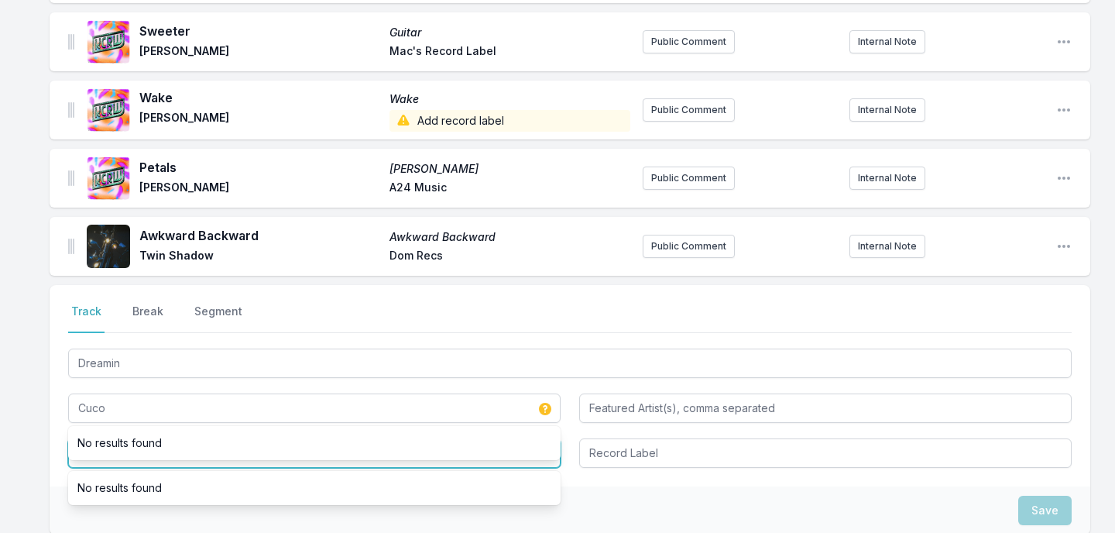
click at [129, 446] on input "Album Title" at bounding box center [314, 452] width 492 height 29
paste input "Dreamin"
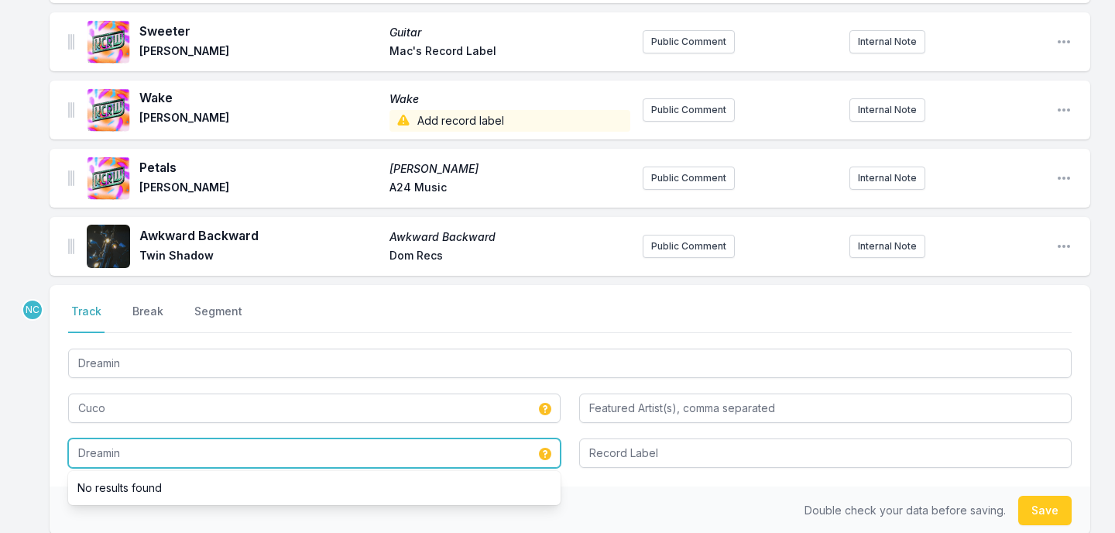
type input "Dreamin"
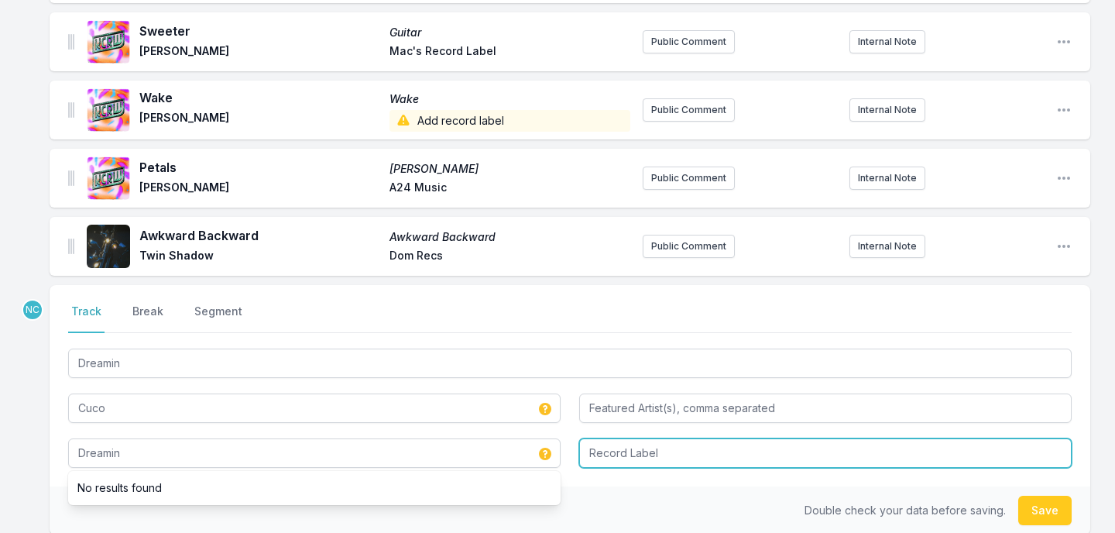
click at [758, 451] on input "Record Label" at bounding box center [825, 452] width 492 height 29
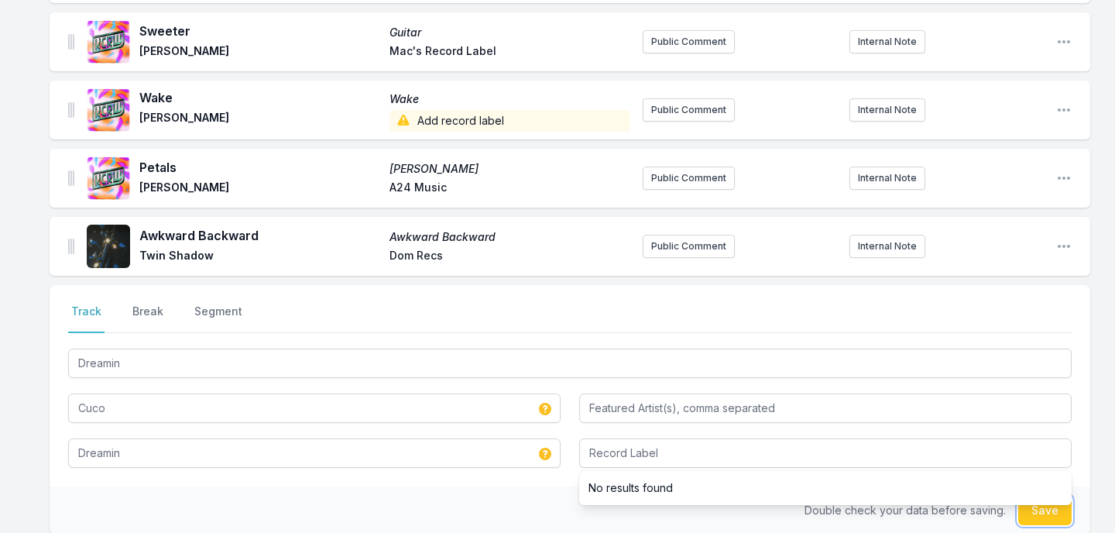
click at [1059, 496] on button "Save" at bounding box center [1044, 510] width 53 height 29
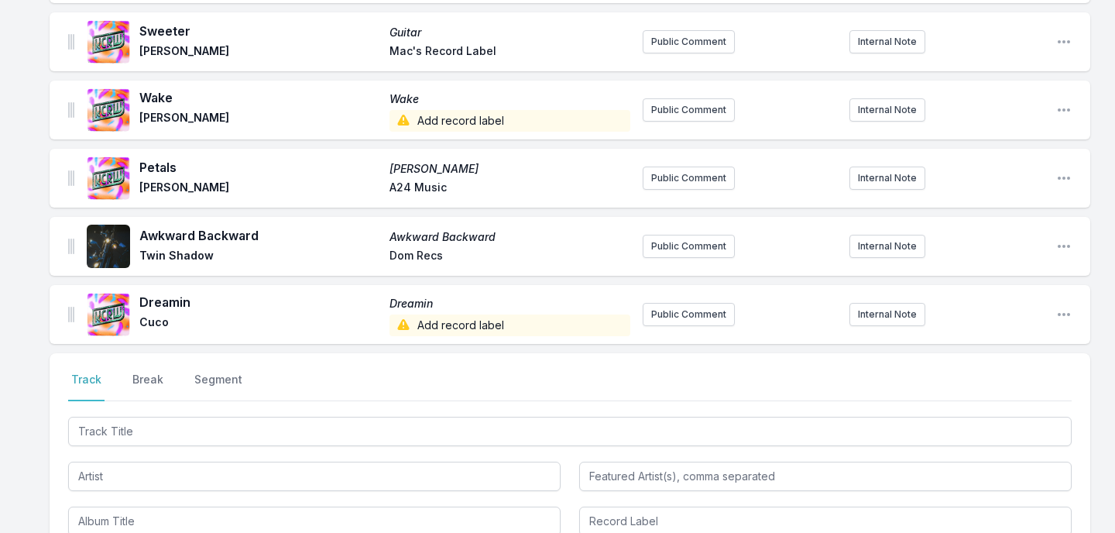
scroll to position [1025, 0]
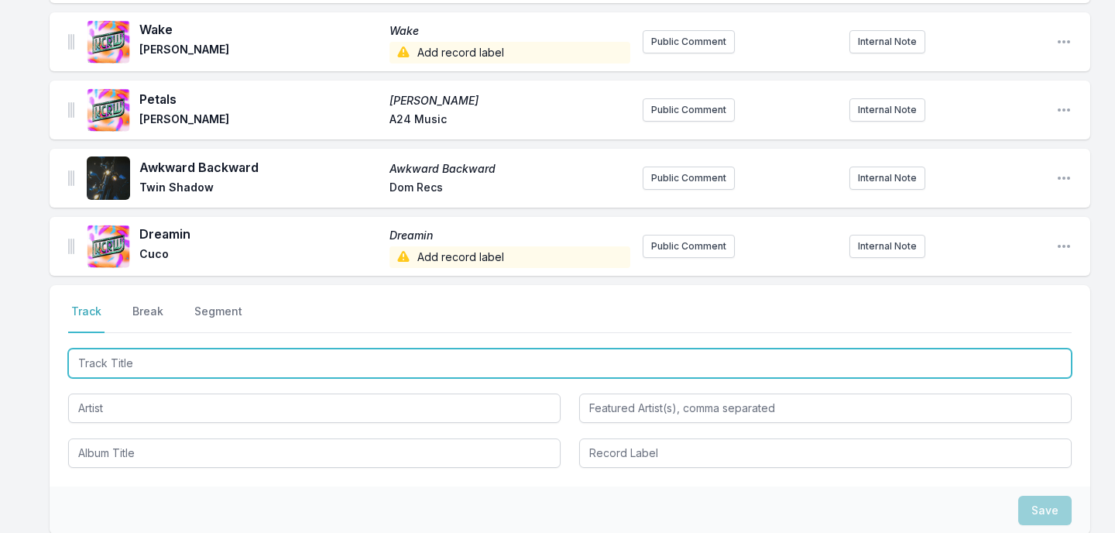
click at [354, 352] on input "Track Title" at bounding box center [569, 362] width 1003 height 29
paste input "Blood"
type input "Blood"
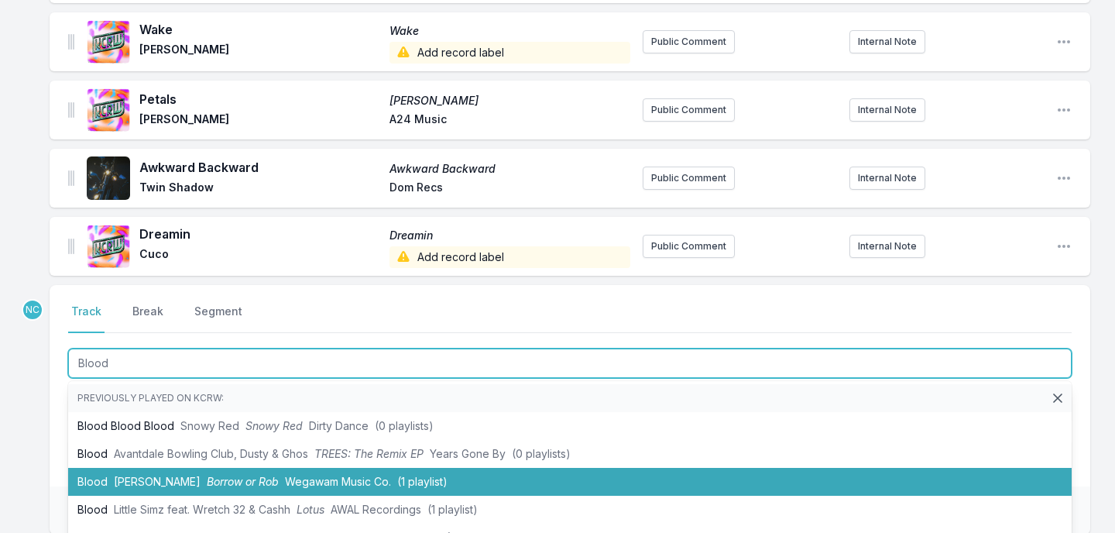
click at [339, 475] on span "Wegawam Music Co." at bounding box center [338, 481] width 106 height 13
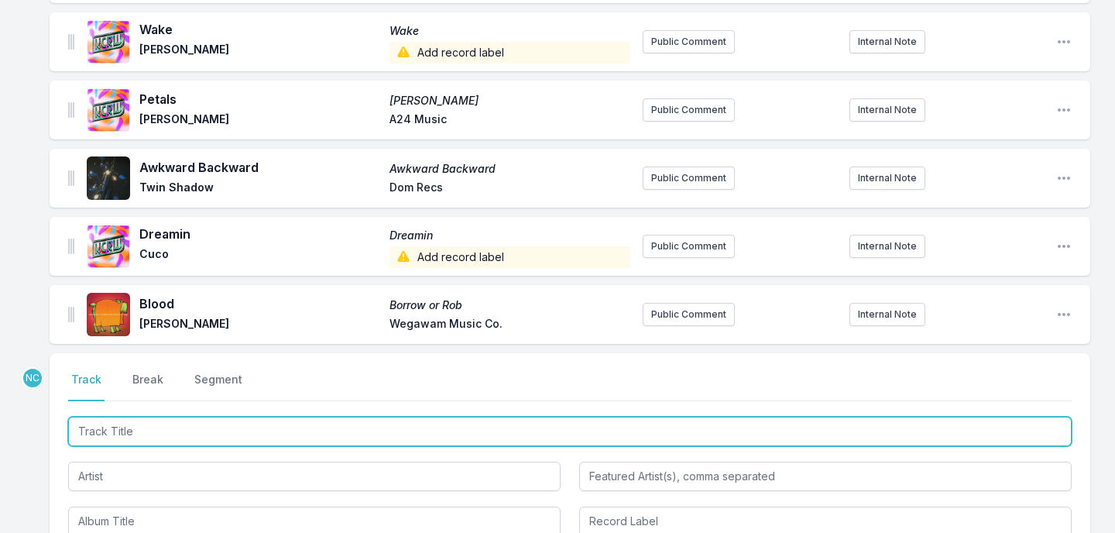
scroll to position [1093, 0]
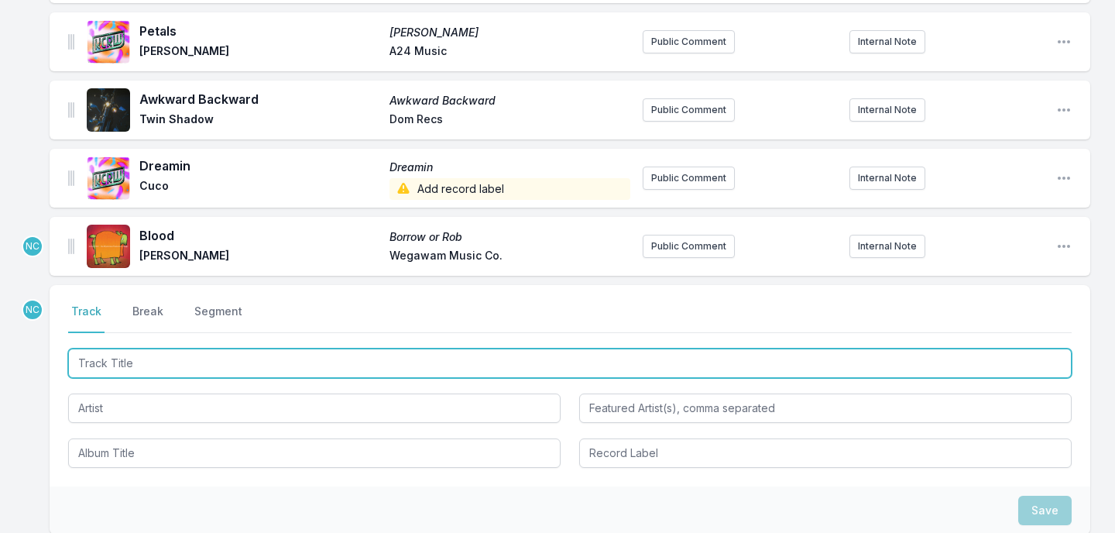
click at [557, 348] on input "Track Title" at bounding box center [569, 362] width 1003 height 29
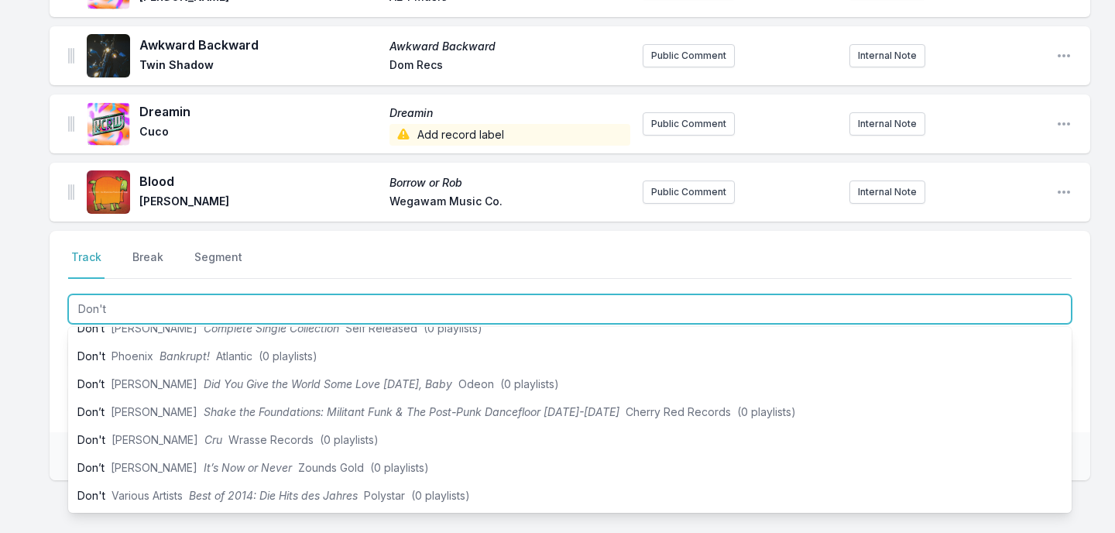
scroll to position [1154, 0]
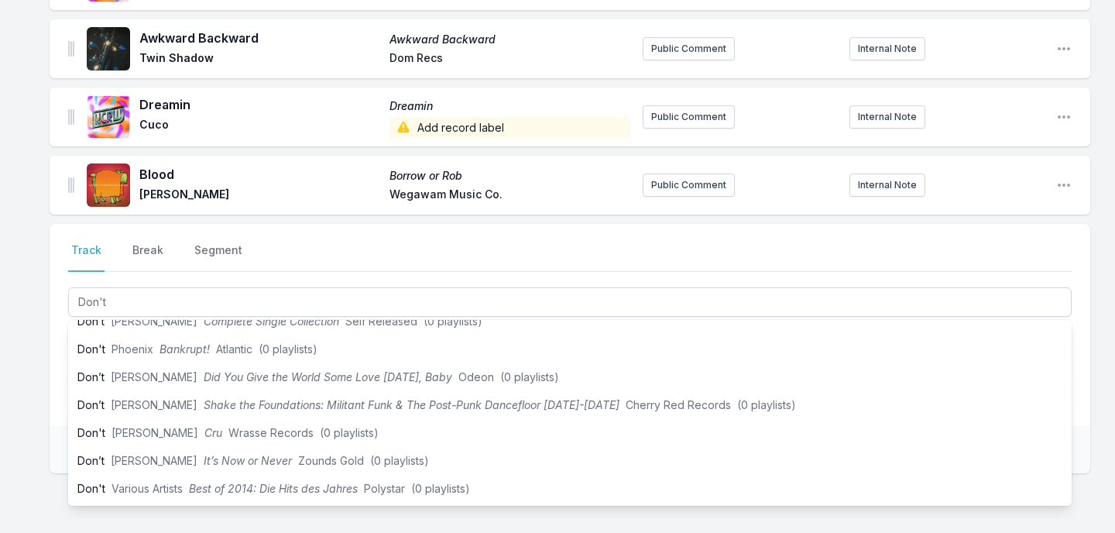
click at [53, 365] on div "Select a tab Track Break Segment Track Break Segment Don't Previously played on…" at bounding box center [570, 324] width 1041 height 201
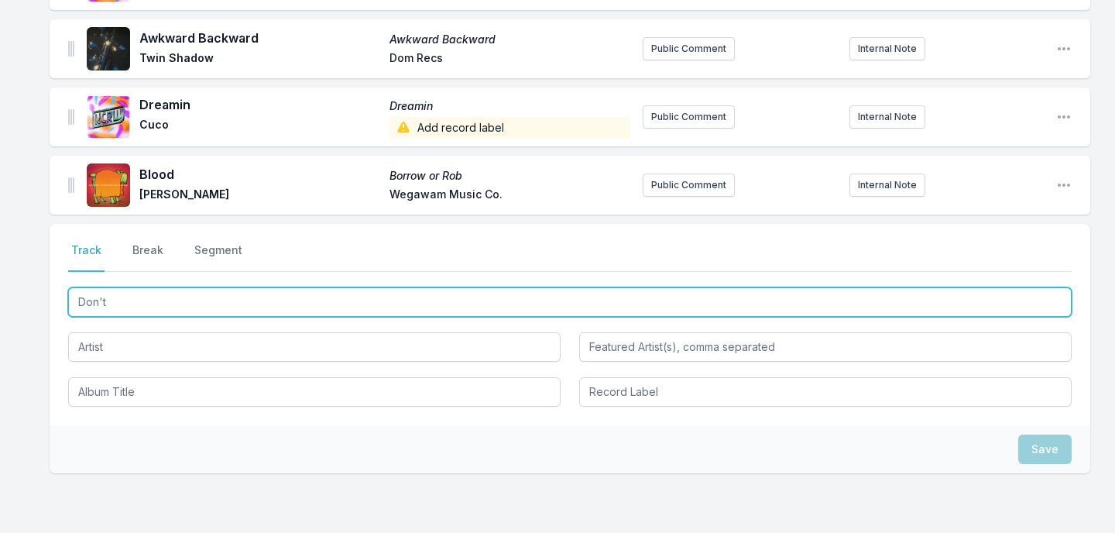
click at [334, 287] on input "Don't" at bounding box center [569, 301] width 1003 height 29
paste input "Constant And Uniform Movement Unknown"
type input "Constant And Uniform Movement Unknown"
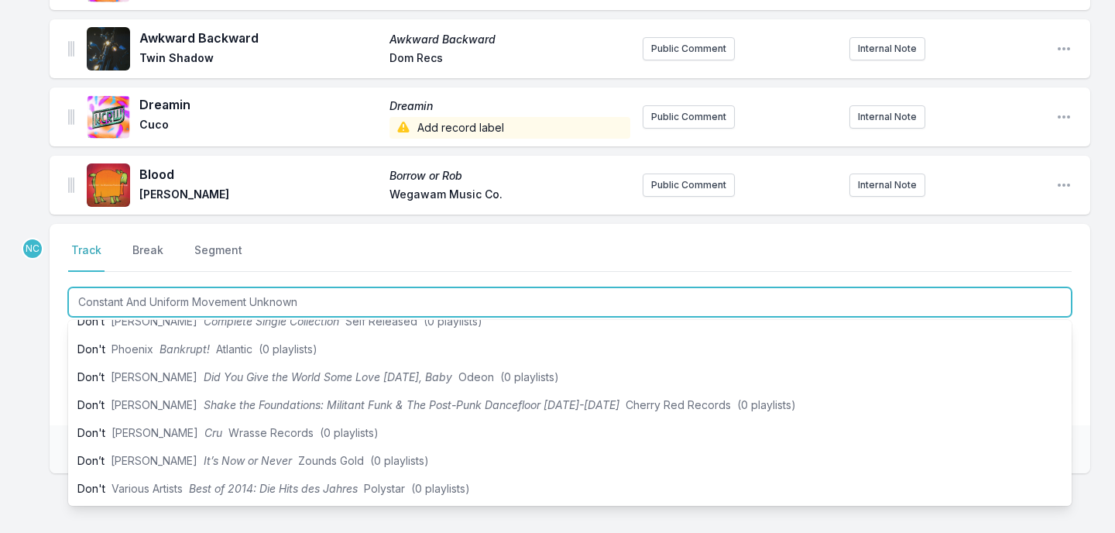
scroll to position [0, 0]
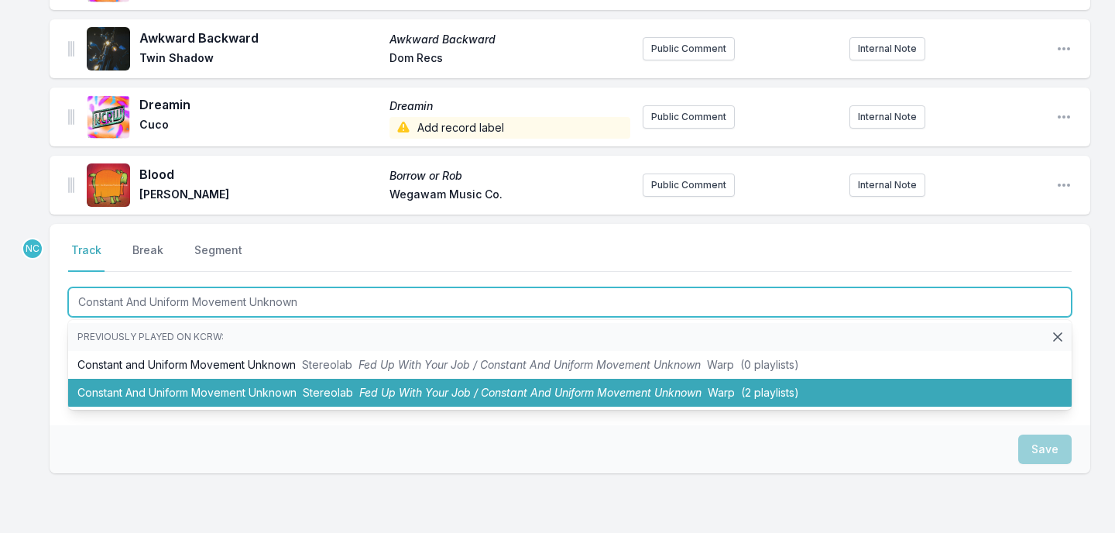
click at [375, 379] on li "Constant And Uniform Movement Unknown Stereolab Fed Up With Your Job / Constant…" at bounding box center [569, 393] width 1003 height 28
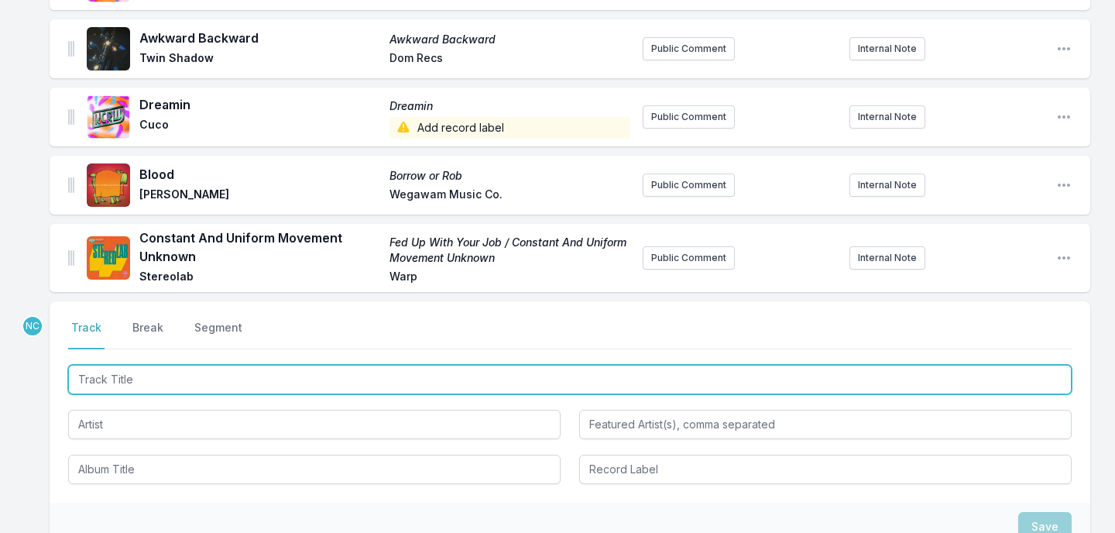
scroll to position [1232, 0]
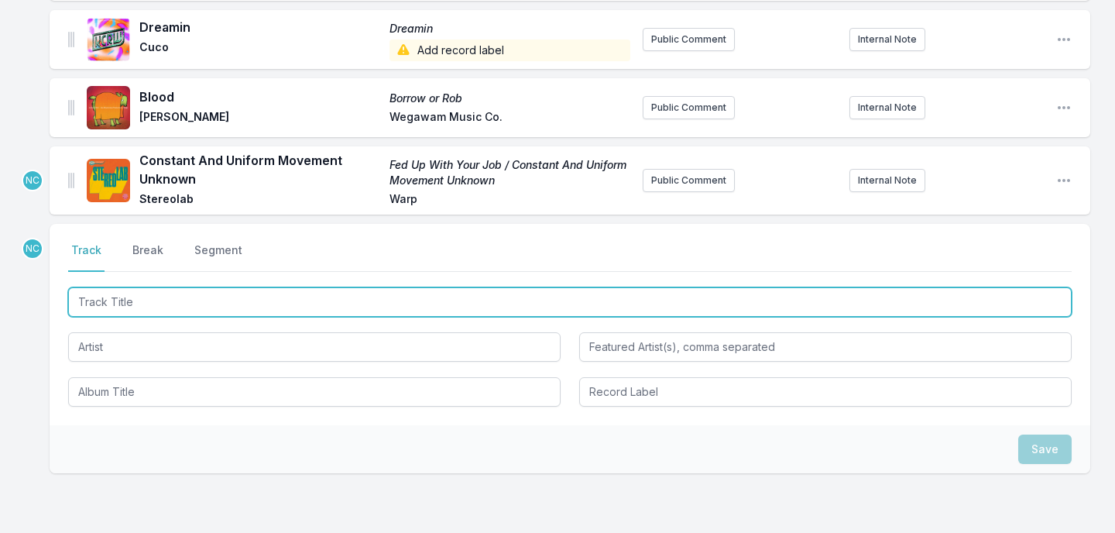
click at [355, 287] on input "Track Title" at bounding box center [569, 301] width 1003 height 29
type input "Lou Reed"
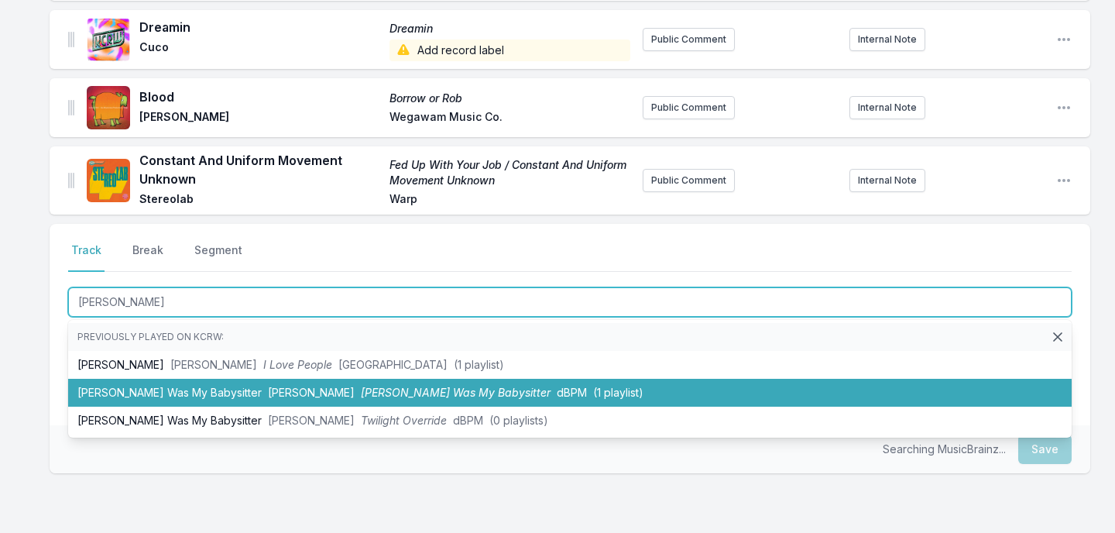
click at [339, 387] on li "Lou Reed Was My Babysitter Jeff Tweedy Lou Reed Was My Babysitter dBPM (1 playl…" at bounding box center [569, 393] width 1003 height 28
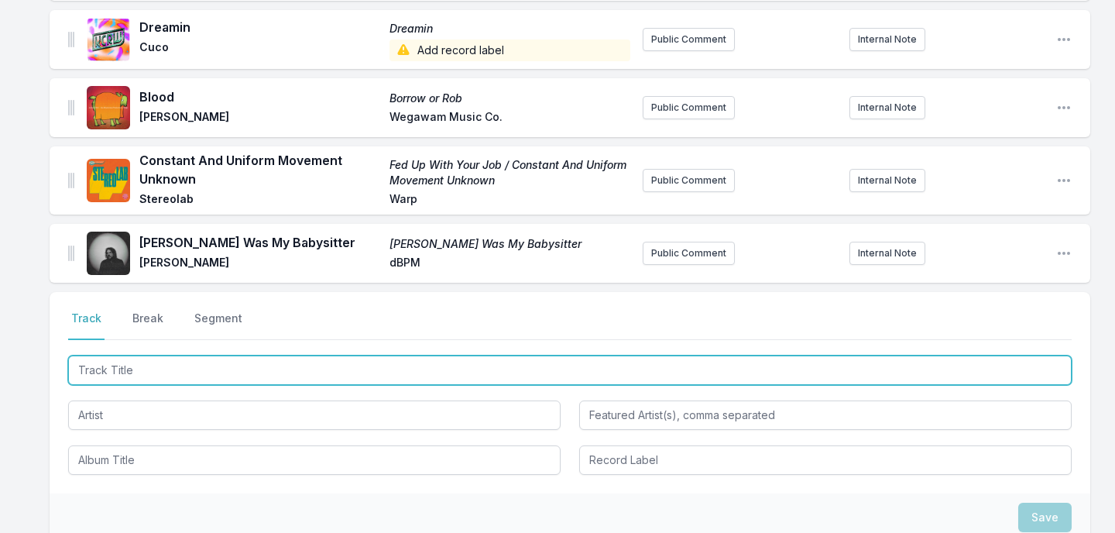
scroll to position [1300, 0]
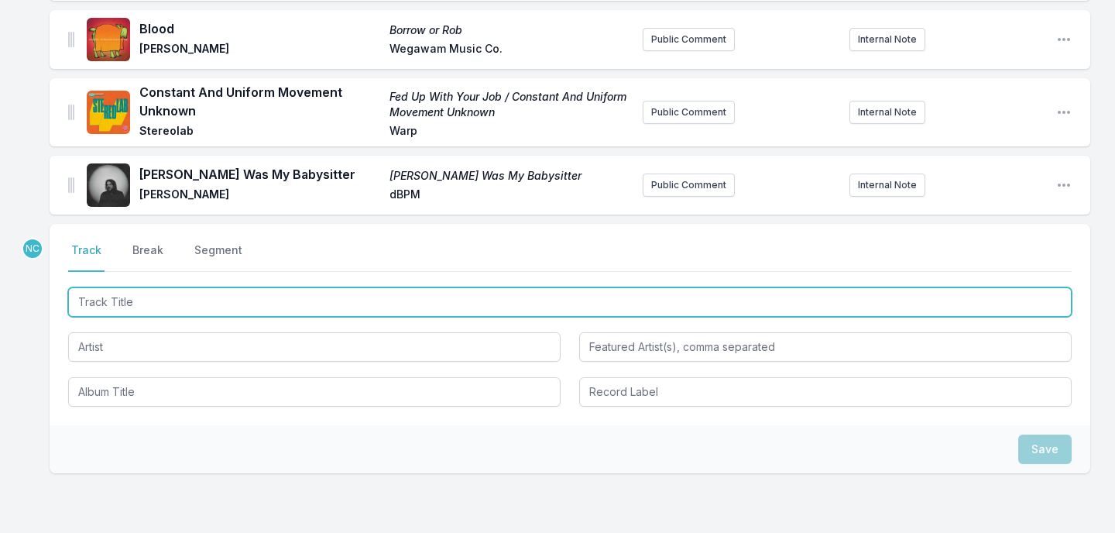
click at [367, 293] on input "Track Title" at bounding box center [569, 301] width 1003 height 29
paste input "The Happy Dictator"
type input "The Happy Dictator"
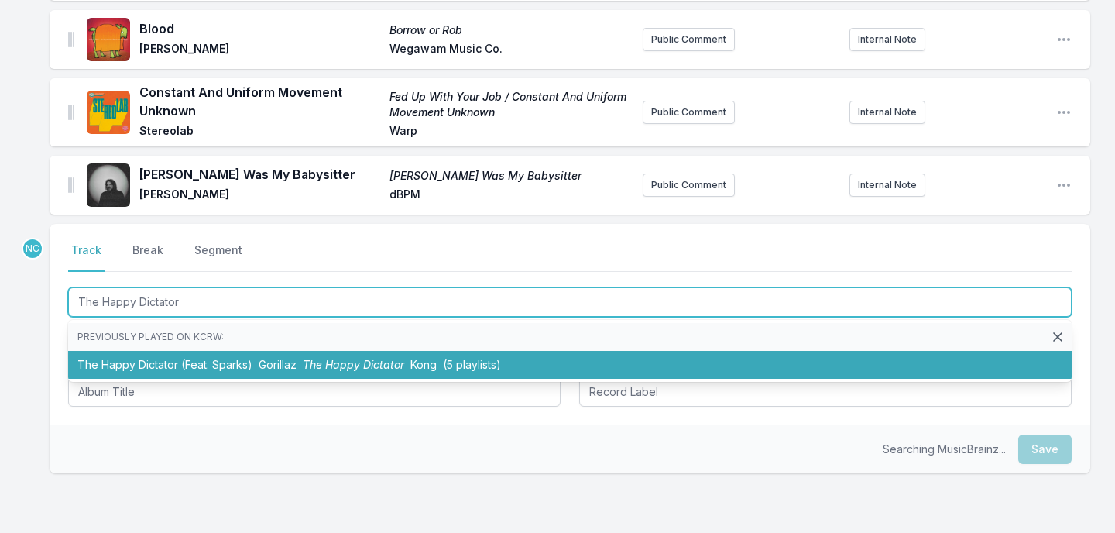
click at [345, 358] on span "The Happy Dictator" at bounding box center [353, 364] width 101 height 13
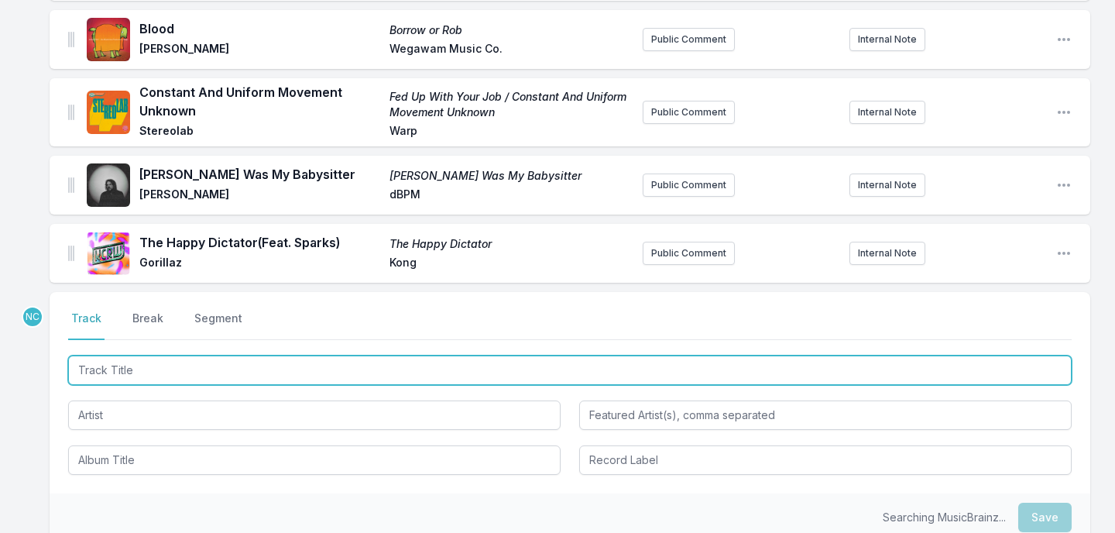
scroll to position [1368, 0]
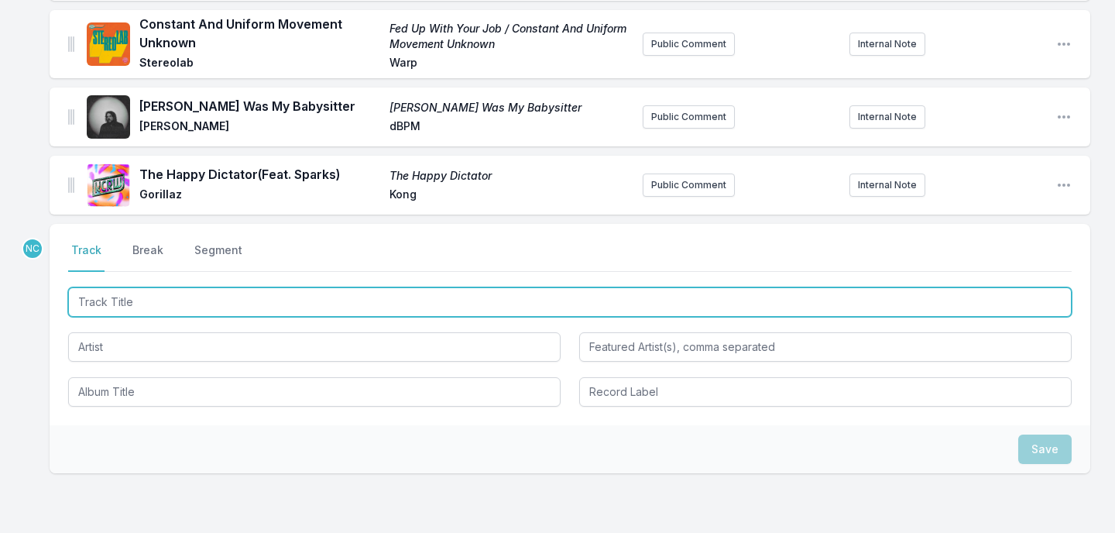
paste input "Don’t Leave Too Soon"
type input "Don’t Leave Too Soon"
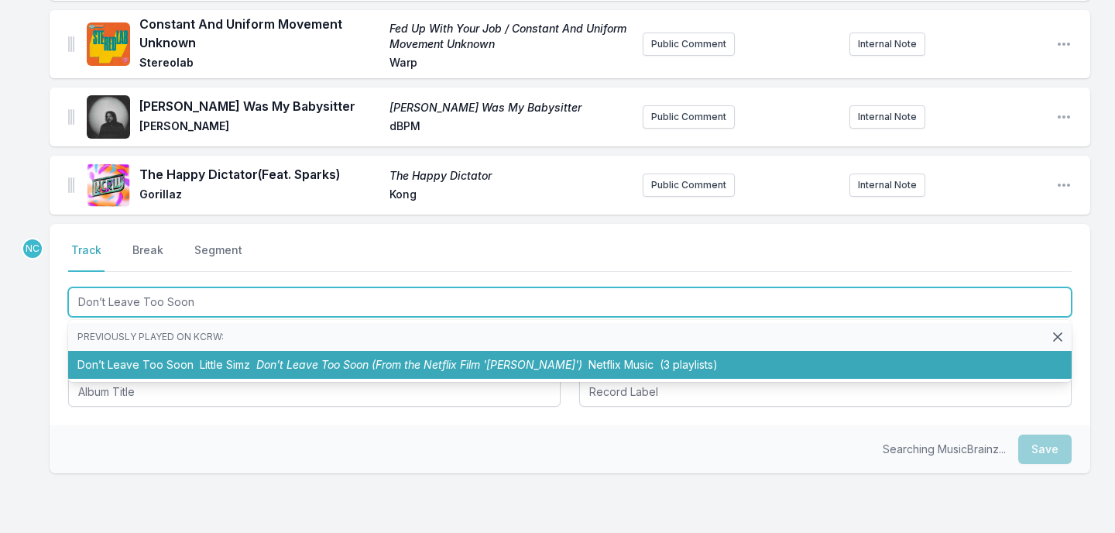
click at [382, 358] on span "Don’t Leave Too Soon (From the Netflix Film 'Steve')" at bounding box center [419, 364] width 326 height 13
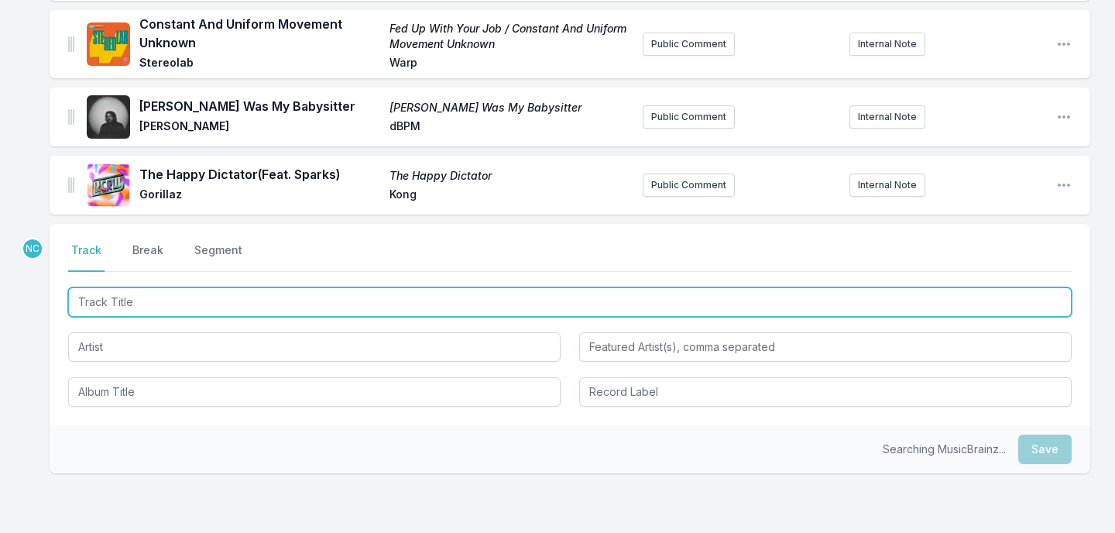
scroll to position [1439, 0]
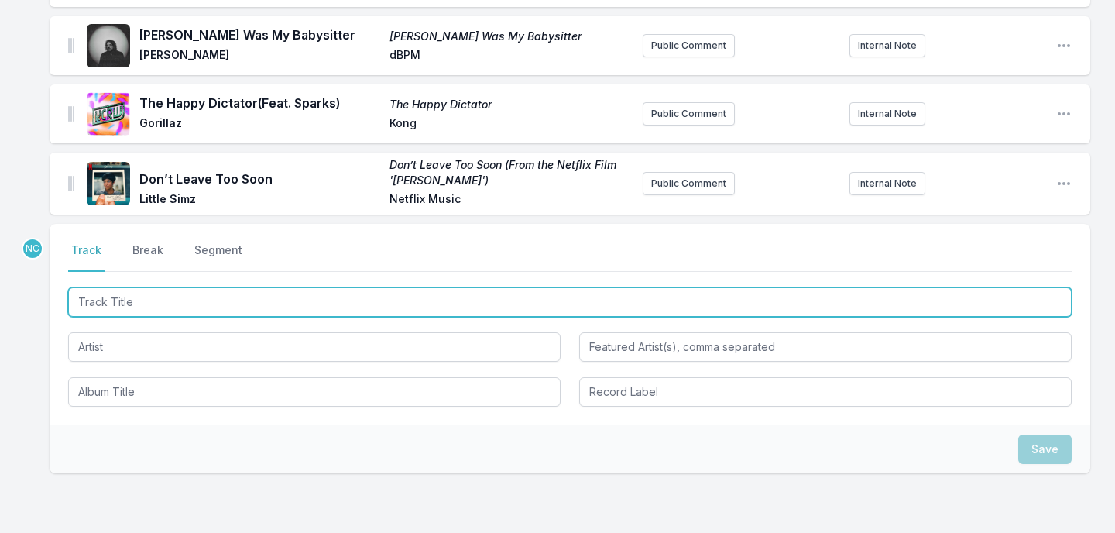
click at [449, 287] on input "Track Title" at bounding box center [569, 301] width 1003 height 29
paste input "Sorry"
type input "Sorry"
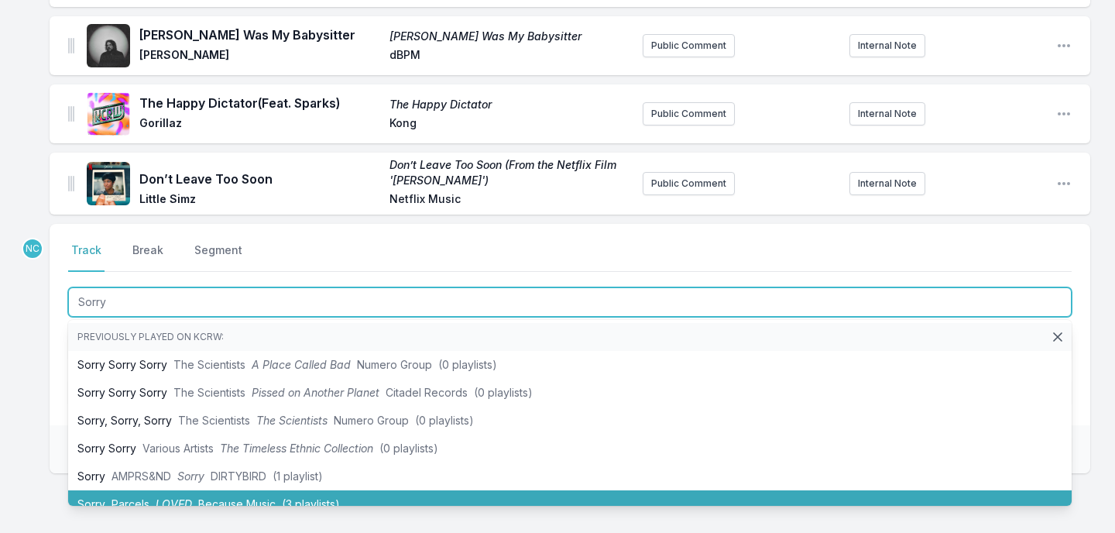
click at [129, 497] on span "Parcels" at bounding box center [130, 503] width 38 height 13
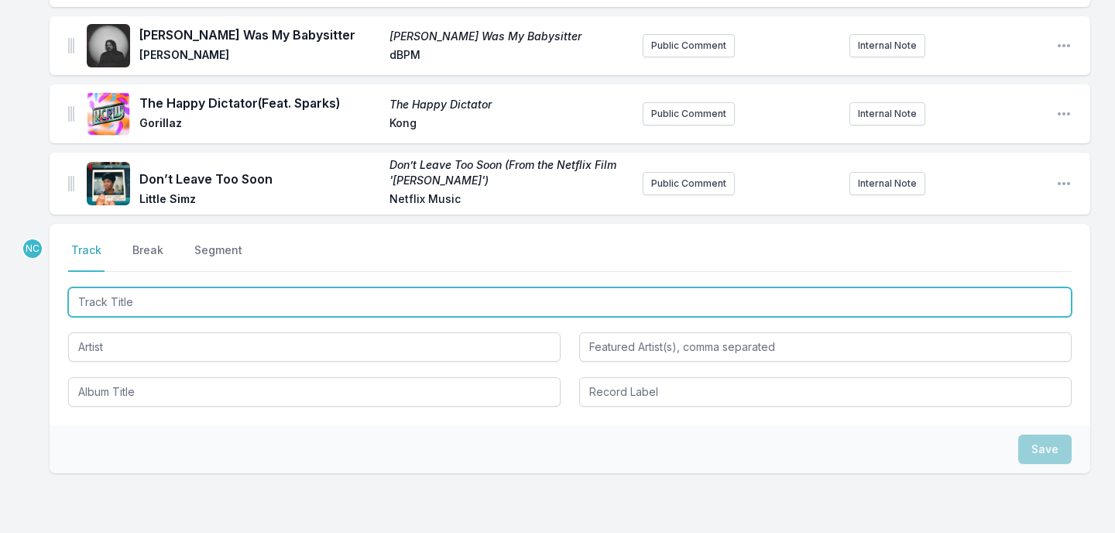
scroll to position [1507, 0]
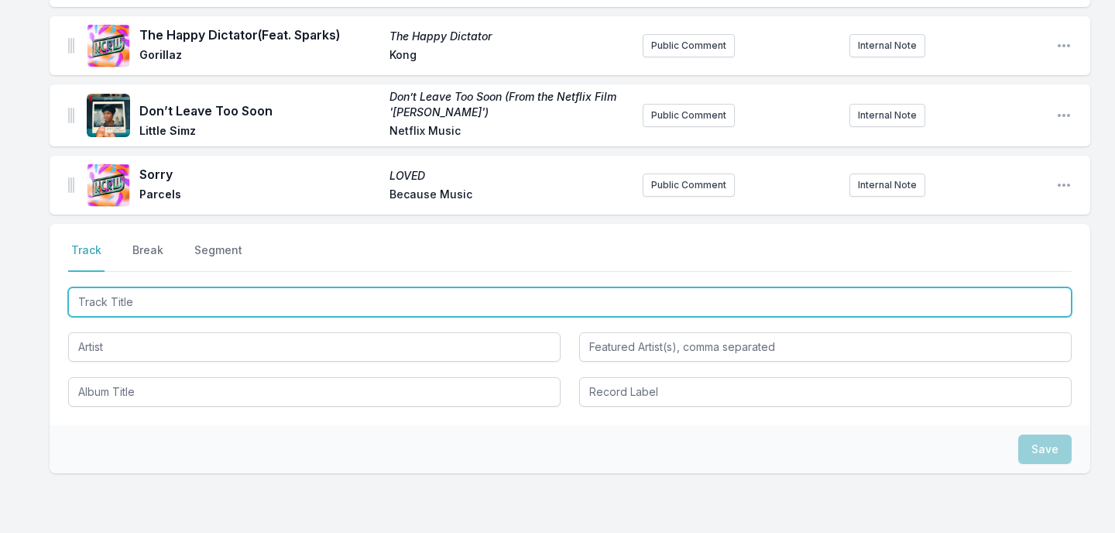
paste input "Mountain Song"
type input "Mountain Song"
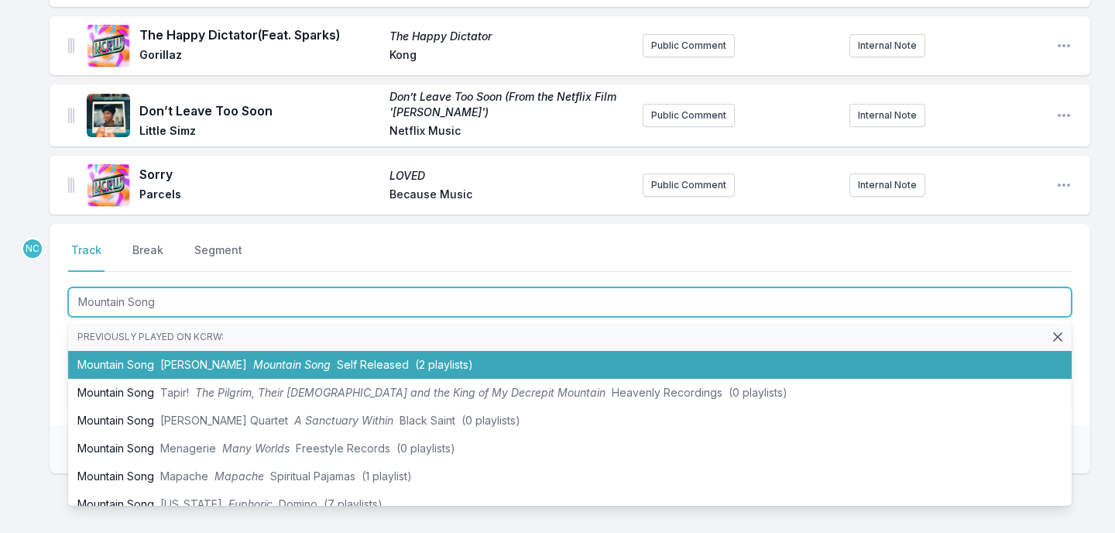
click at [355, 358] on span "Self Released" at bounding box center [373, 364] width 72 height 13
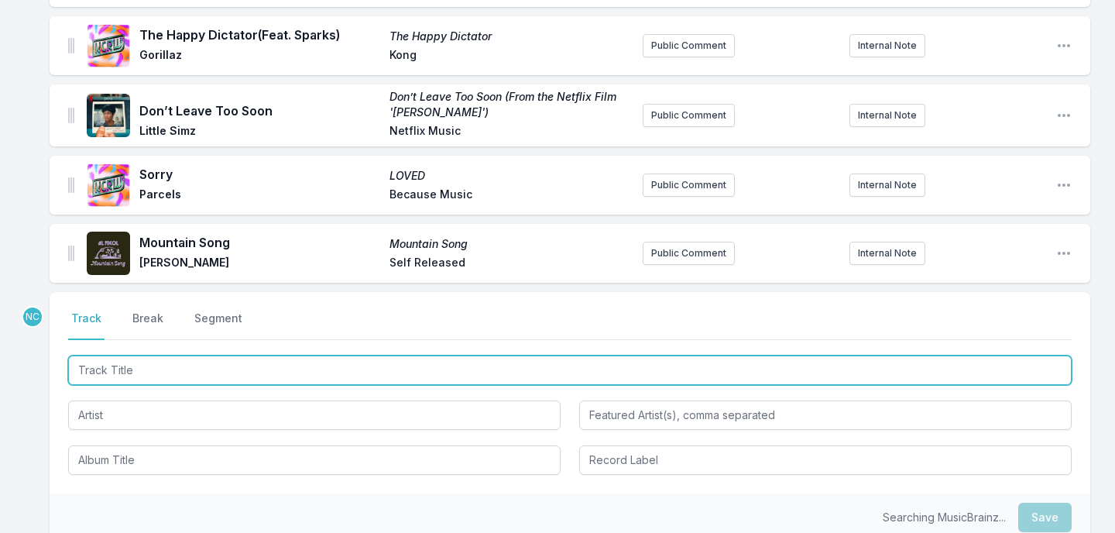
scroll to position [1576, 0]
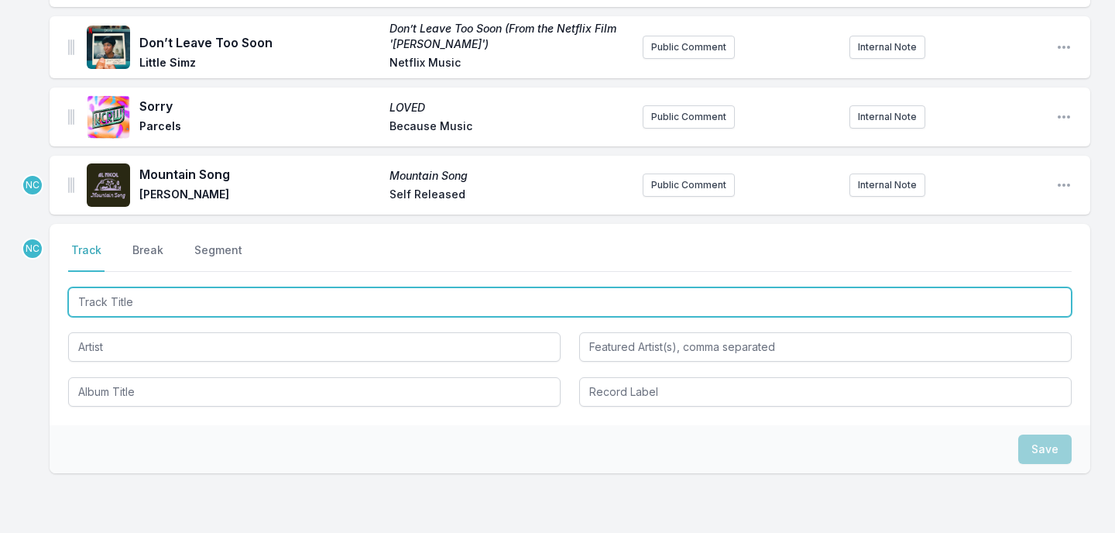
click at [260, 296] on input "Track Title" at bounding box center [569, 301] width 1003 height 29
type input "take Cover"
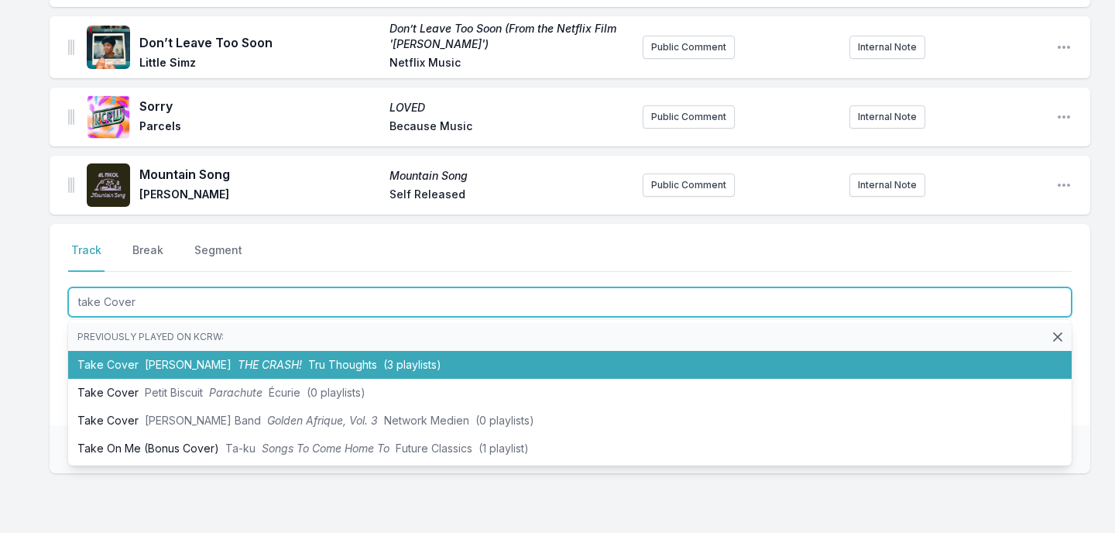
click at [256, 358] on span "THE CRASH!" at bounding box center [270, 364] width 64 height 13
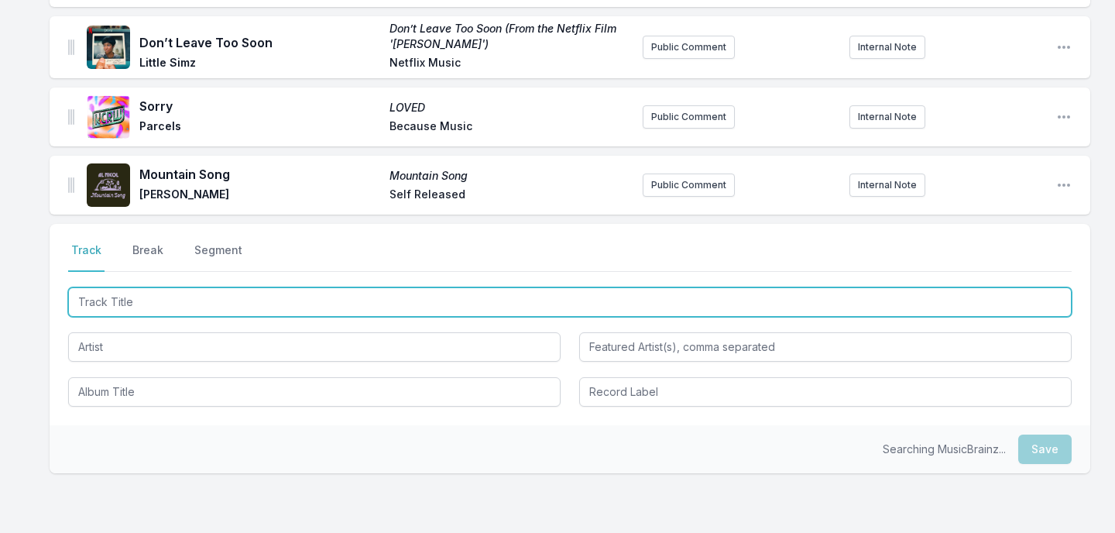
scroll to position [1644, 0]
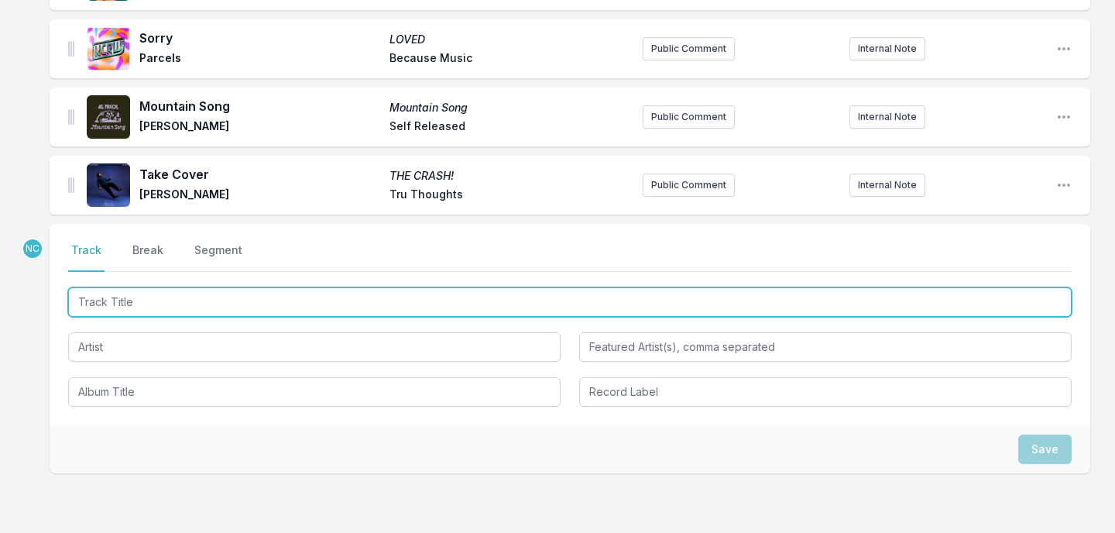
paste input "What You Need"
type input "What You Need"
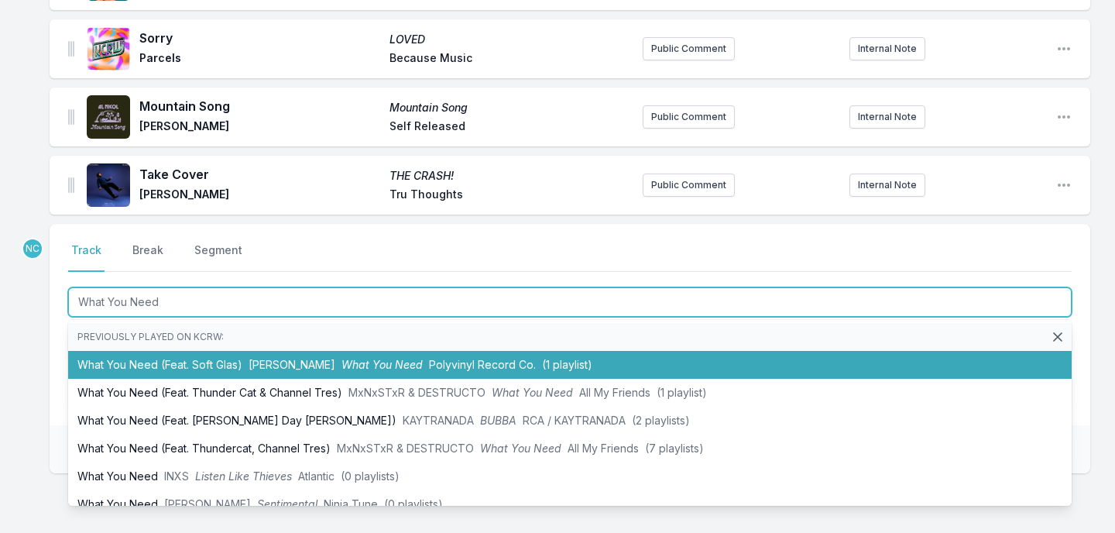
click at [429, 358] on span "Polyvinyl Record Co." at bounding box center [482, 364] width 107 height 13
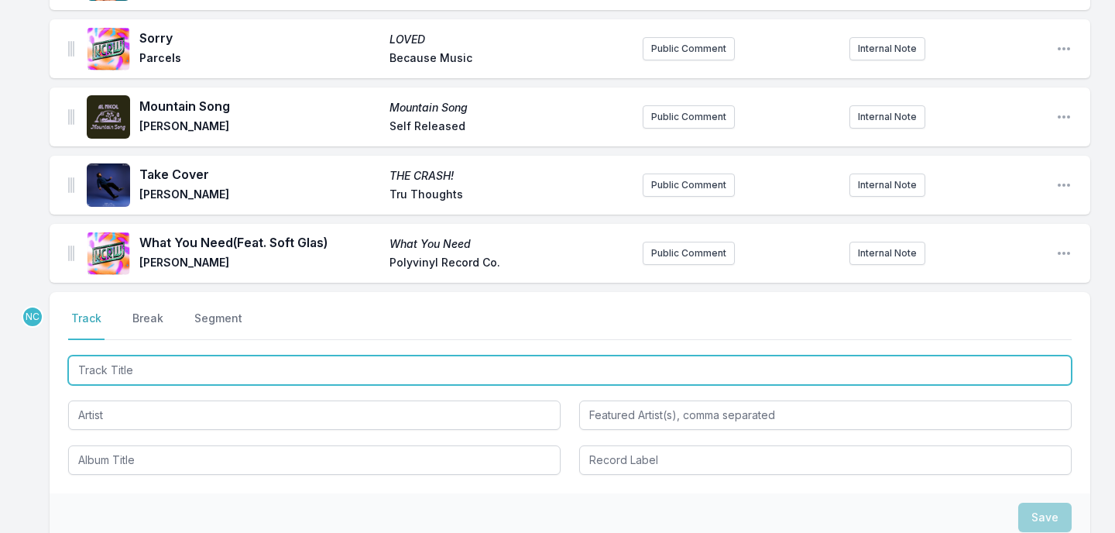
scroll to position [1712, 0]
